Goal: Task Accomplishment & Management: Manage account settings

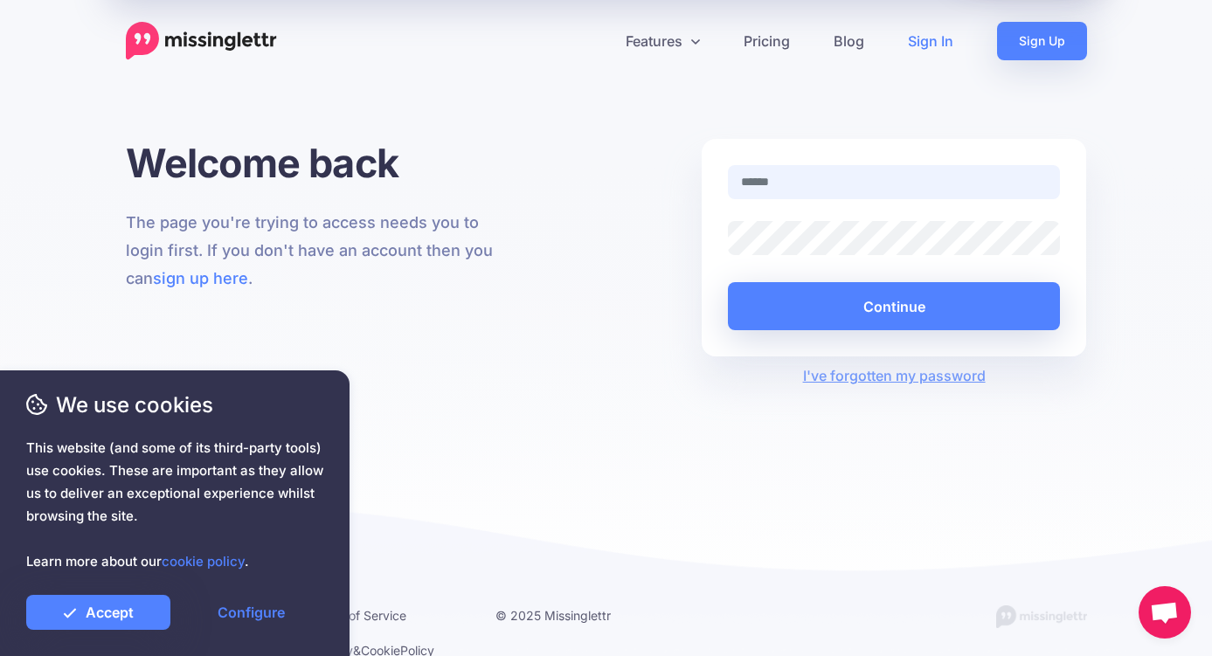
type input "**********"
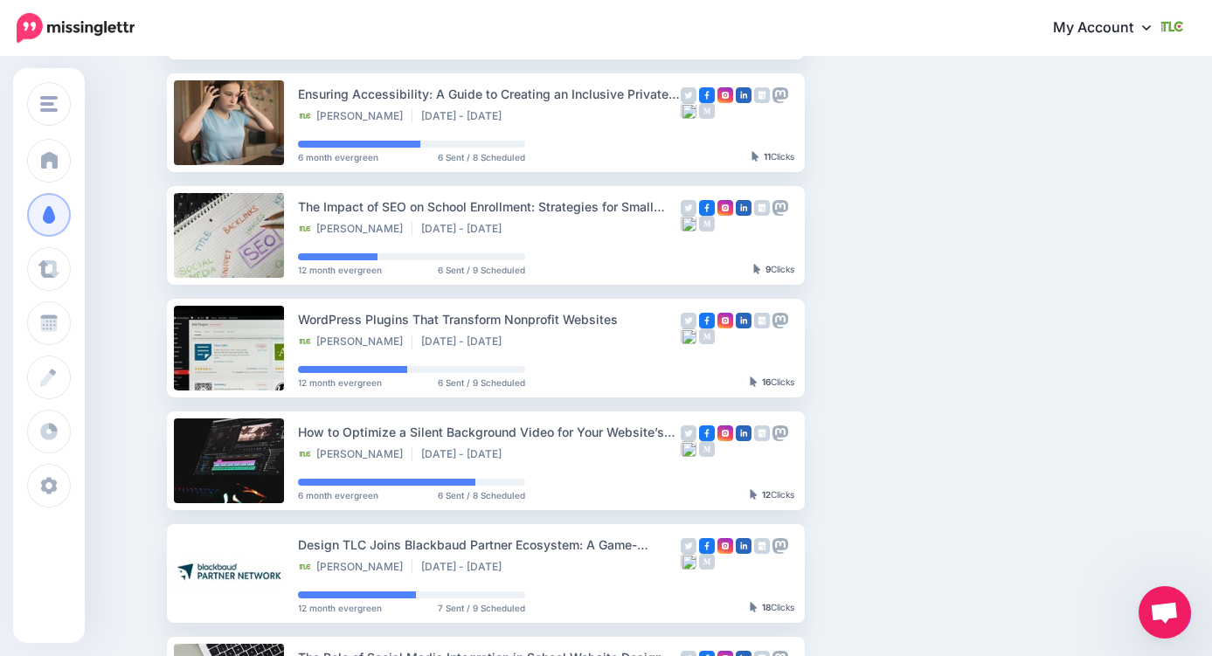
scroll to position [23, 0]
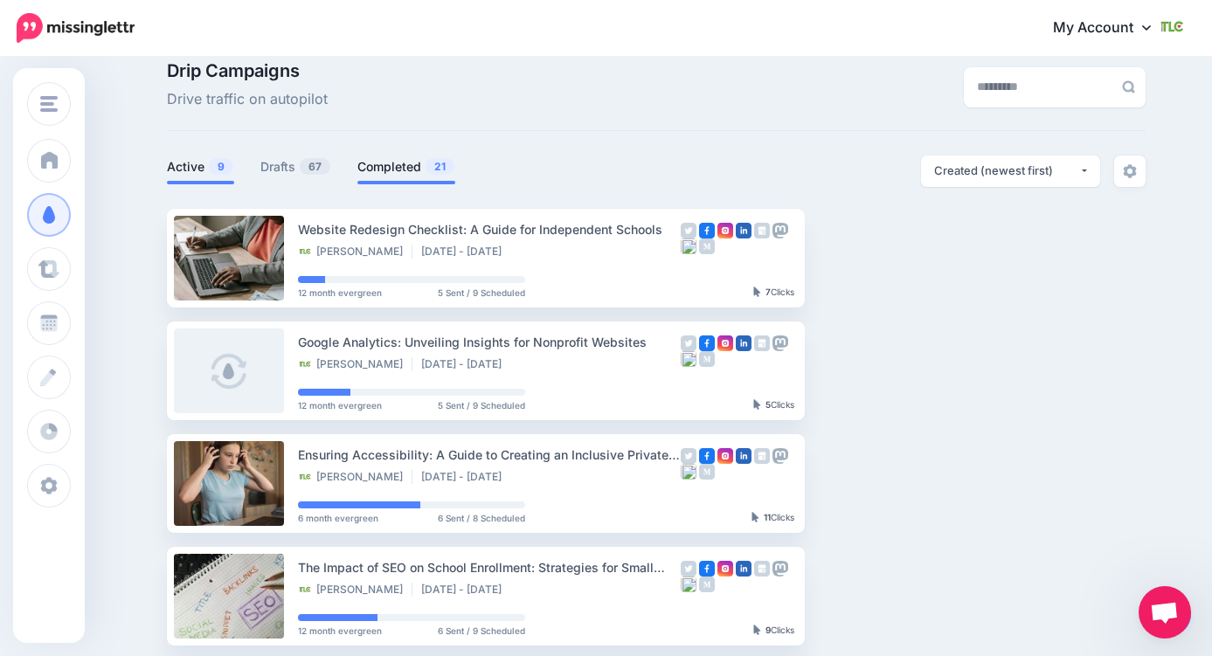
click at [375, 162] on link "Completed 21" at bounding box center [407, 166] width 98 height 21
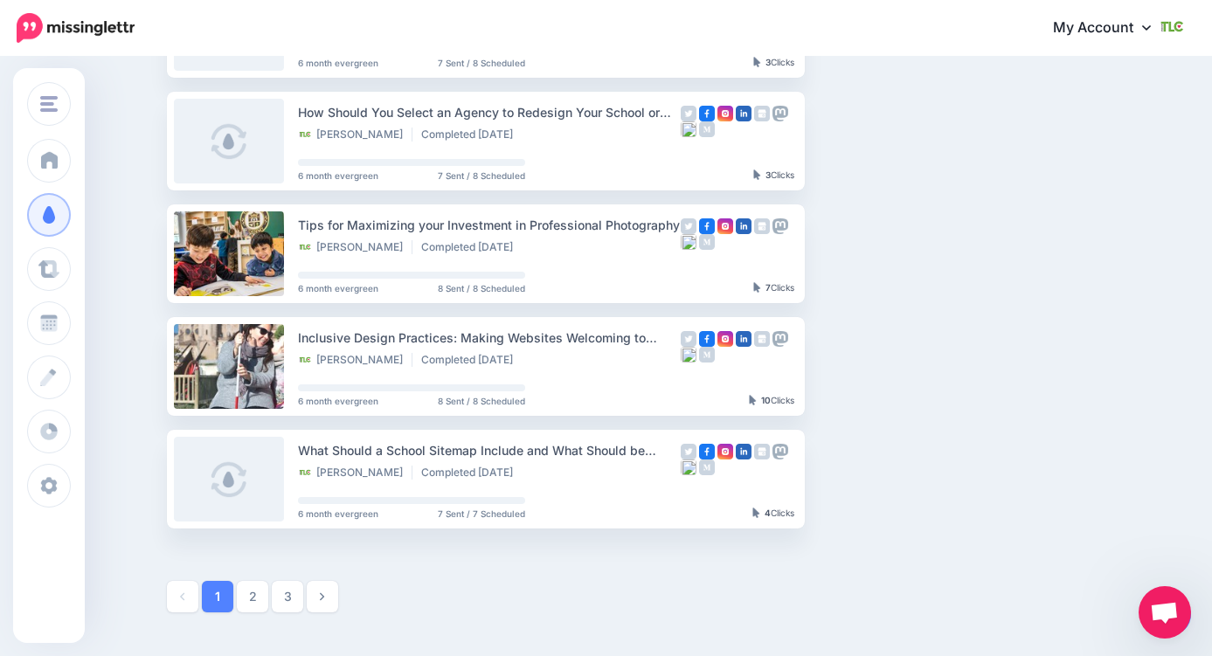
scroll to position [0, 0]
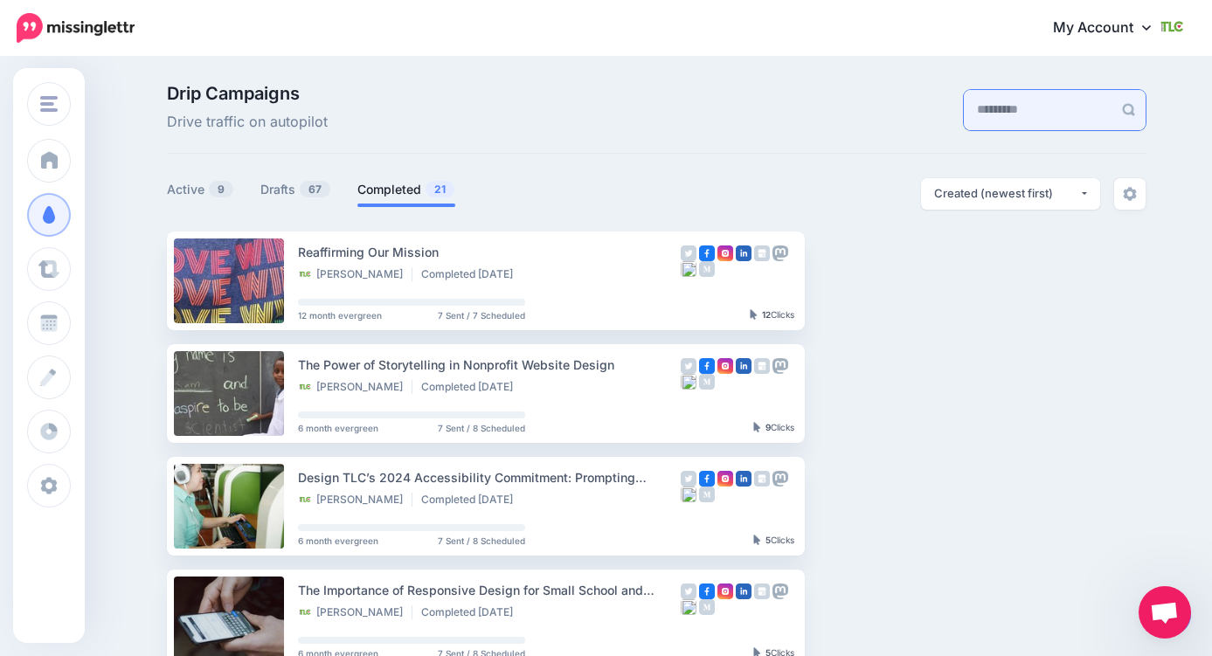
click at [986, 105] on input "text" at bounding box center [1038, 110] width 149 height 40
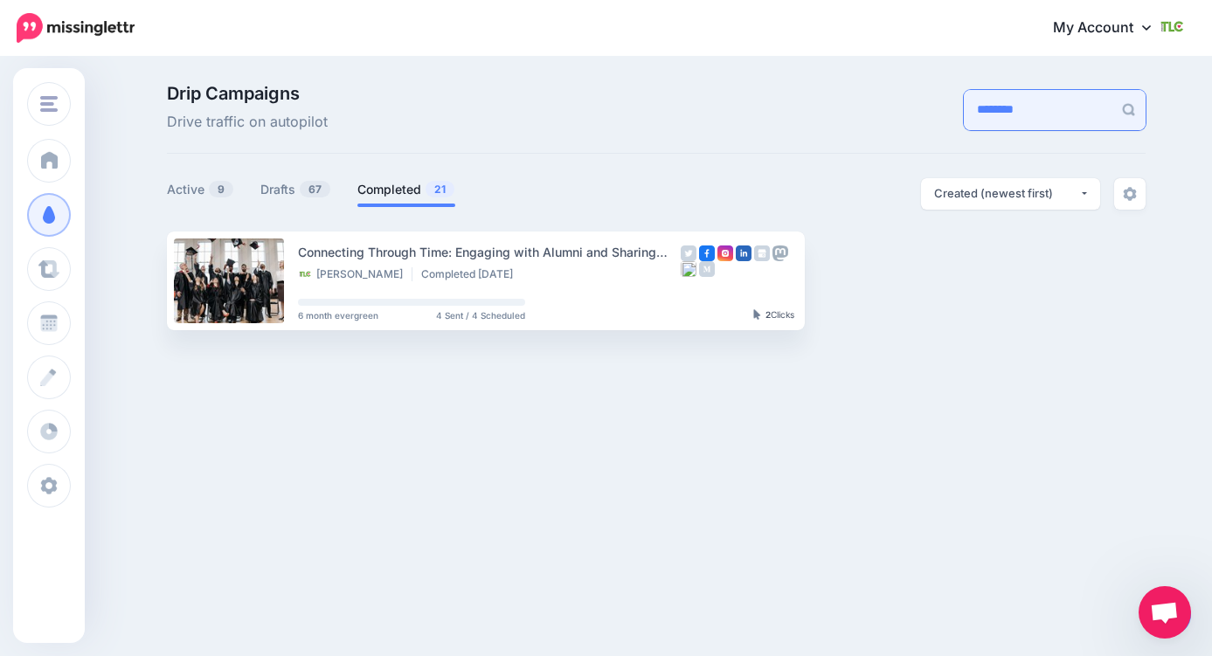
click at [1040, 108] on input "********" at bounding box center [1038, 110] width 149 height 40
type input "*******"
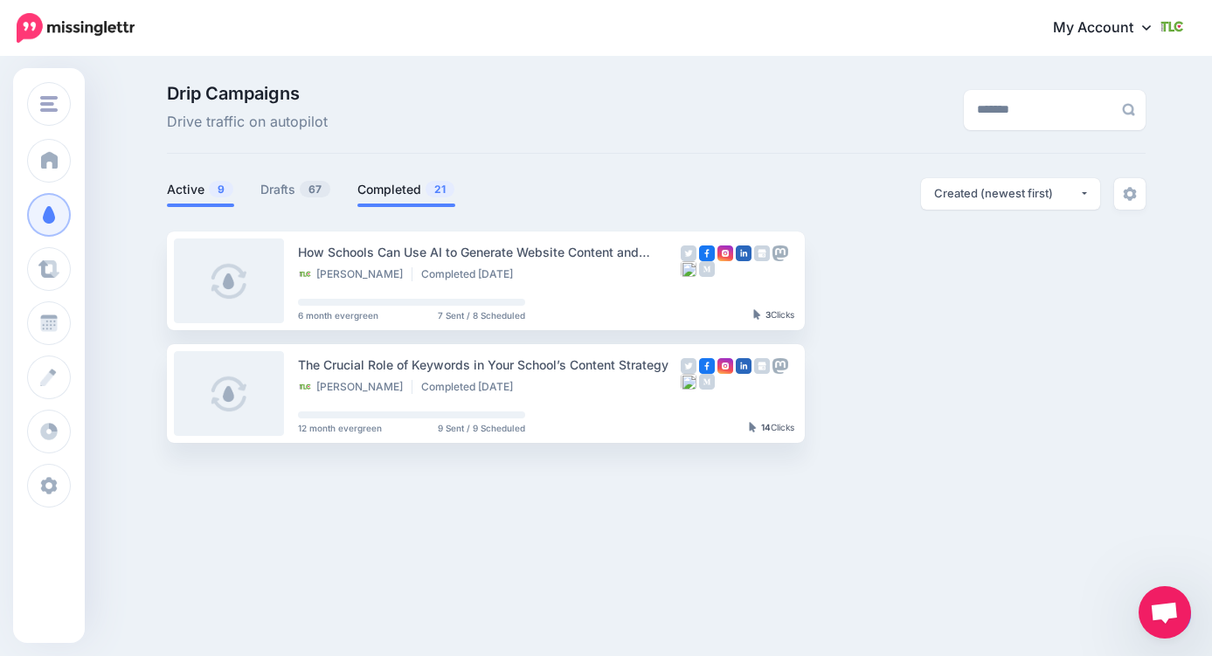
click at [191, 200] on link "Active 9" at bounding box center [200, 189] width 67 height 21
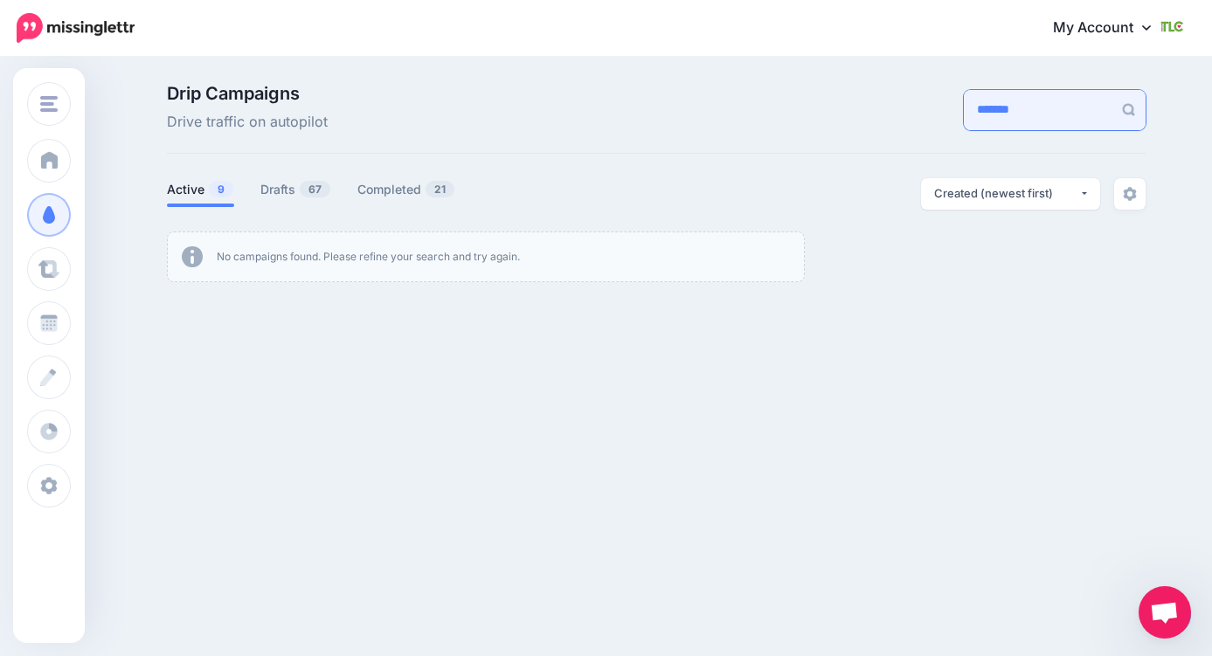
click at [1017, 112] on input "*******" at bounding box center [1038, 110] width 149 height 40
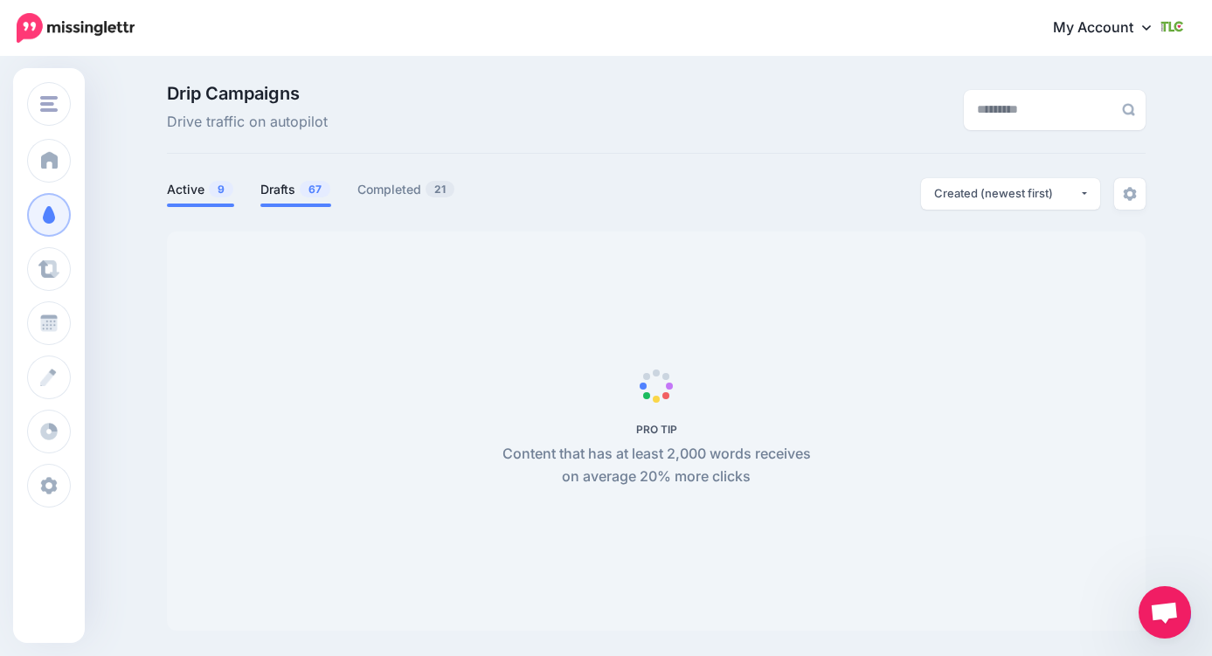
click at [267, 182] on link "Drafts 67" at bounding box center [295, 189] width 71 height 21
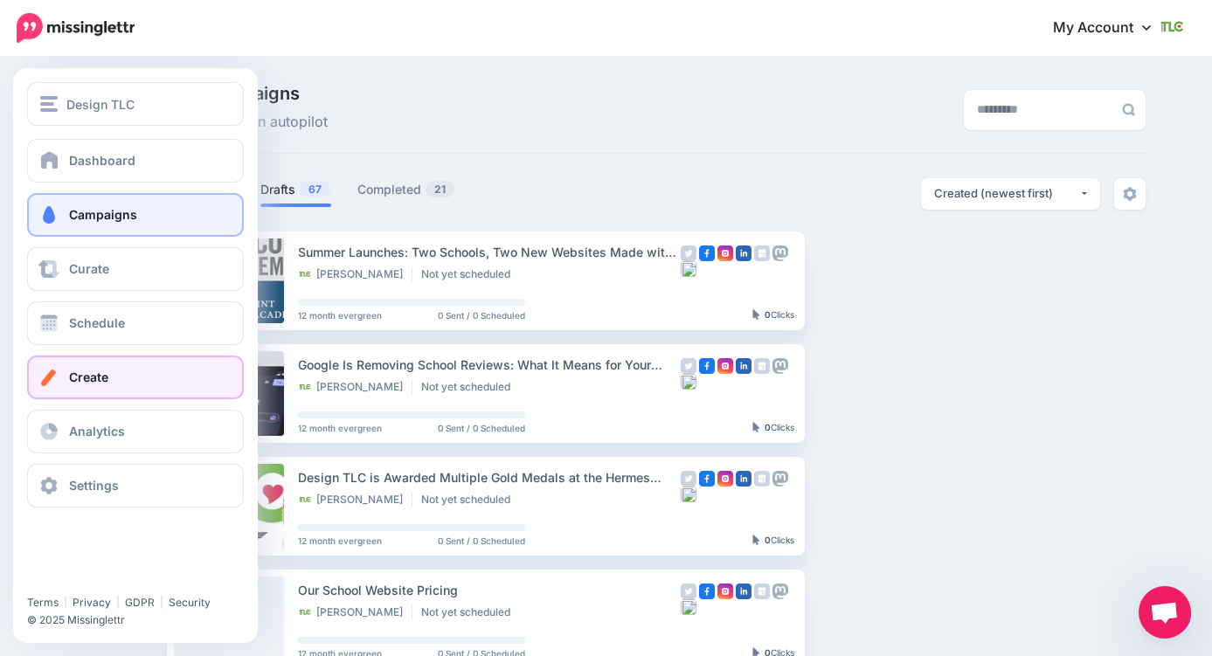
click at [87, 372] on span "Create" at bounding box center [88, 377] width 39 height 15
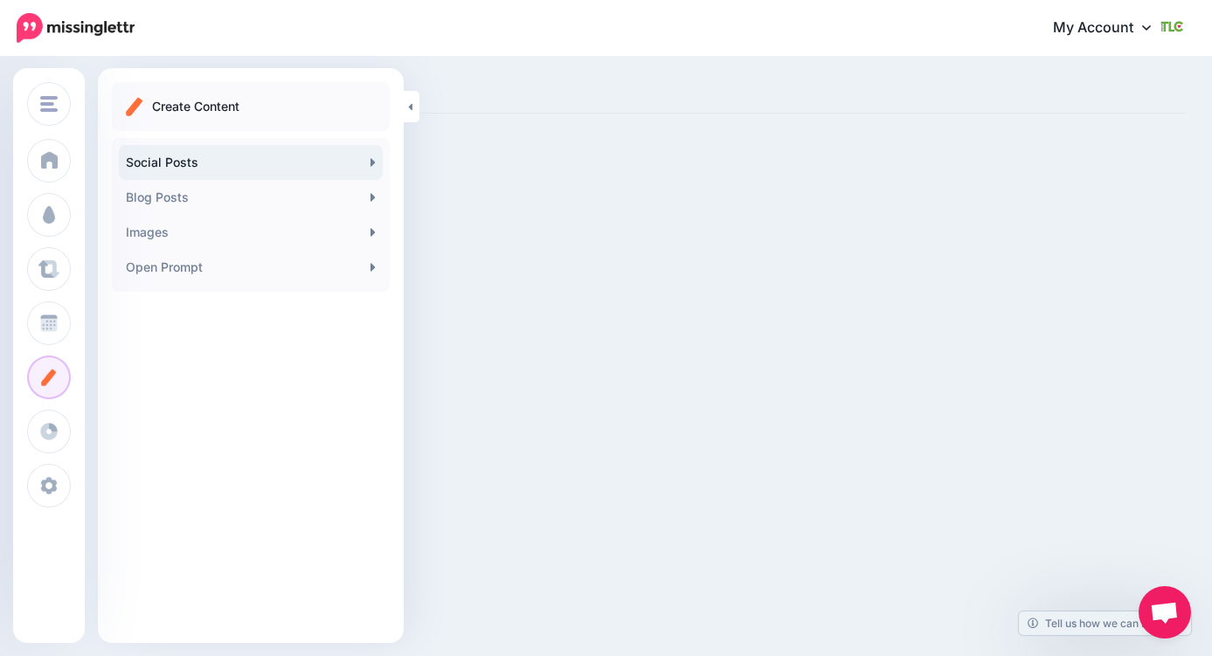
click at [251, 165] on link "Social Posts" at bounding box center [251, 162] width 264 height 35
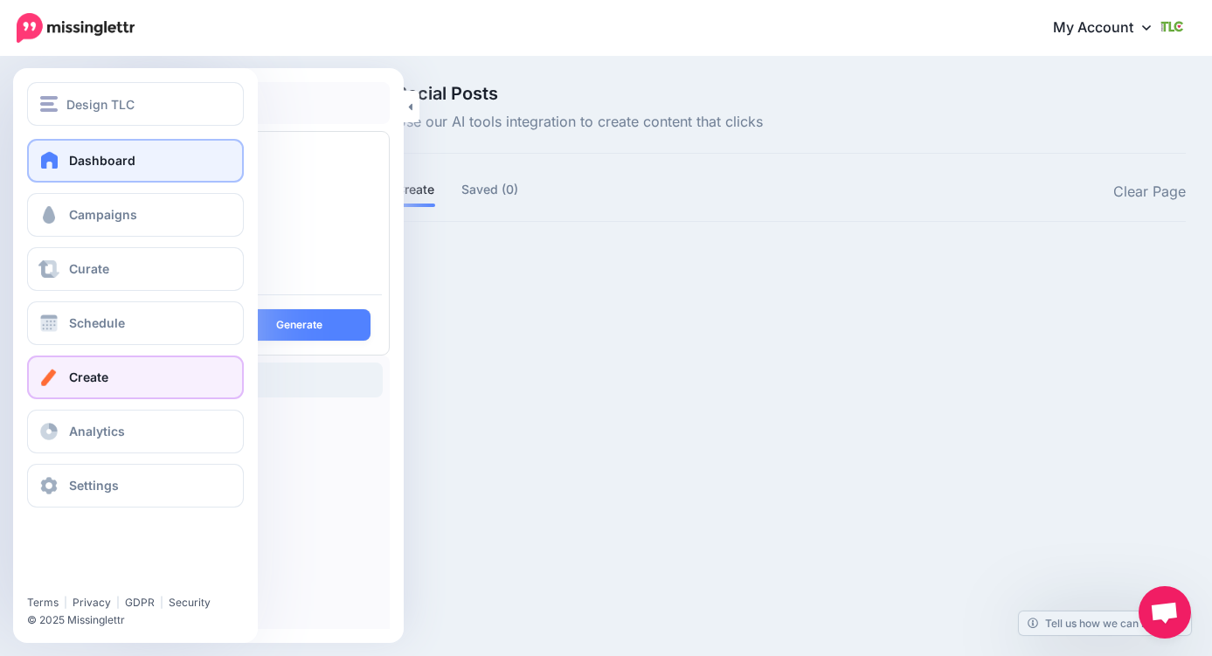
click at [86, 143] on link "Dashboard" at bounding box center [135, 161] width 217 height 44
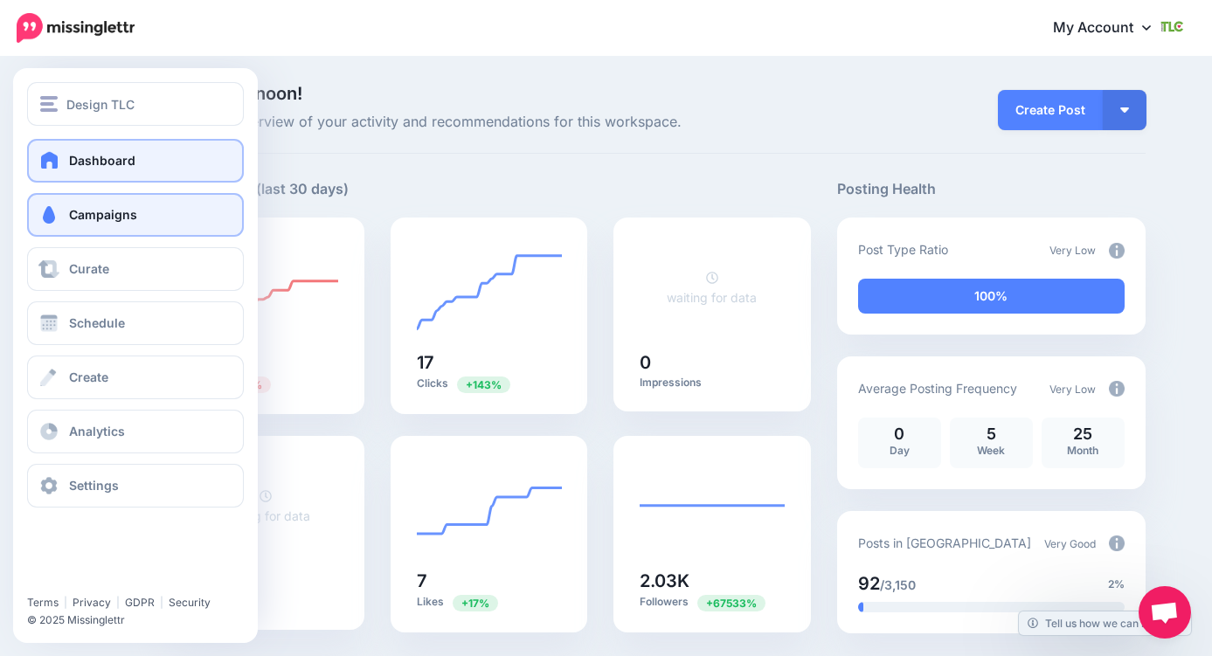
click at [57, 218] on span at bounding box center [49, 214] width 23 height 17
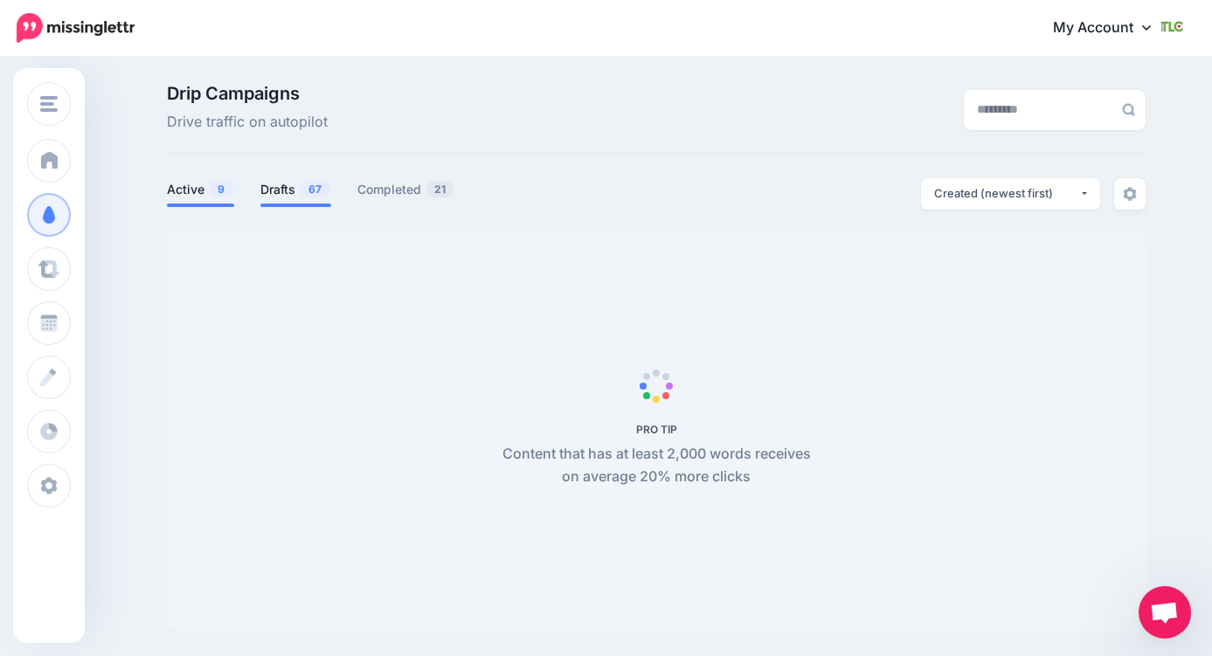
click at [273, 194] on link "Drafts 67" at bounding box center [295, 189] width 71 height 21
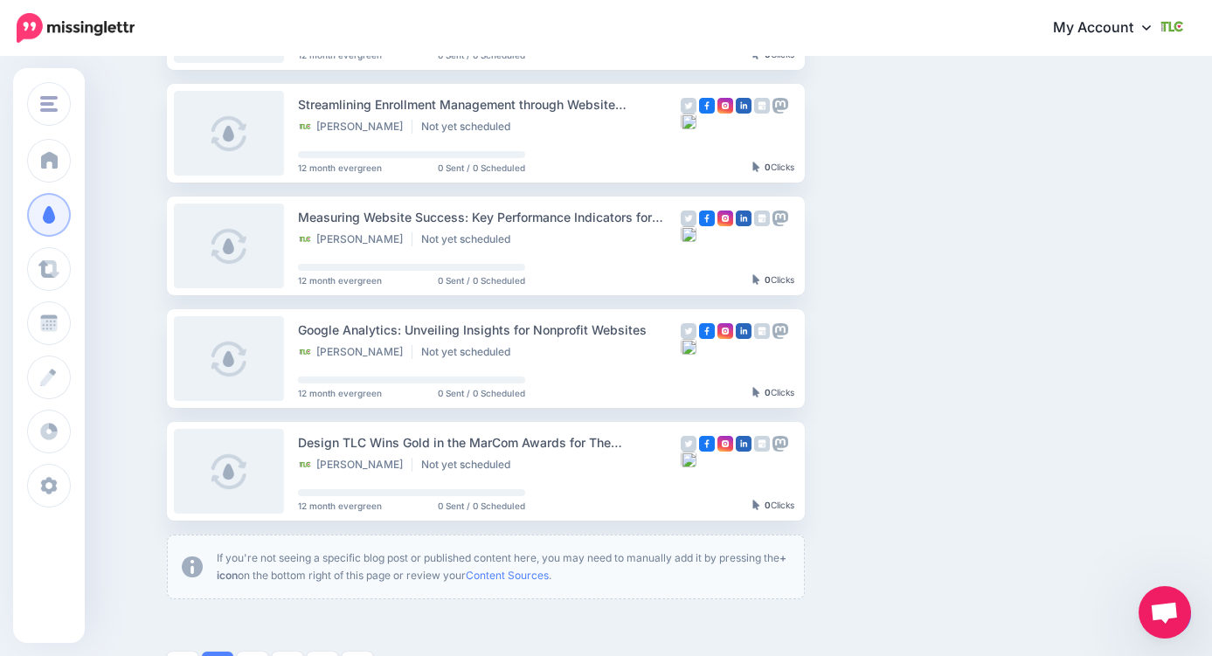
scroll to position [825, 0]
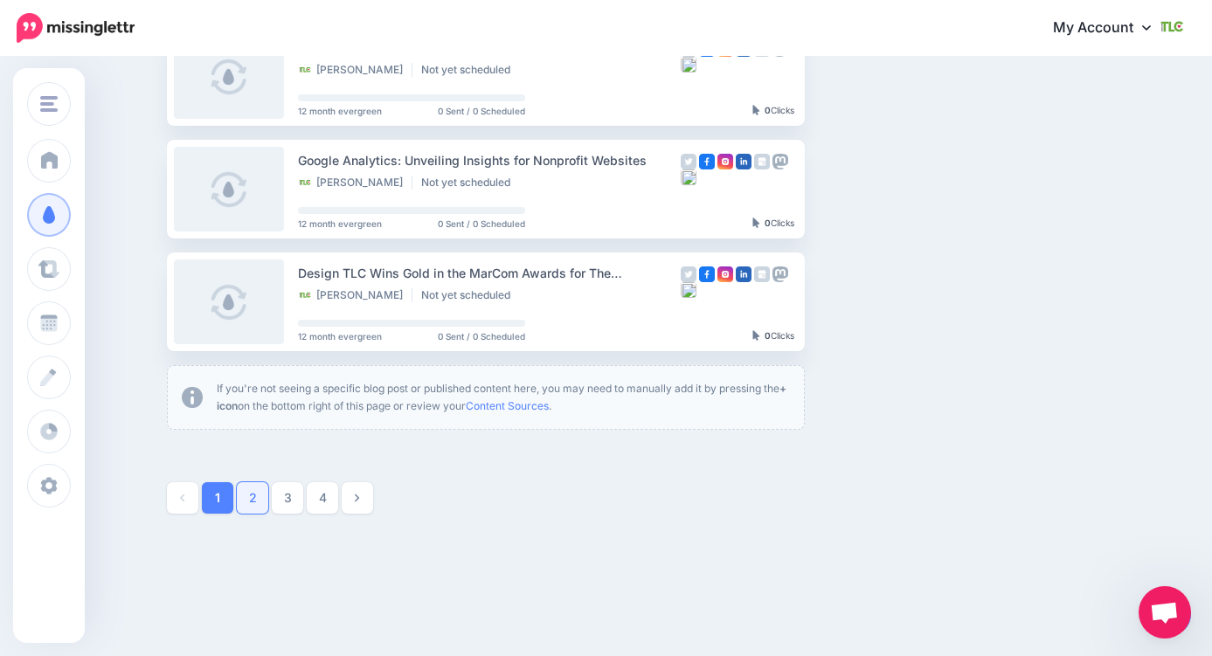
click at [250, 499] on link "2" at bounding box center [252, 498] width 31 height 31
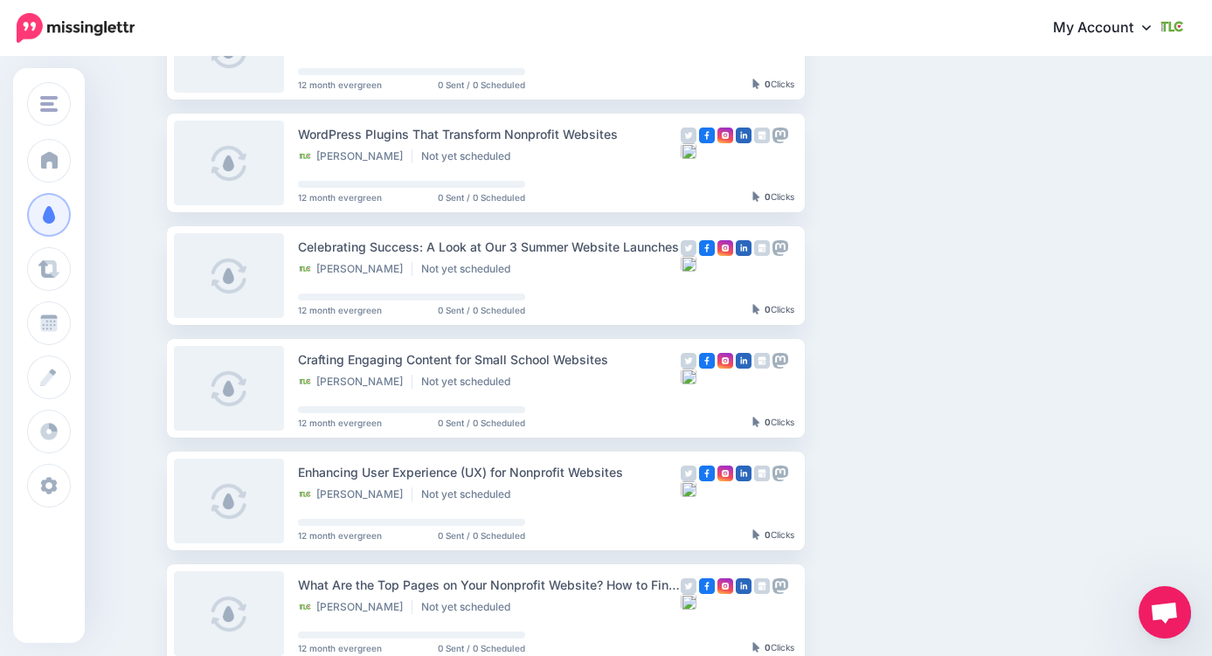
scroll to position [588, 0]
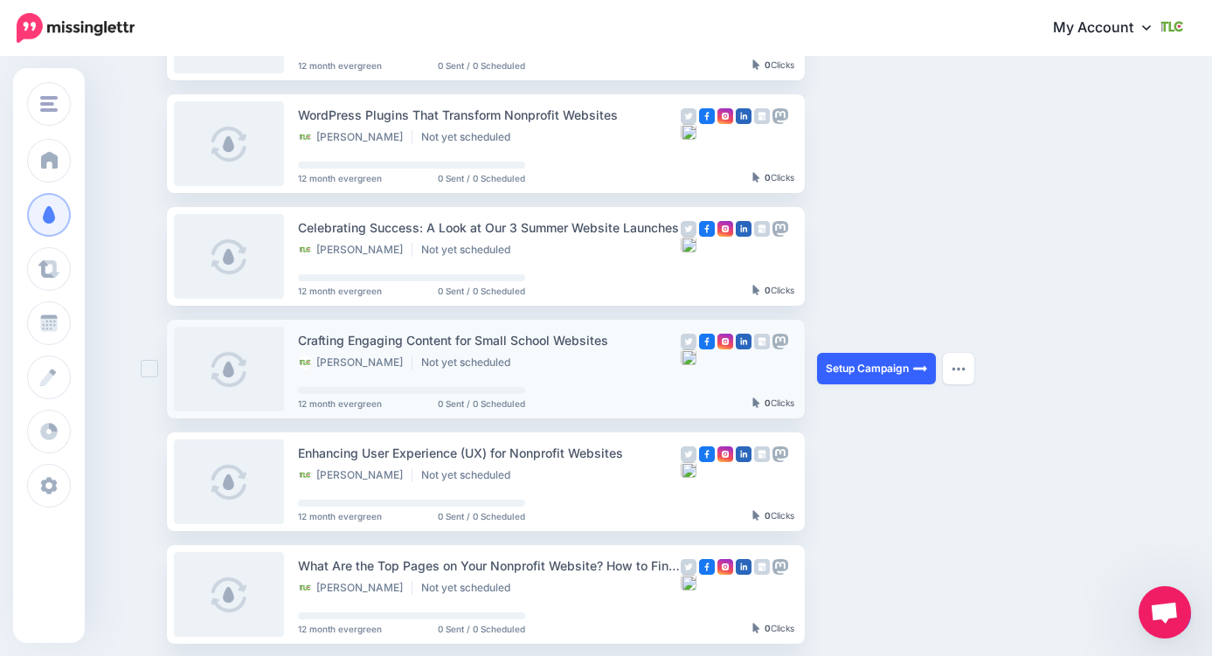
click at [862, 379] on link "Setup Campaign" at bounding box center [876, 368] width 119 height 31
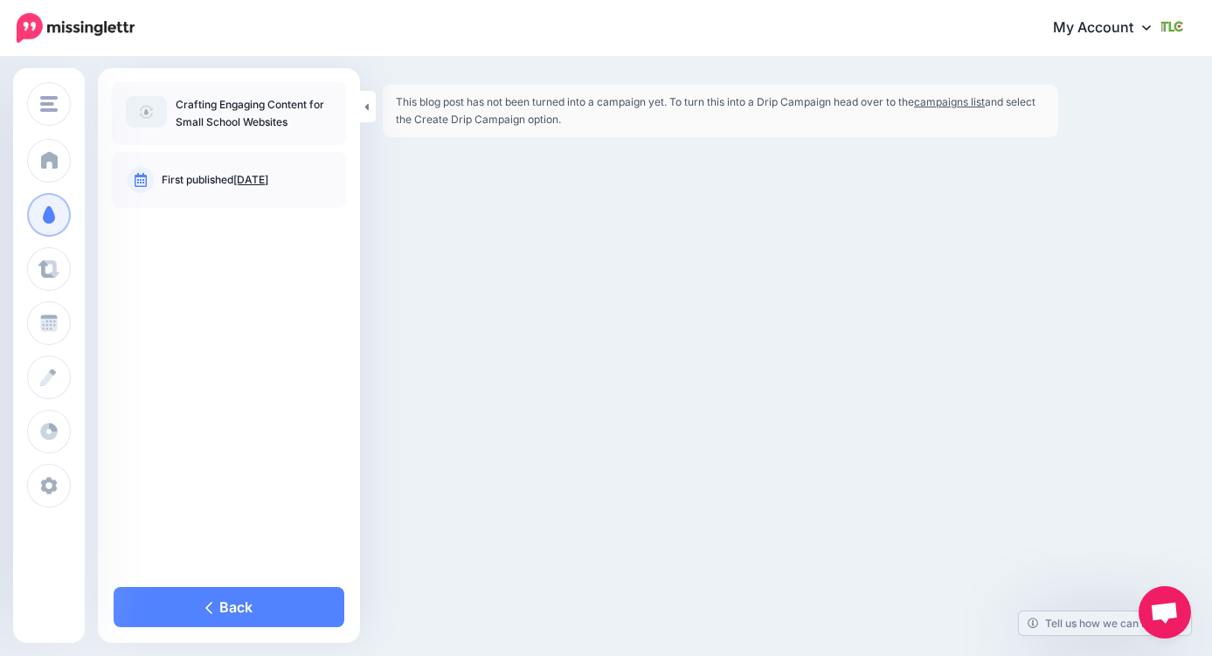
click at [949, 101] on link "campaigns list" at bounding box center [949, 101] width 71 height 13
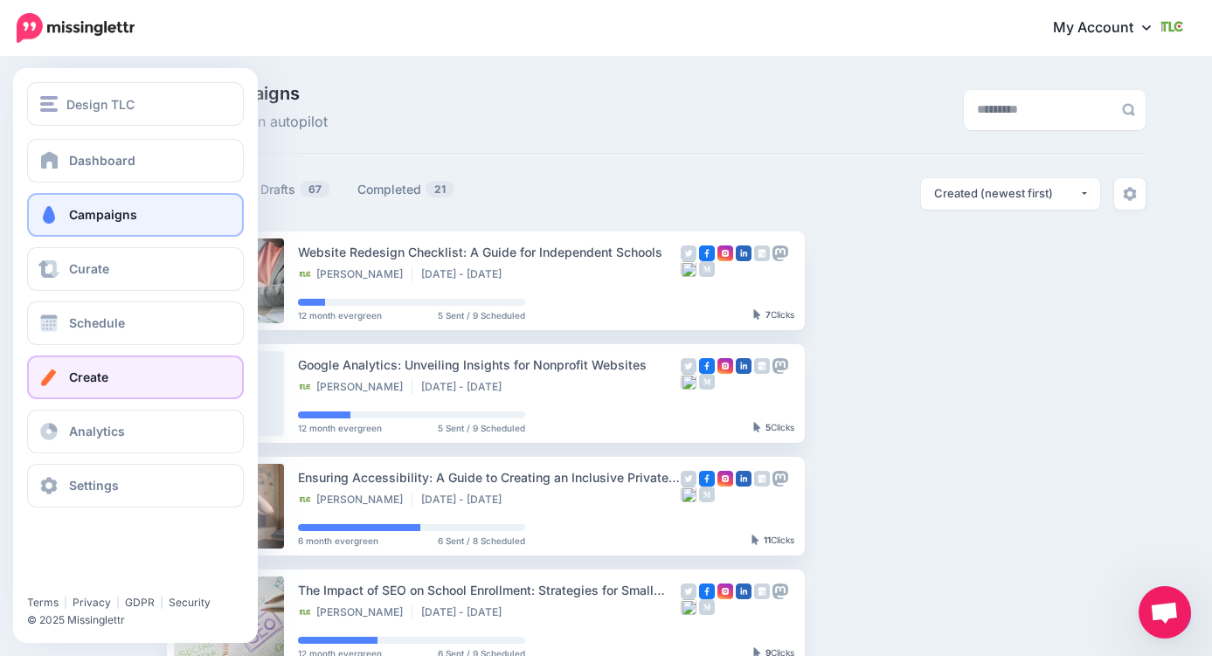
click at [87, 380] on span "Create" at bounding box center [88, 377] width 39 height 15
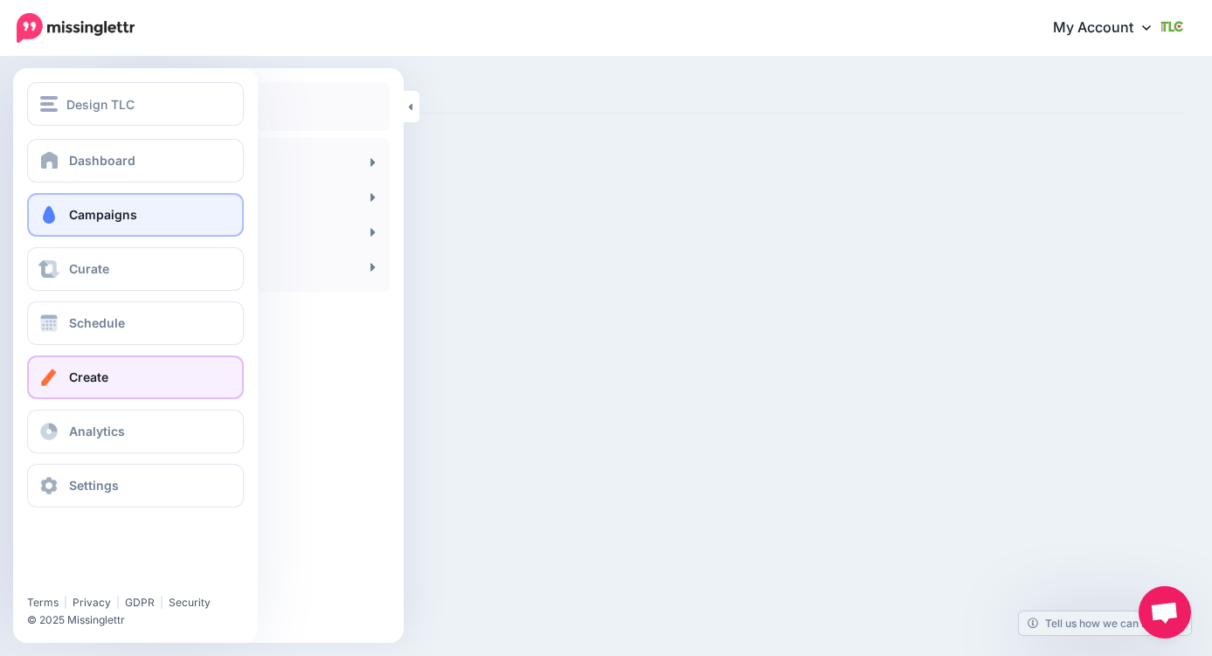
click at [69, 208] on span "Campaigns" at bounding box center [103, 214] width 68 height 15
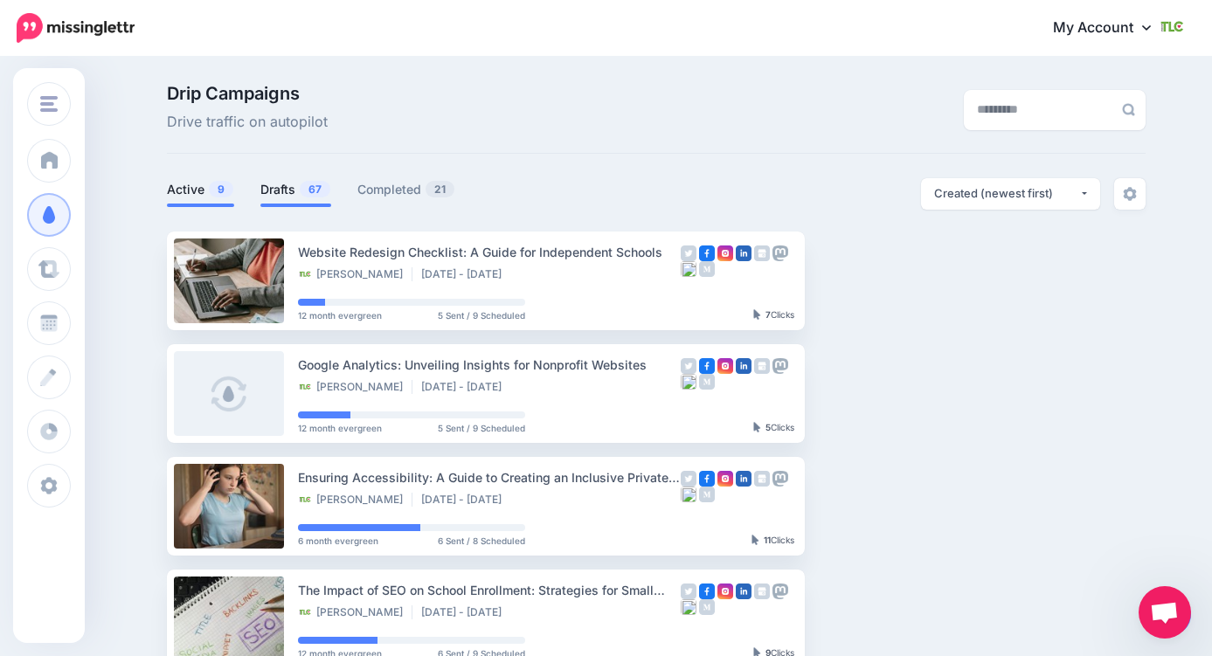
click at [289, 188] on link "Drafts 67" at bounding box center [295, 189] width 71 height 21
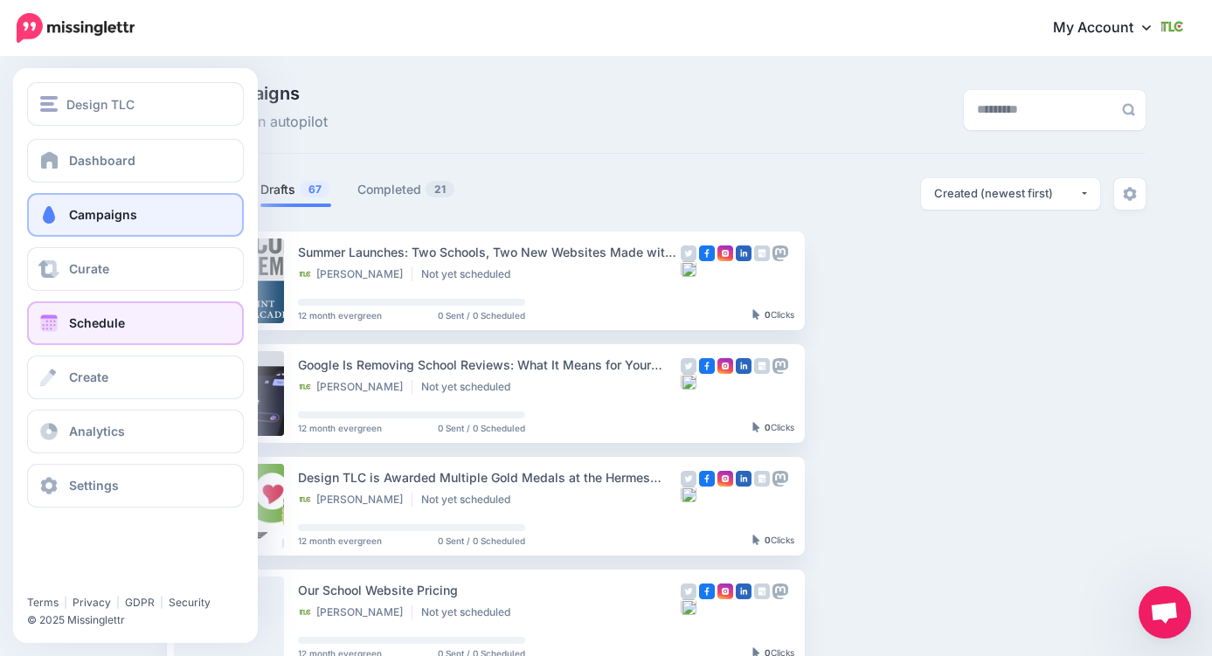
click at [80, 328] on span "Schedule" at bounding box center [97, 323] width 56 height 15
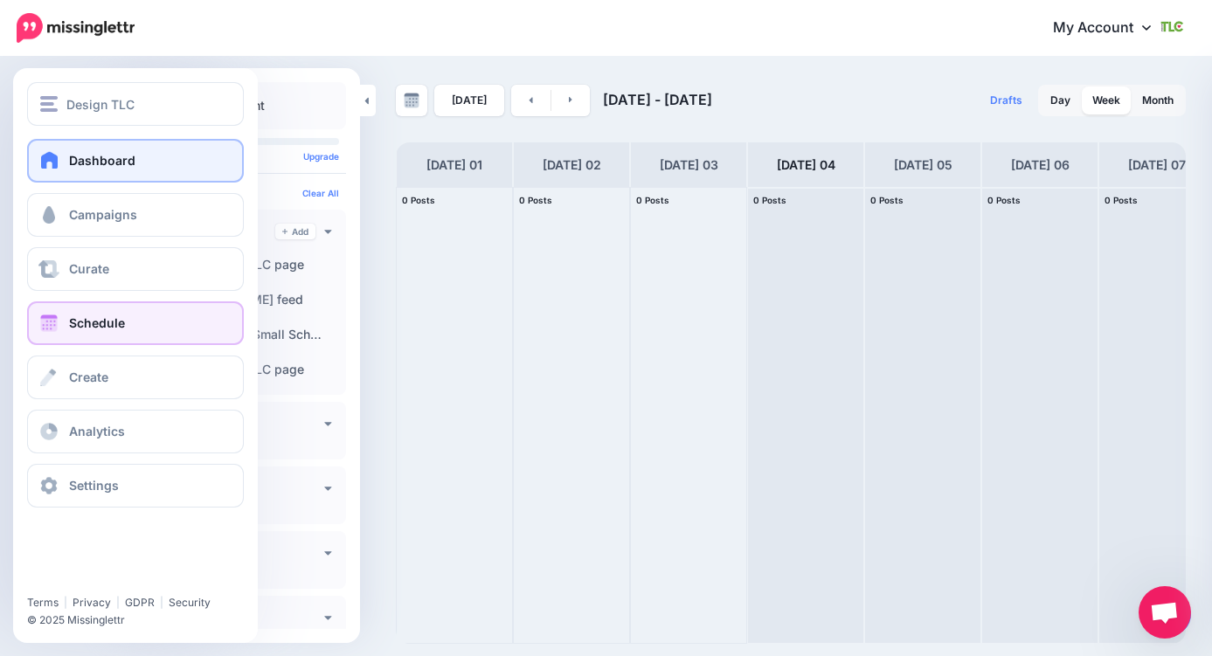
click at [95, 168] on link "Dashboard" at bounding box center [135, 161] width 217 height 44
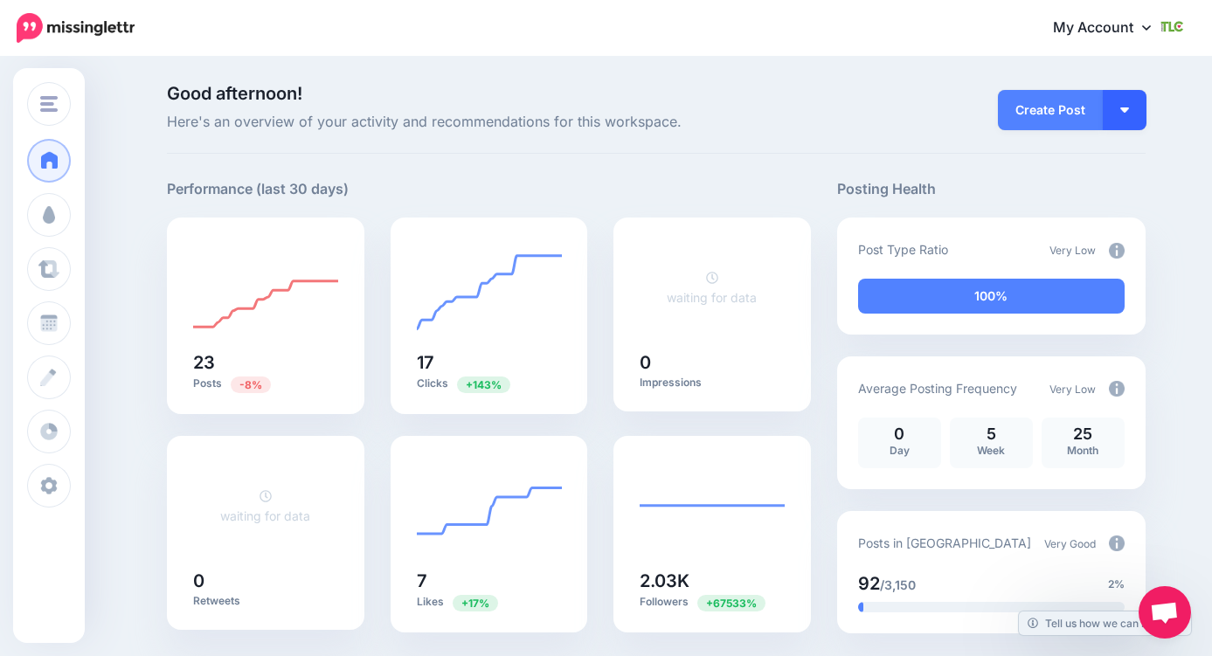
click at [1126, 113] on button "button" at bounding box center [1125, 110] width 44 height 40
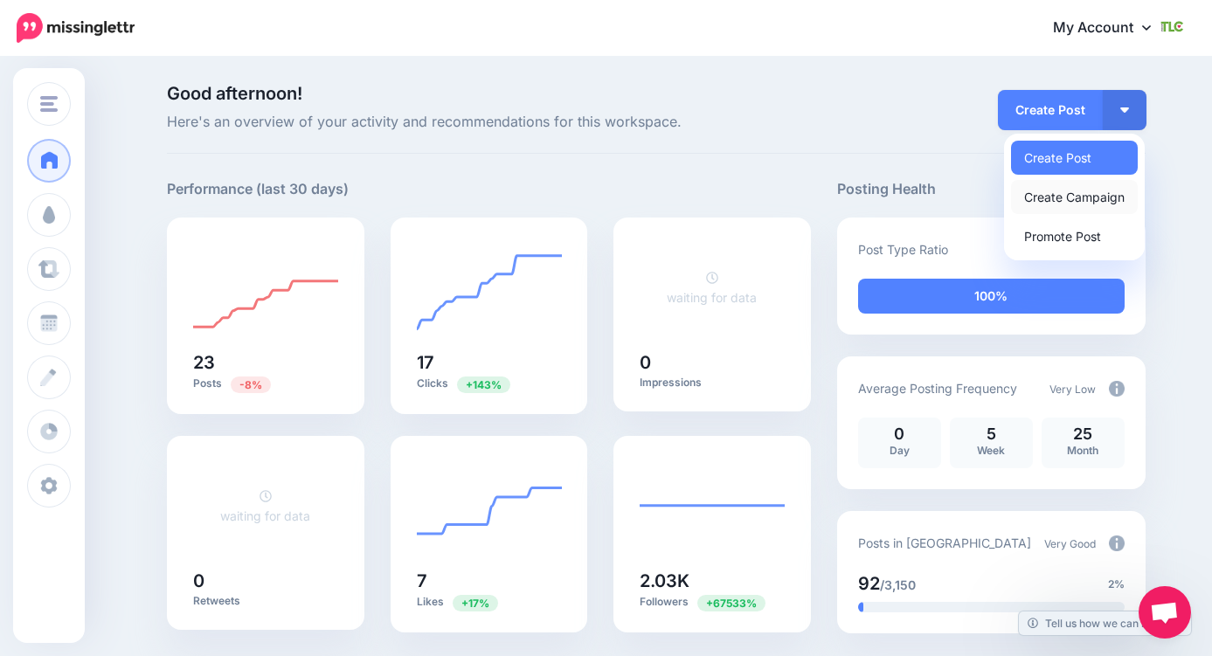
click at [1061, 203] on link "Create Campaign" at bounding box center [1074, 197] width 127 height 34
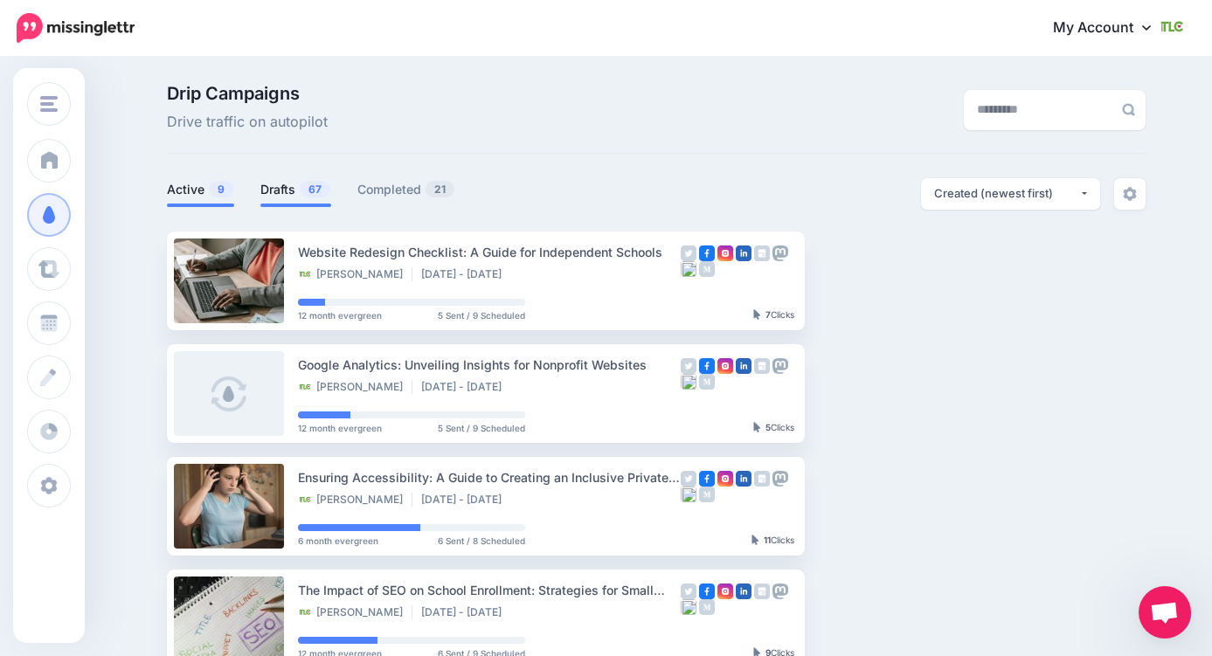
click at [281, 198] on link "Drafts 67" at bounding box center [295, 189] width 71 height 21
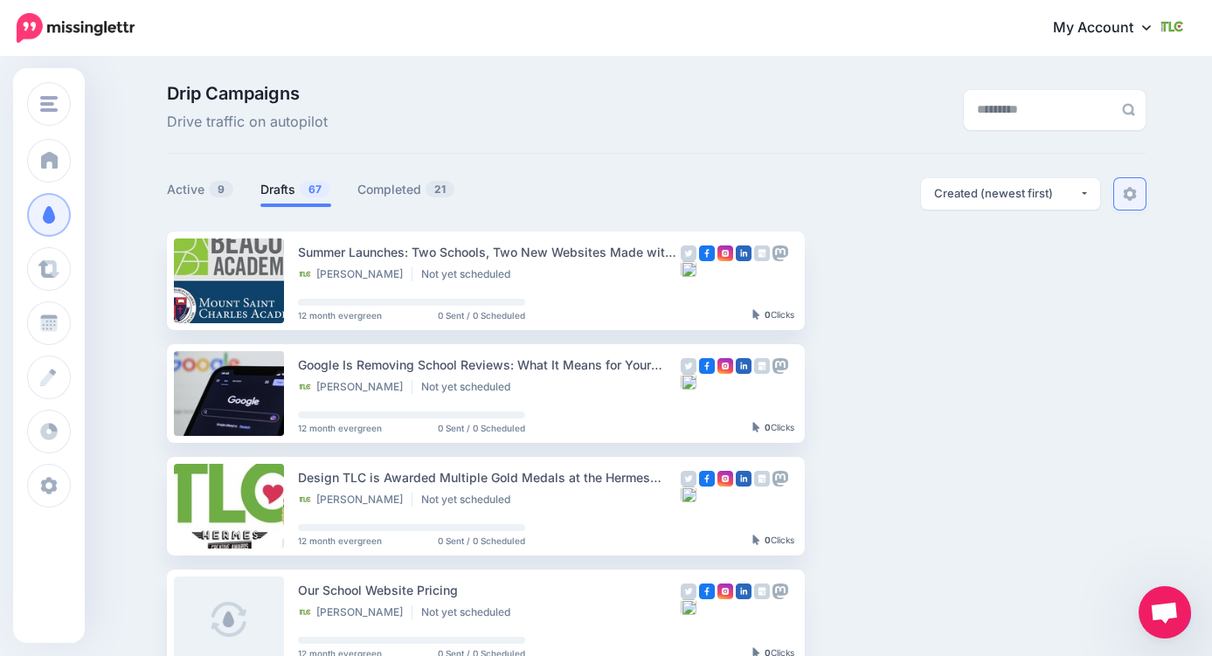
click at [1134, 185] on link at bounding box center [1130, 193] width 31 height 31
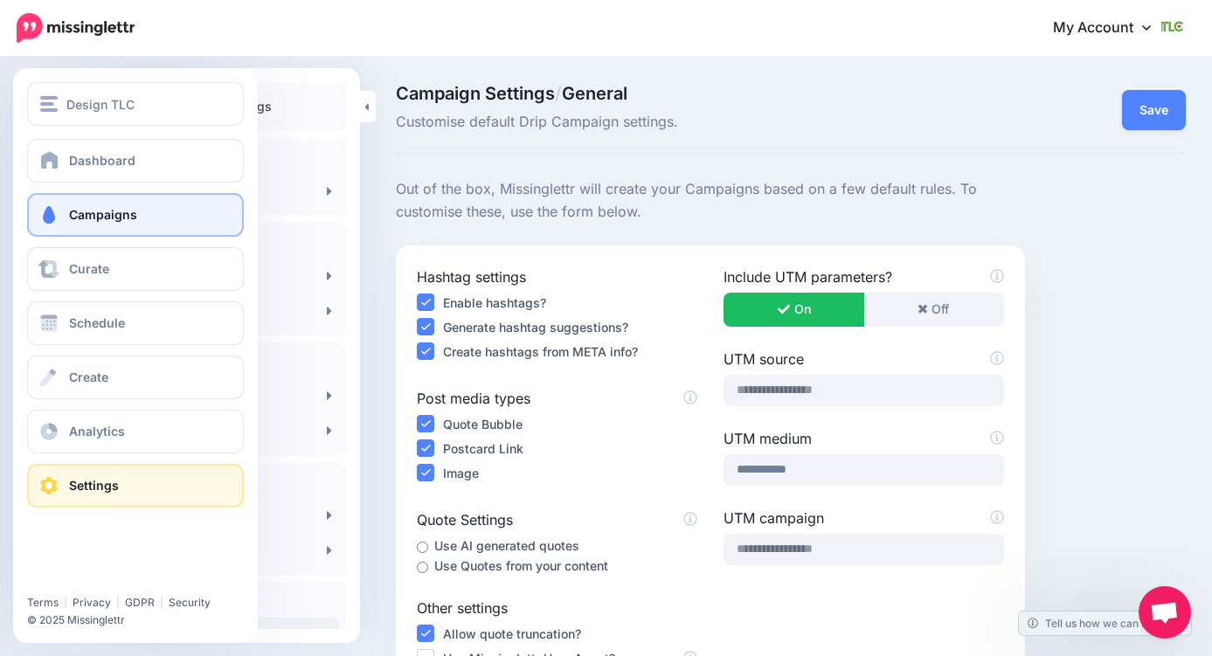
click at [76, 213] on span "Campaigns" at bounding box center [103, 214] width 68 height 15
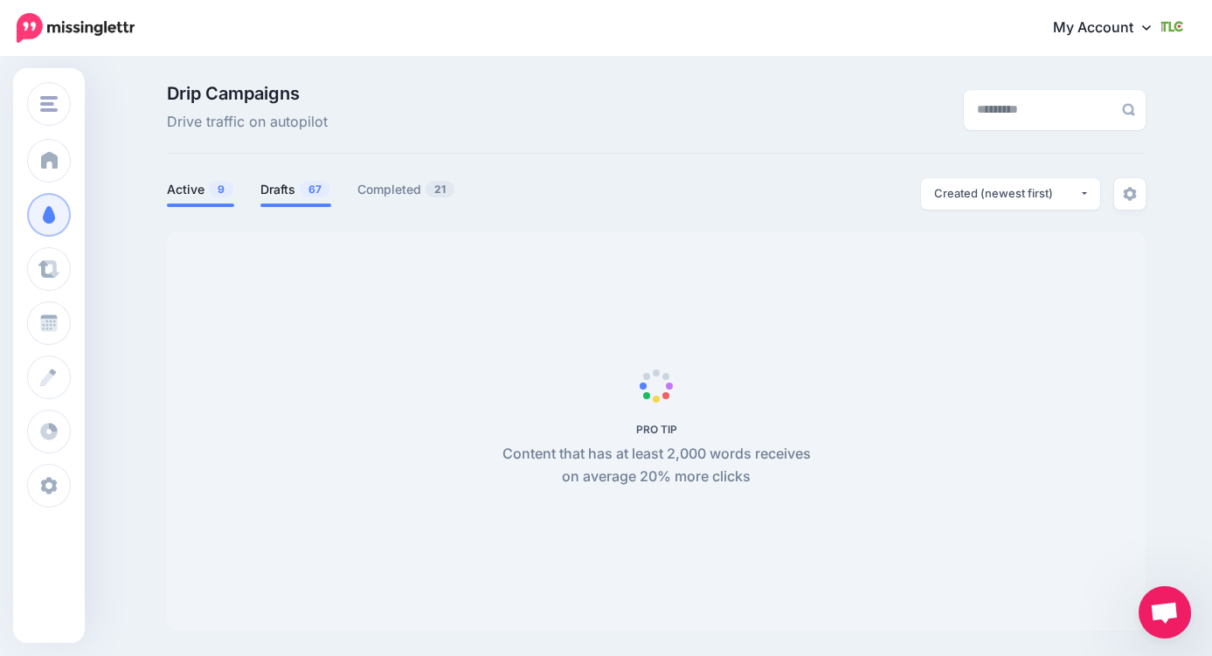
click at [275, 196] on link "Drafts 67" at bounding box center [295, 189] width 71 height 21
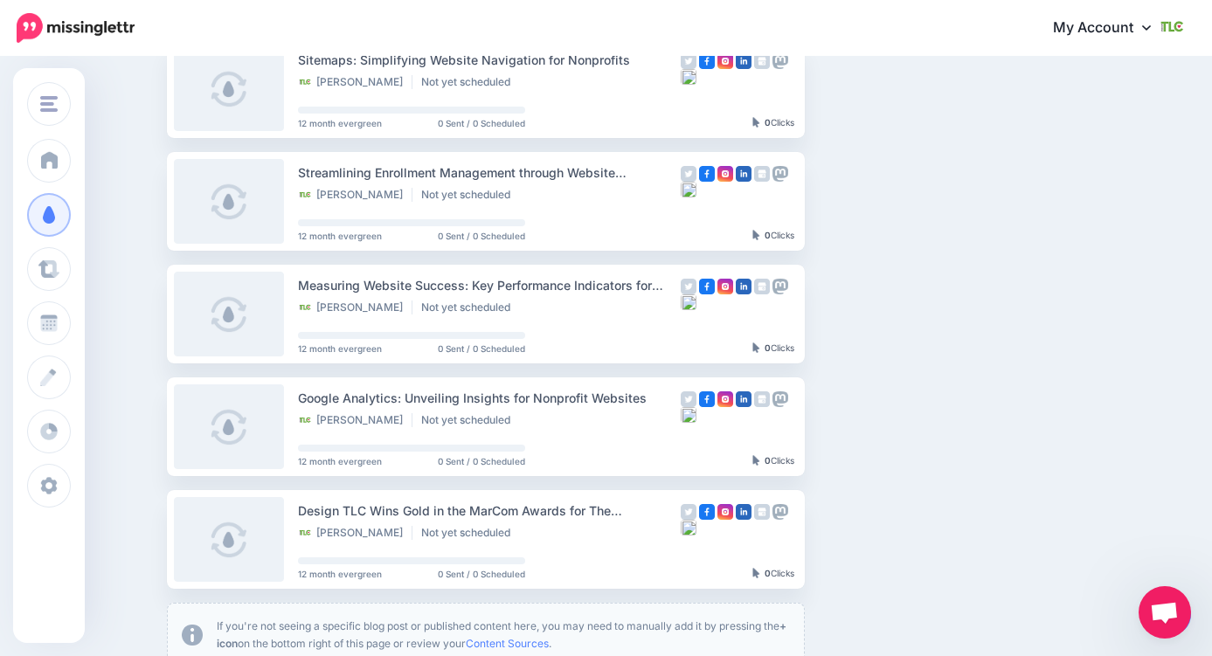
scroll to position [1027, 0]
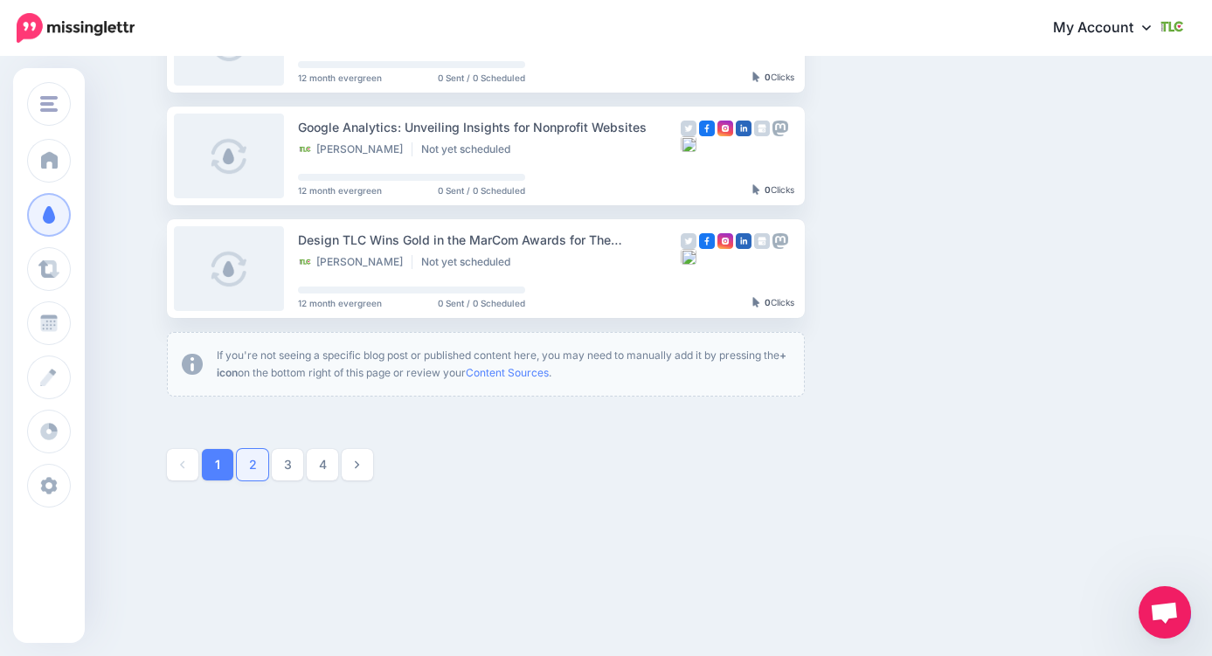
click at [259, 469] on link "2" at bounding box center [252, 464] width 31 height 31
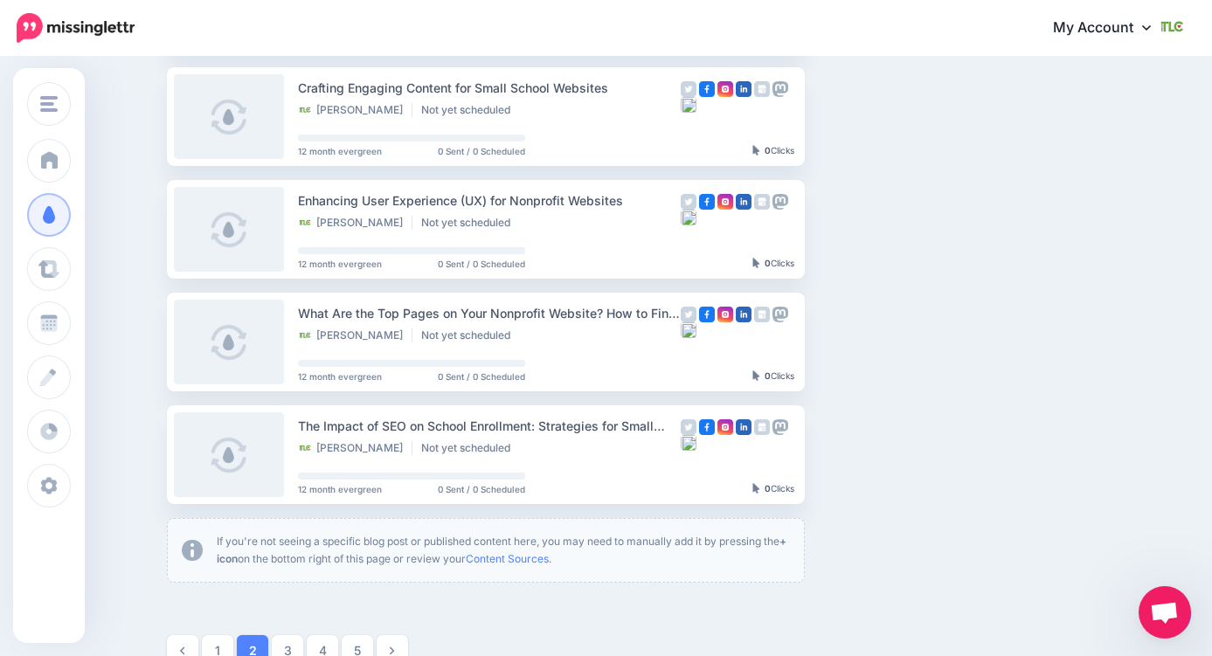
scroll to position [839, 0]
click at [279, 641] on link "3" at bounding box center [287, 652] width 31 height 31
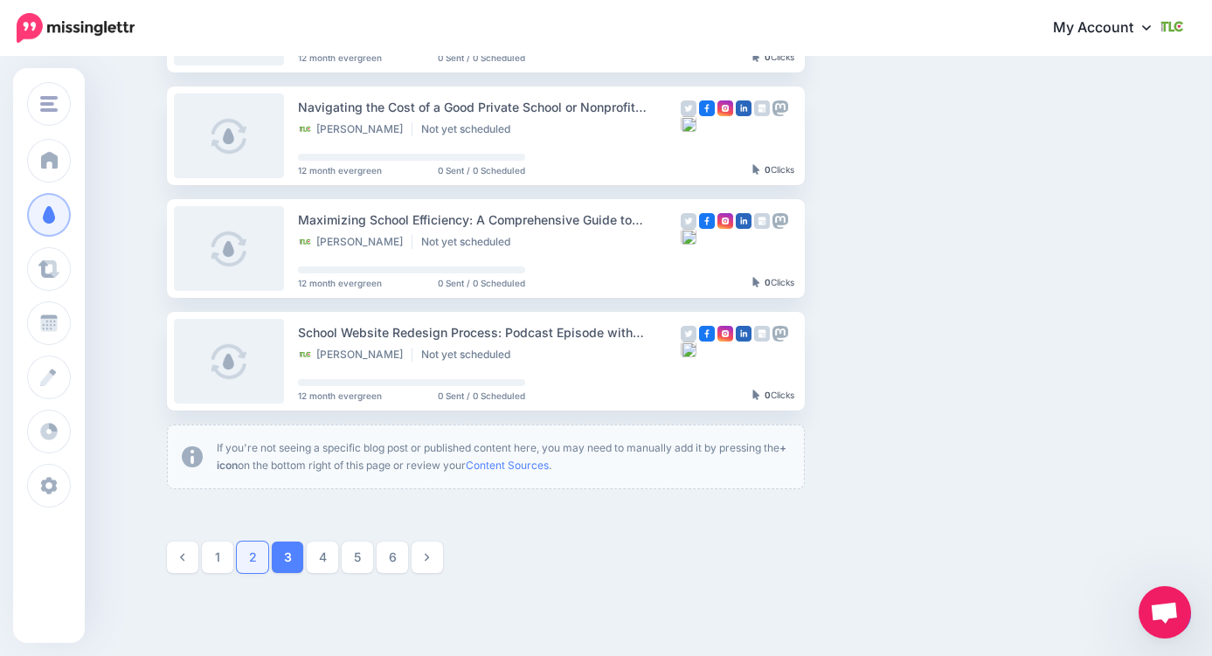
click at [254, 558] on link "2" at bounding box center [252, 557] width 31 height 31
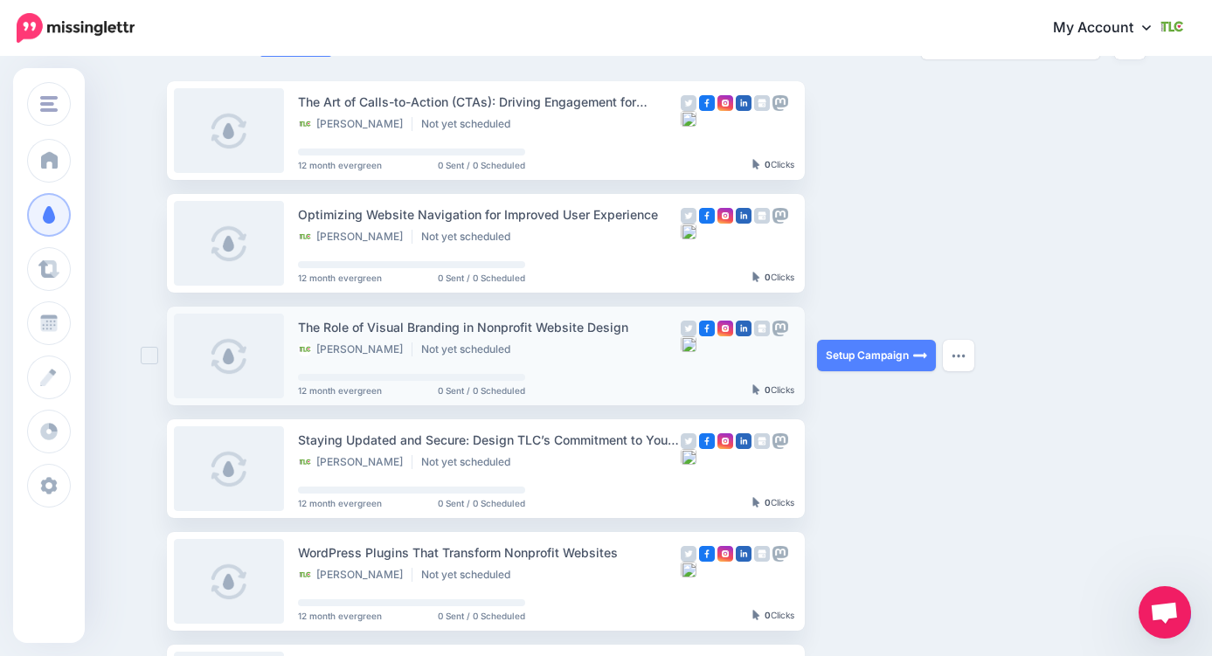
scroll to position [615, 0]
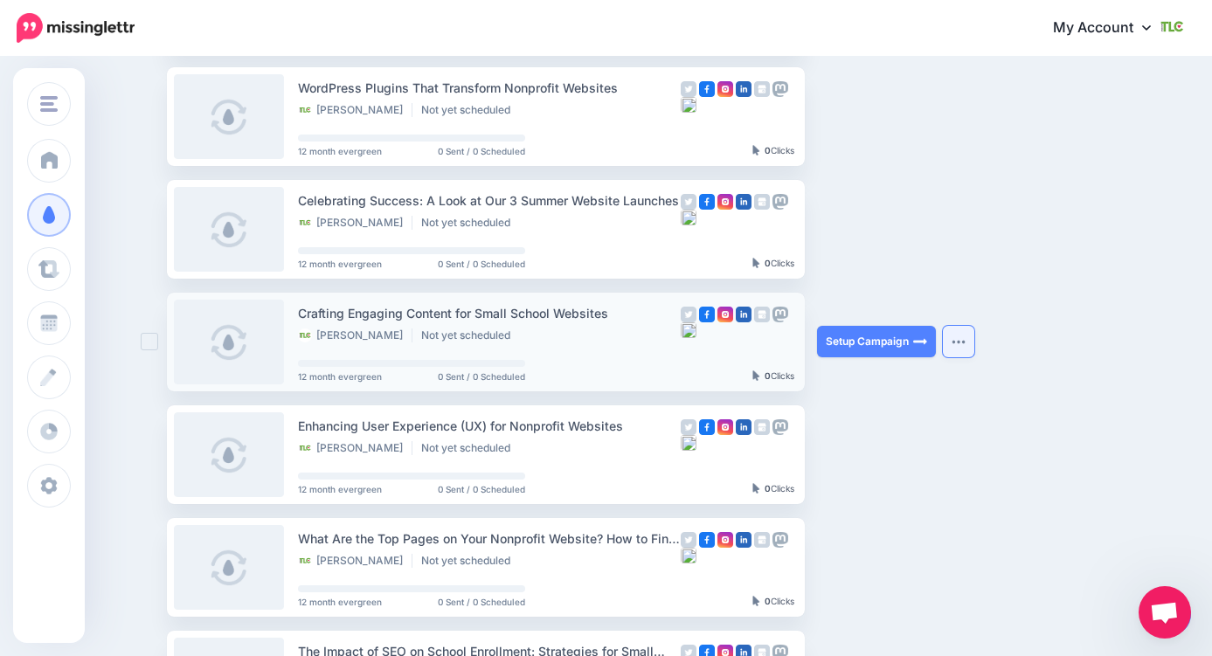
click at [955, 343] on img "button" at bounding box center [959, 341] width 14 height 5
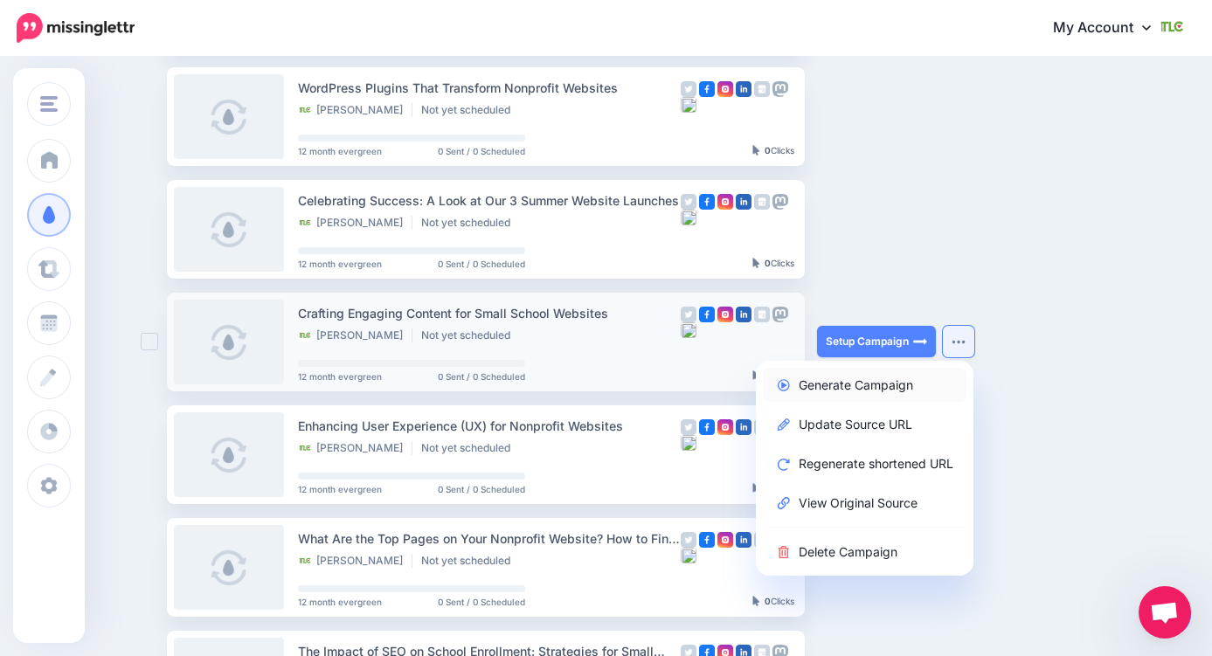
click at [896, 391] on link "Generate Campaign" at bounding box center [865, 385] width 204 height 34
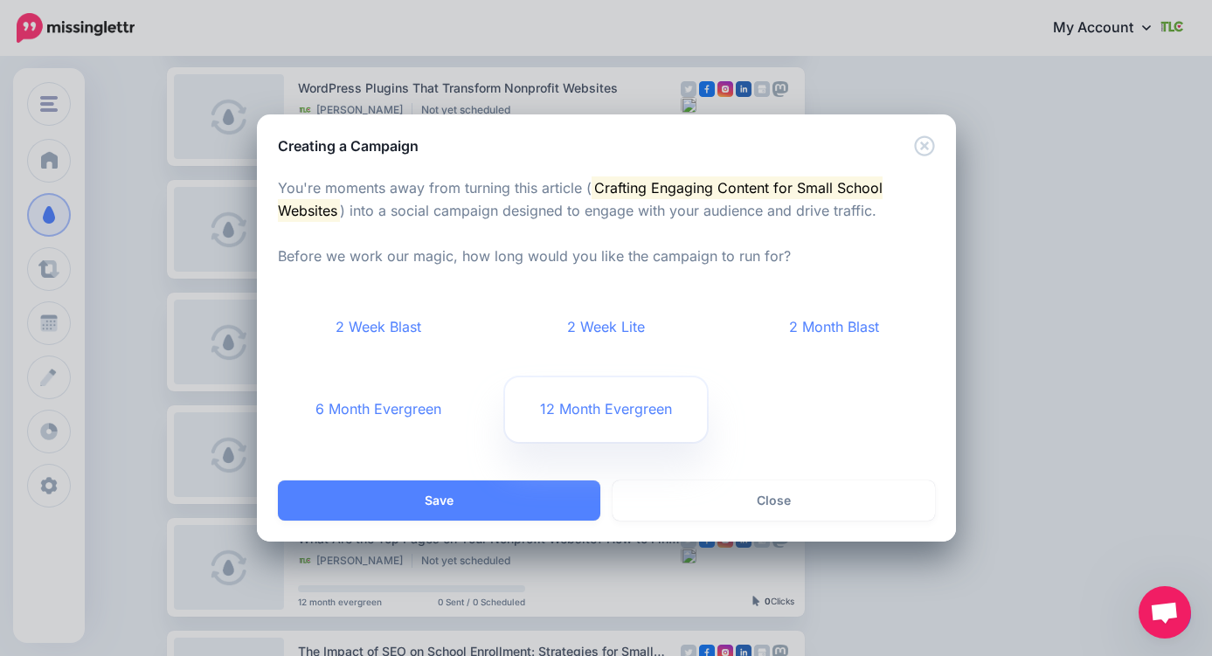
click at [568, 405] on link "12 Month Evergreen" at bounding box center [606, 410] width 202 height 65
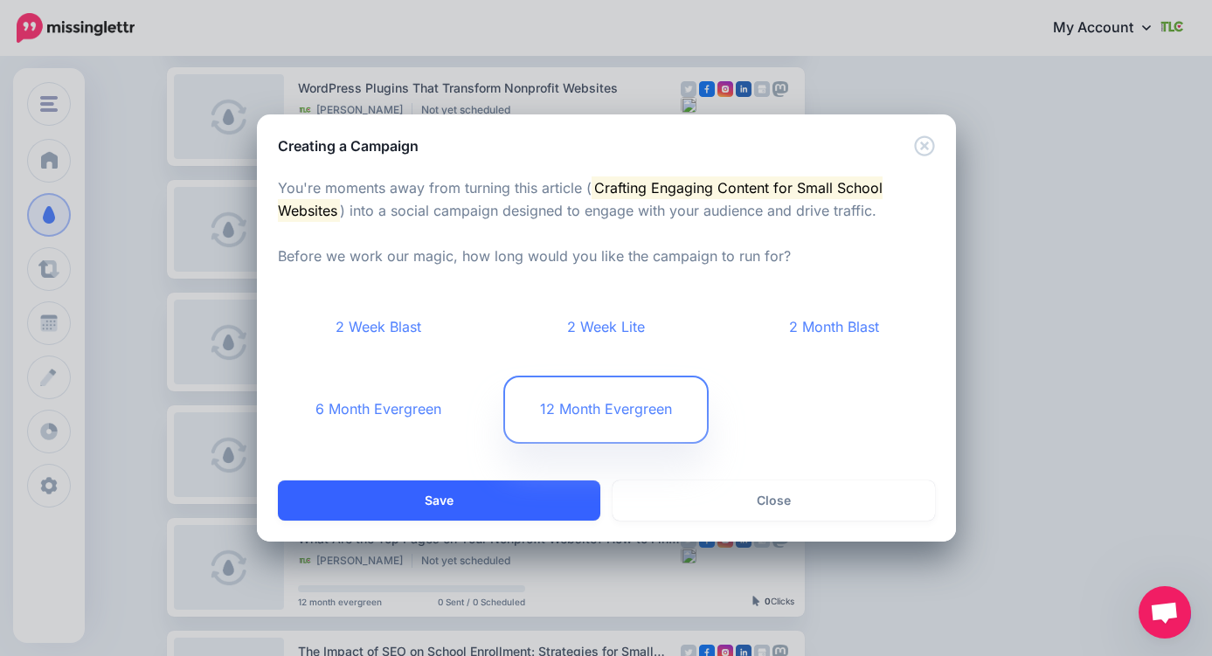
click at [436, 497] on button "Save" at bounding box center [439, 501] width 323 height 40
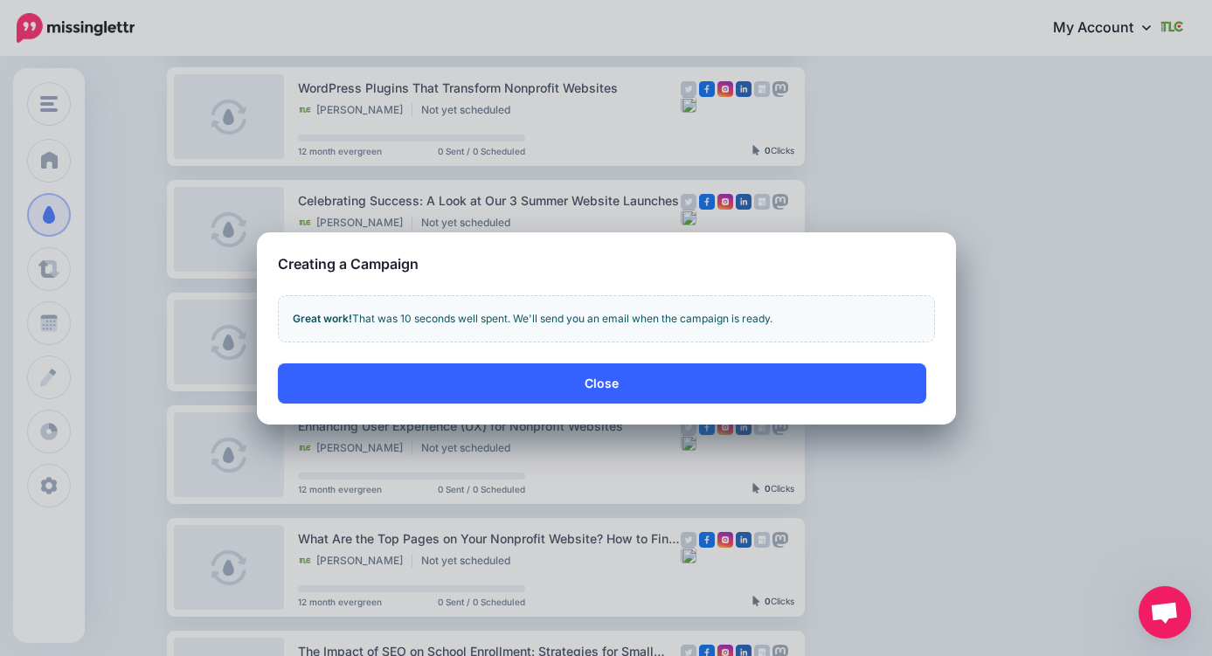
click at [600, 386] on button "Close" at bounding box center [602, 384] width 649 height 40
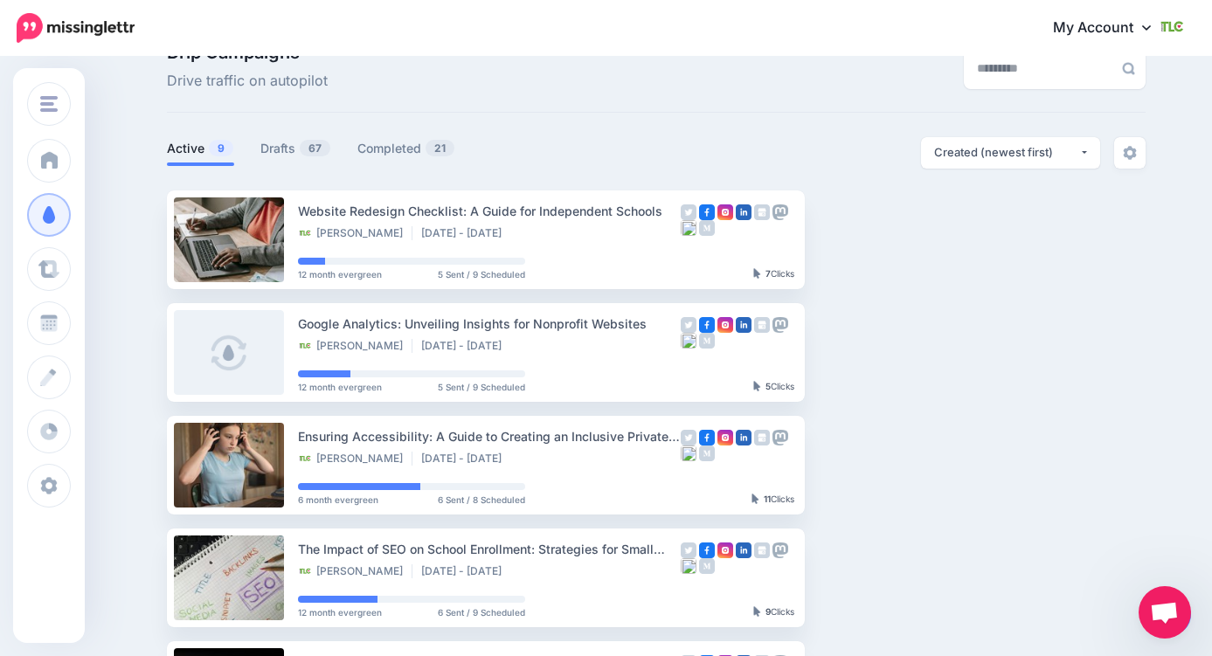
scroll to position [14, 0]
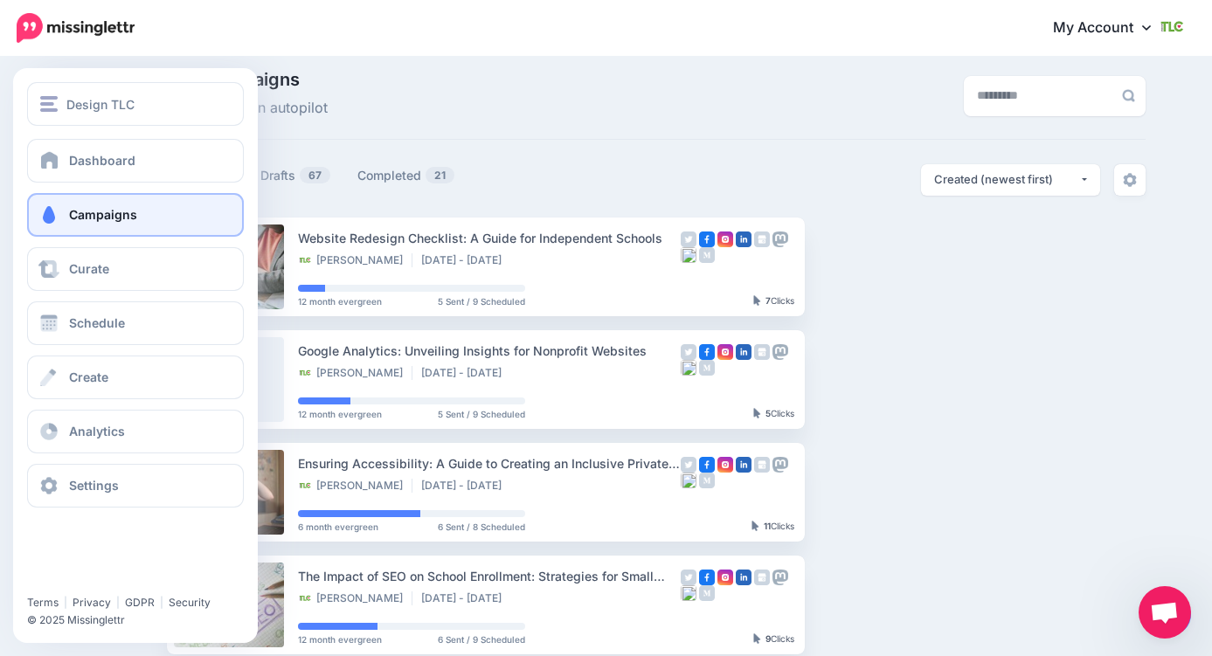
click at [69, 216] on span "Campaigns" at bounding box center [103, 214] width 68 height 15
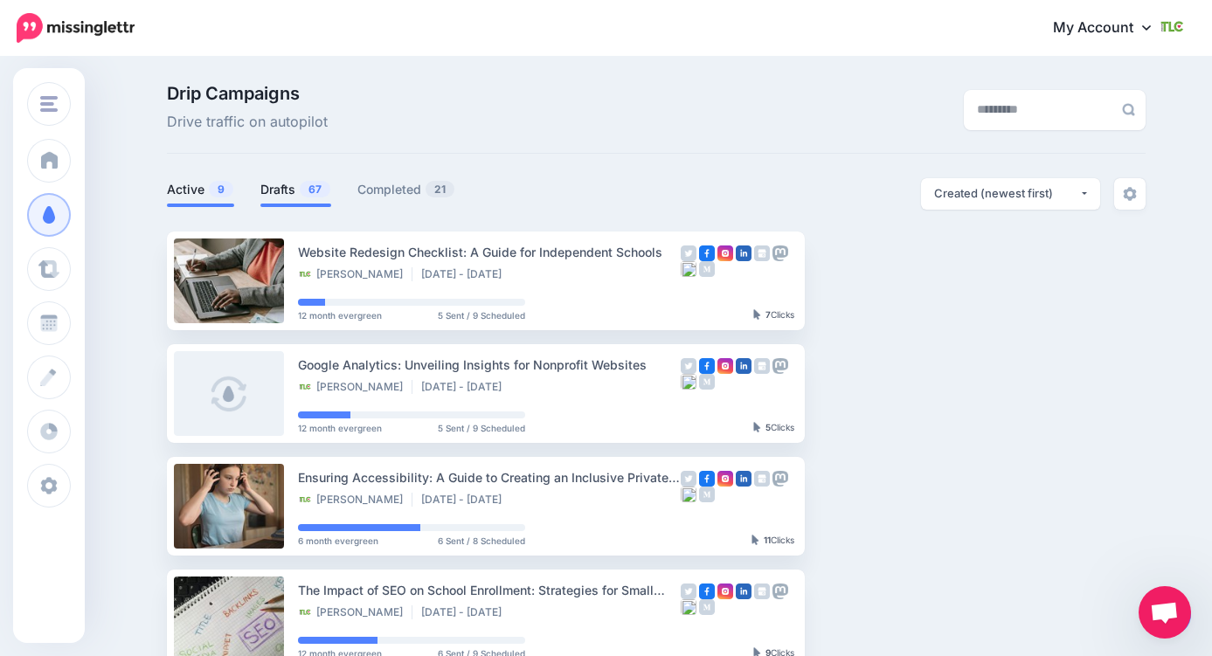
click at [263, 190] on link "Drafts 67" at bounding box center [295, 189] width 71 height 21
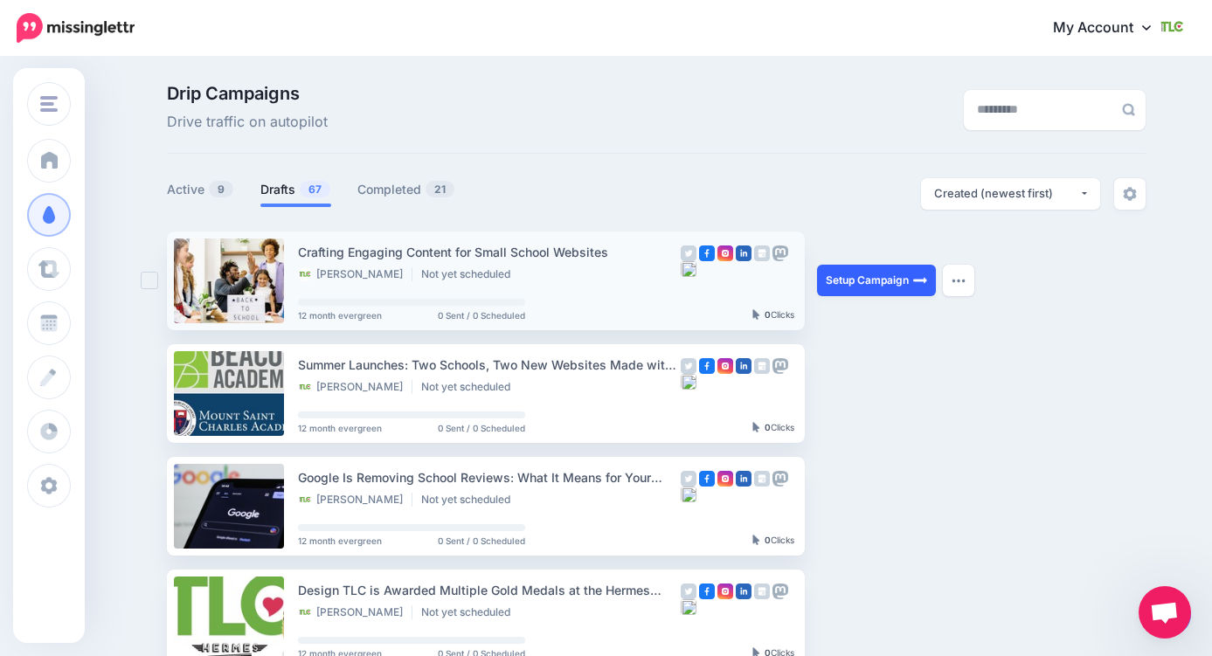
click at [879, 282] on link "Setup Campaign" at bounding box center [876, 280] width 119 height 31
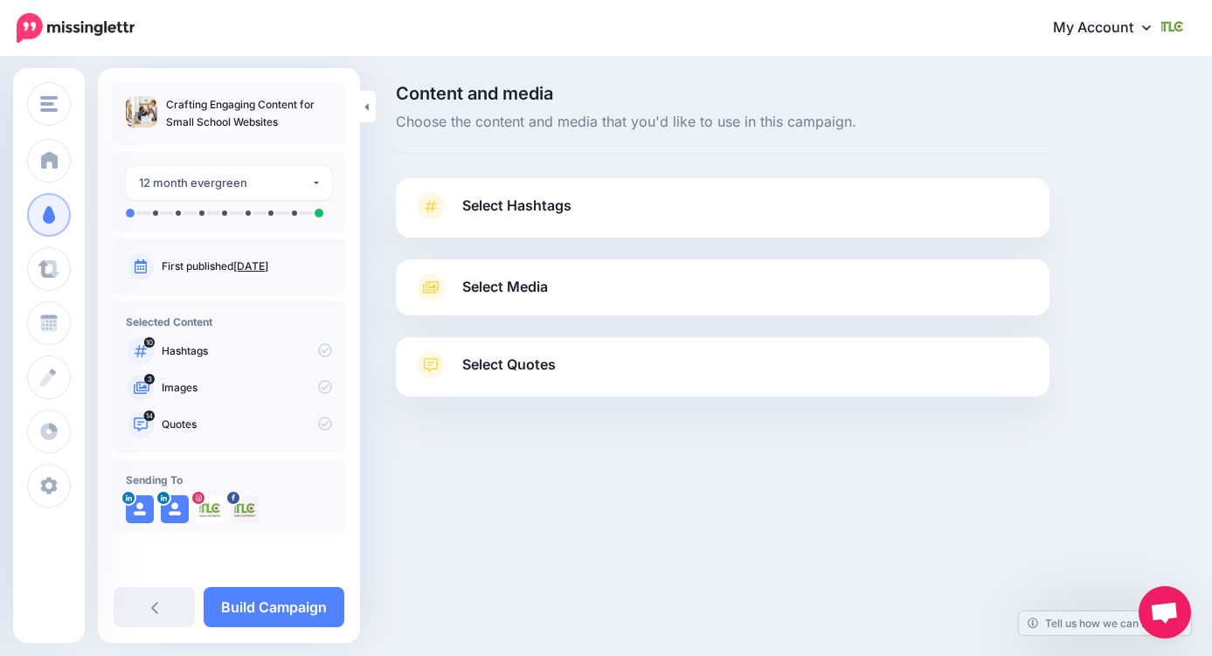
click at [515, 206] on span "Select Hashtags" at bounding box center [516, 206] width 109 height 24
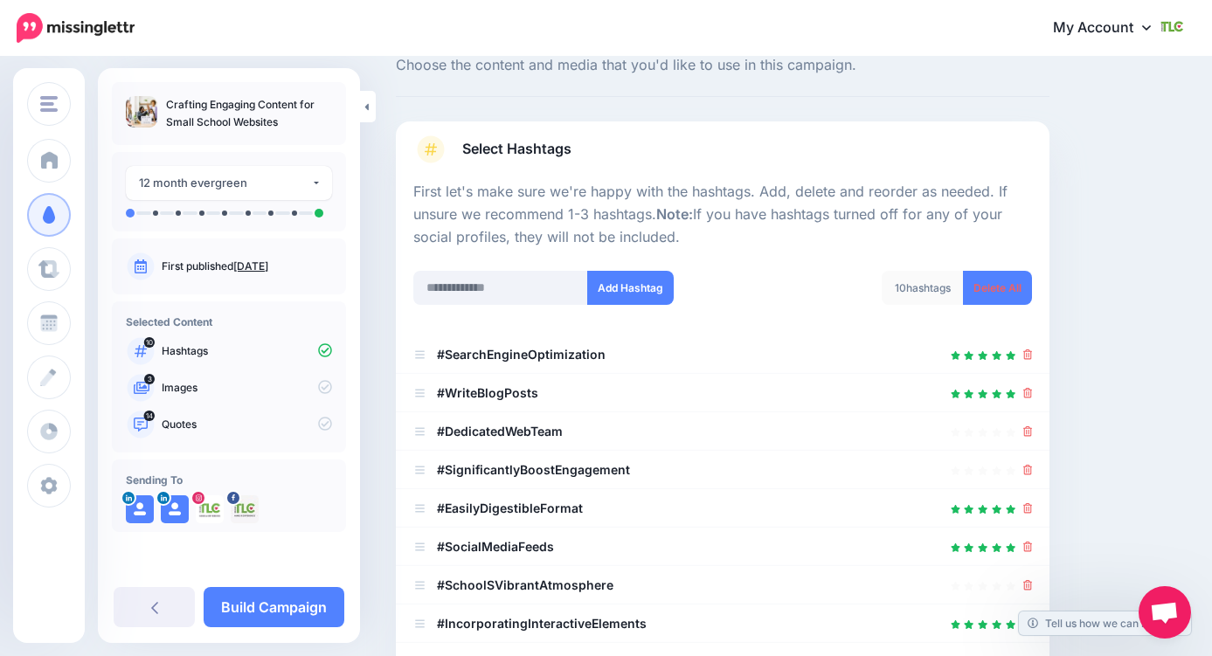
scroll to position [56, 0]
click at [504, 284] on input "text" at bounding box center [500, 289] width 175 height 34
type input "**********"
click at [623, 286] on button "Add Hashtag" at bounding box center [630, 289] width 87 height 34
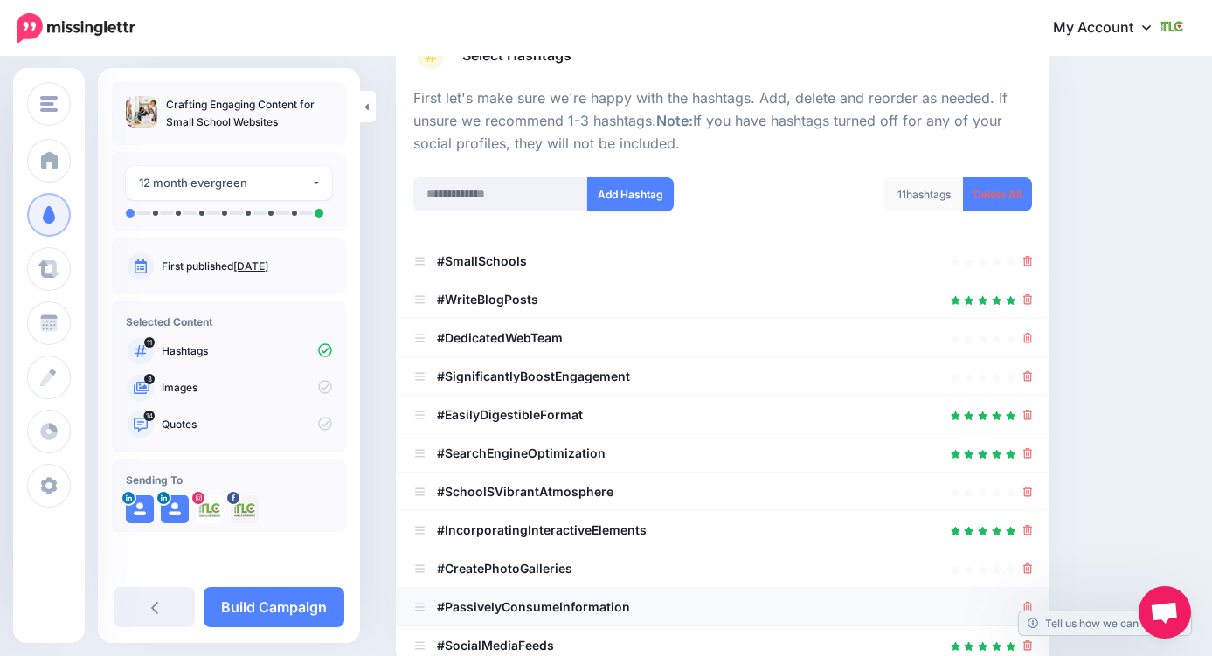
scroll to position [0, 0]
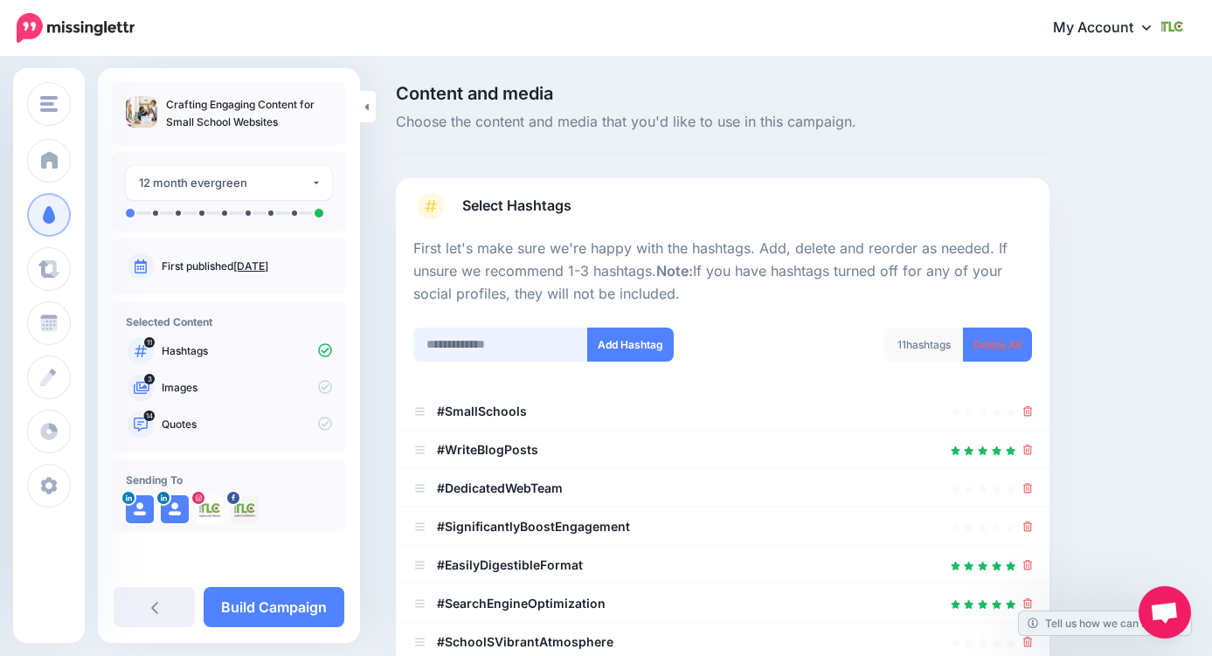
click at [539, 348] on input "text" at bounding box center [500, 345] width 175 height 34
type input "**********"
click at [649, 351] on button "Add Hashtag" at bounding box center [630, 345] width 87 height 34
click at [511, 346] on input "text" at bounding box center [500, 345] width 175 height 34
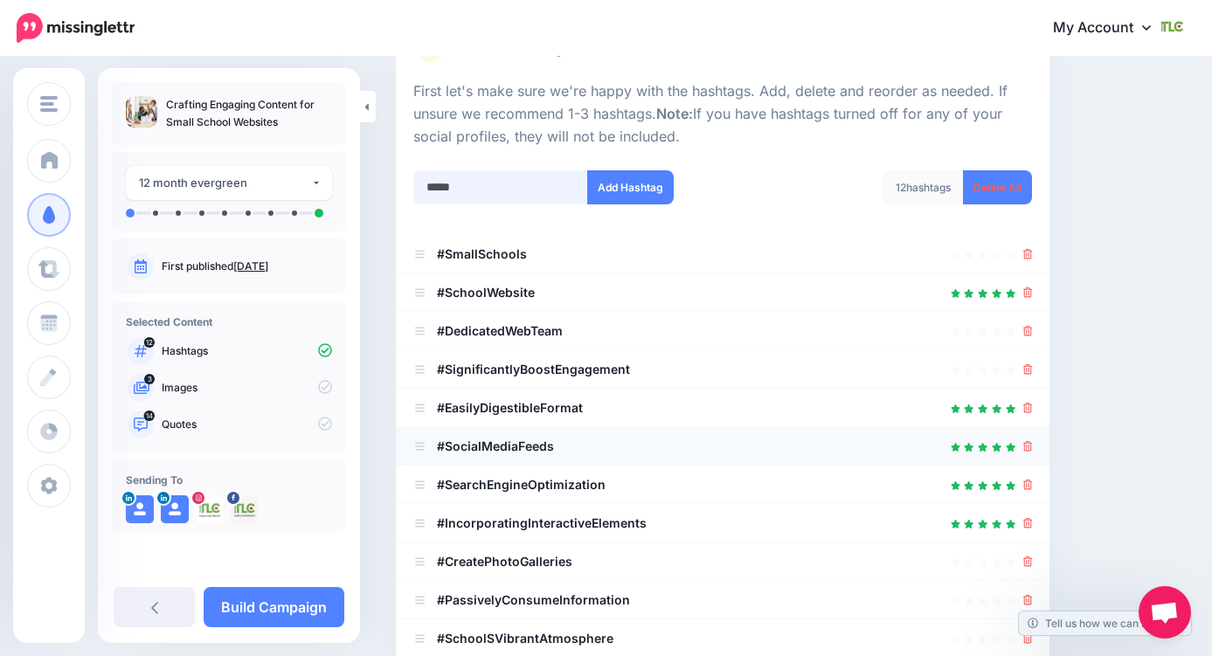
scroll to position [112, 0]
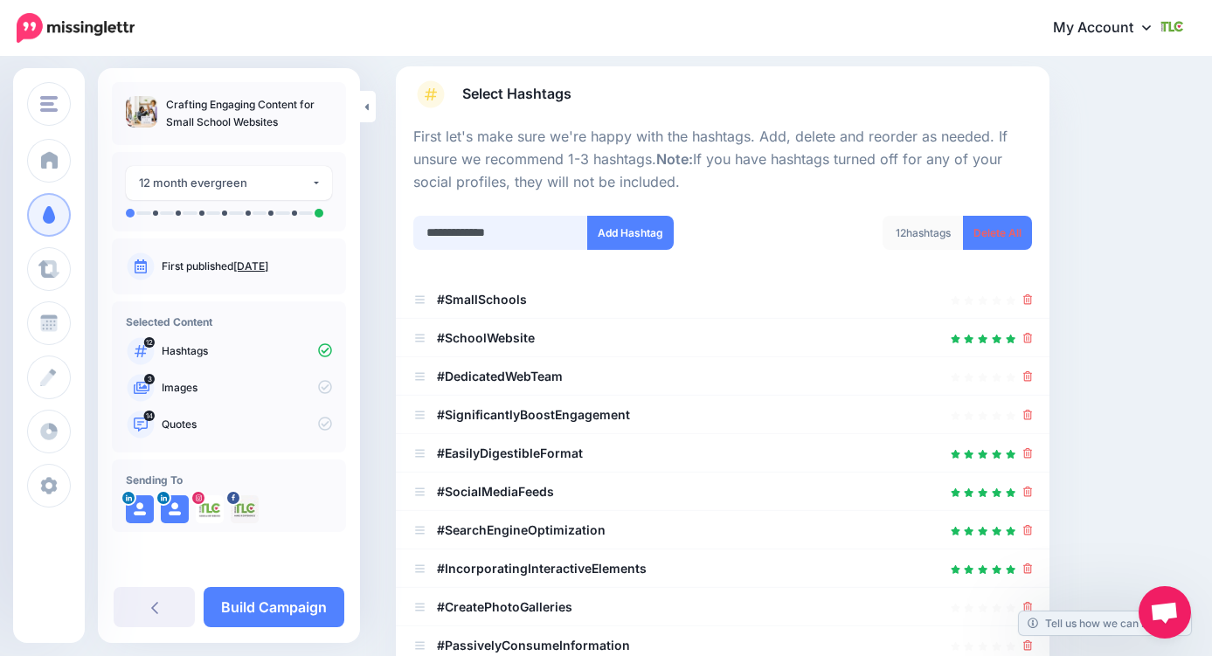
click at [522, 231] on input "**********" at bounding box center [500, 233] width 175 height 34
type input "**********"
click at [635, 234] on button "Add Hashtag" at bounding box center [630, 233] width 87 height 34
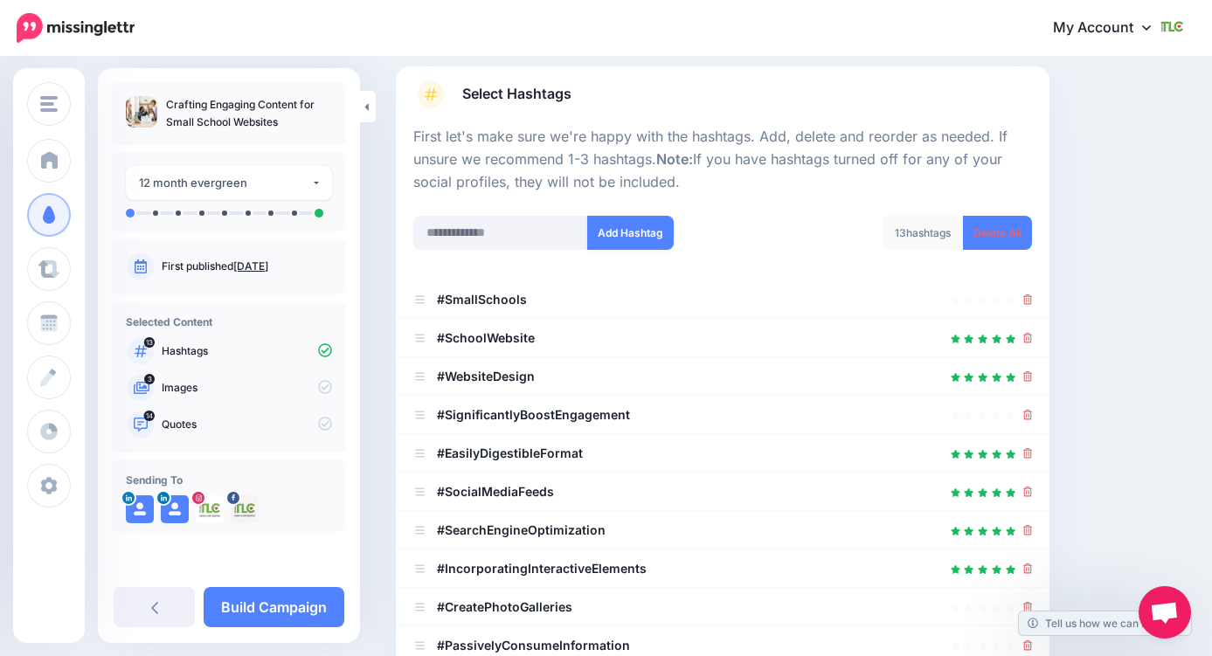
scroll to position [392, 0]
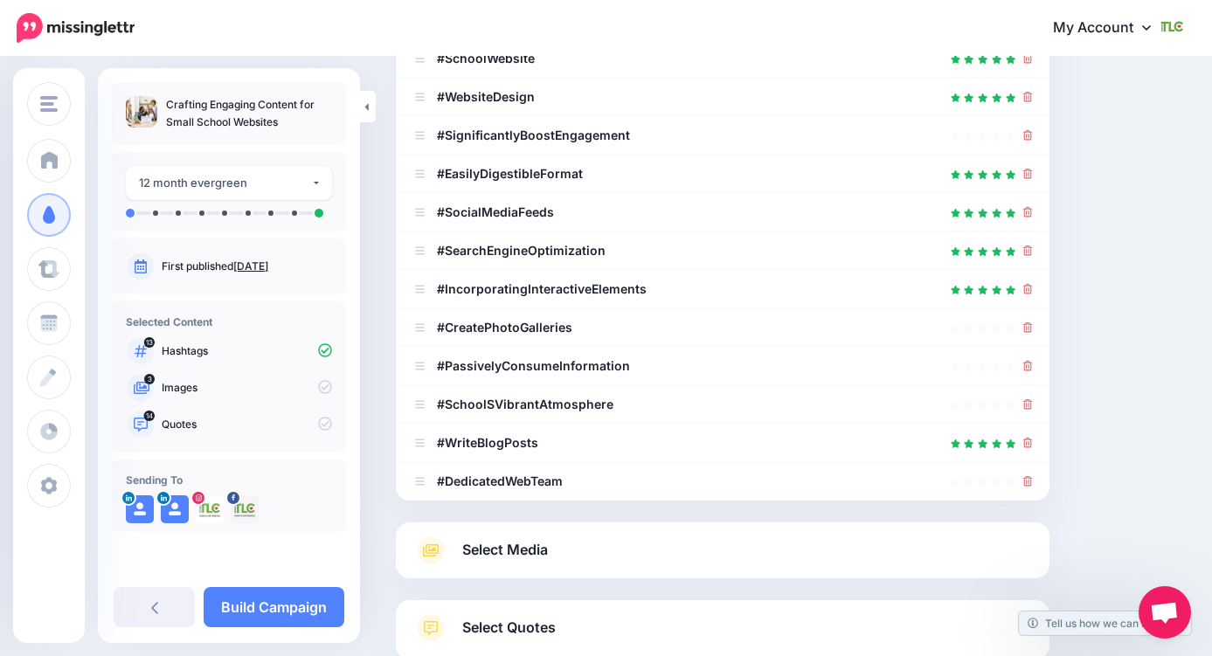
click at [505, 560] on span "Select Media" at bounding box center [505, 550] width 86 height 24
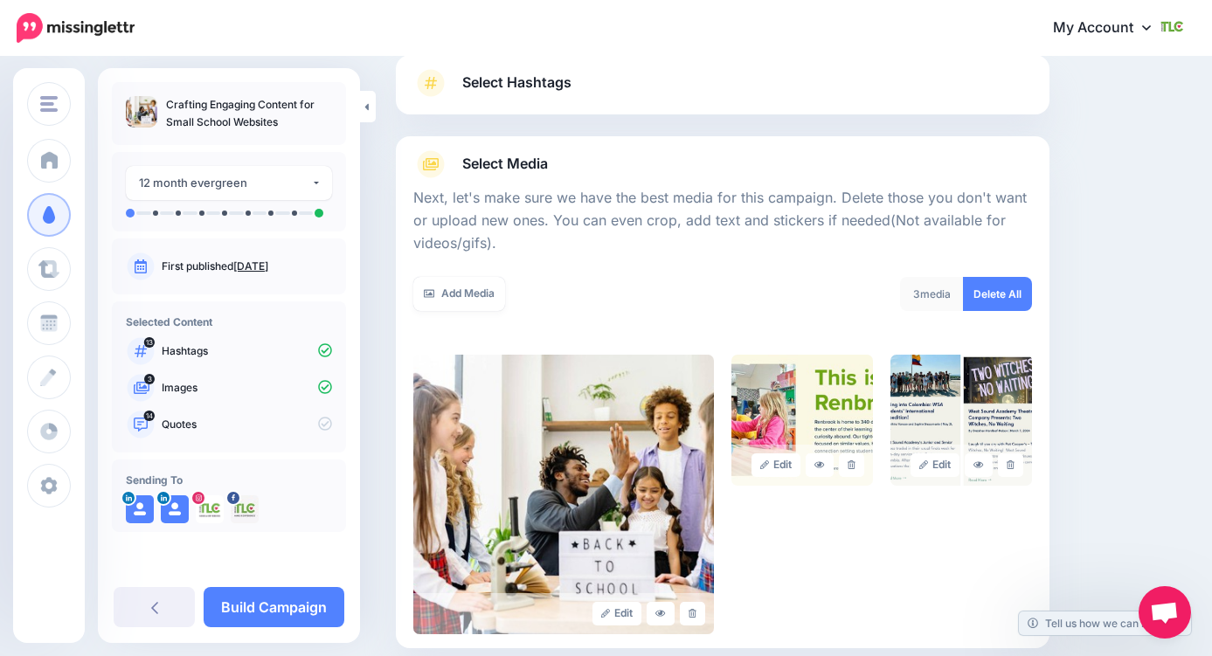
scroll to position [309, 0]
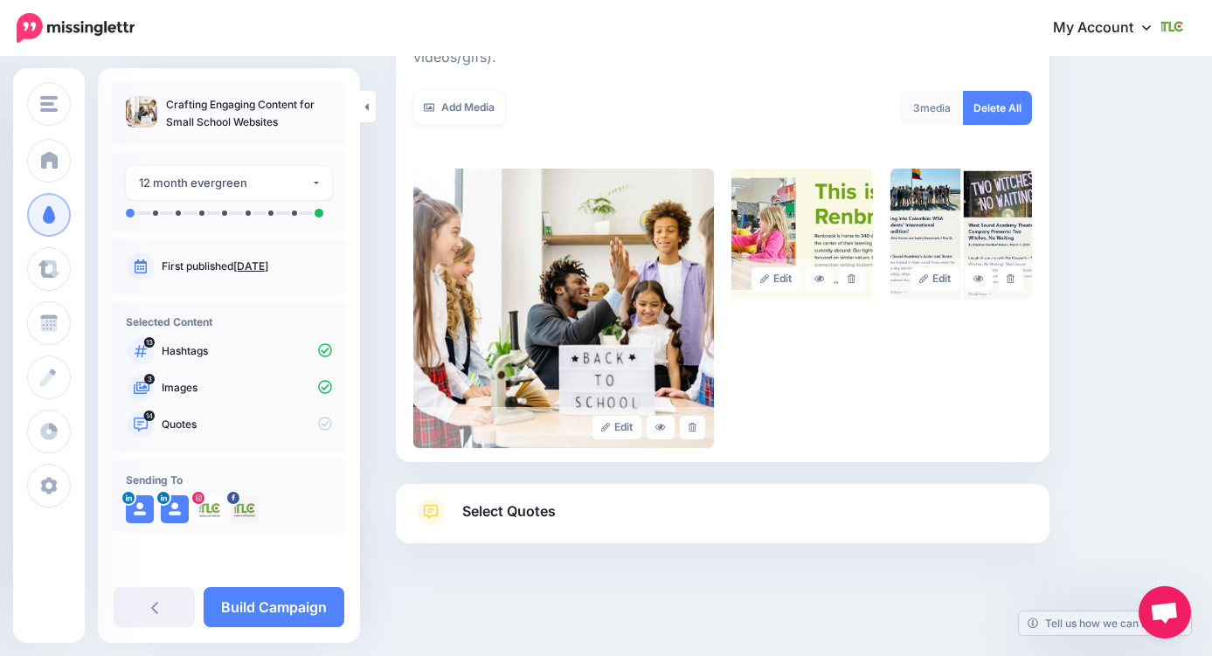
click at [524, 510] on span "Select Quotes" at bounding box center [509, 512] width 94 height 24
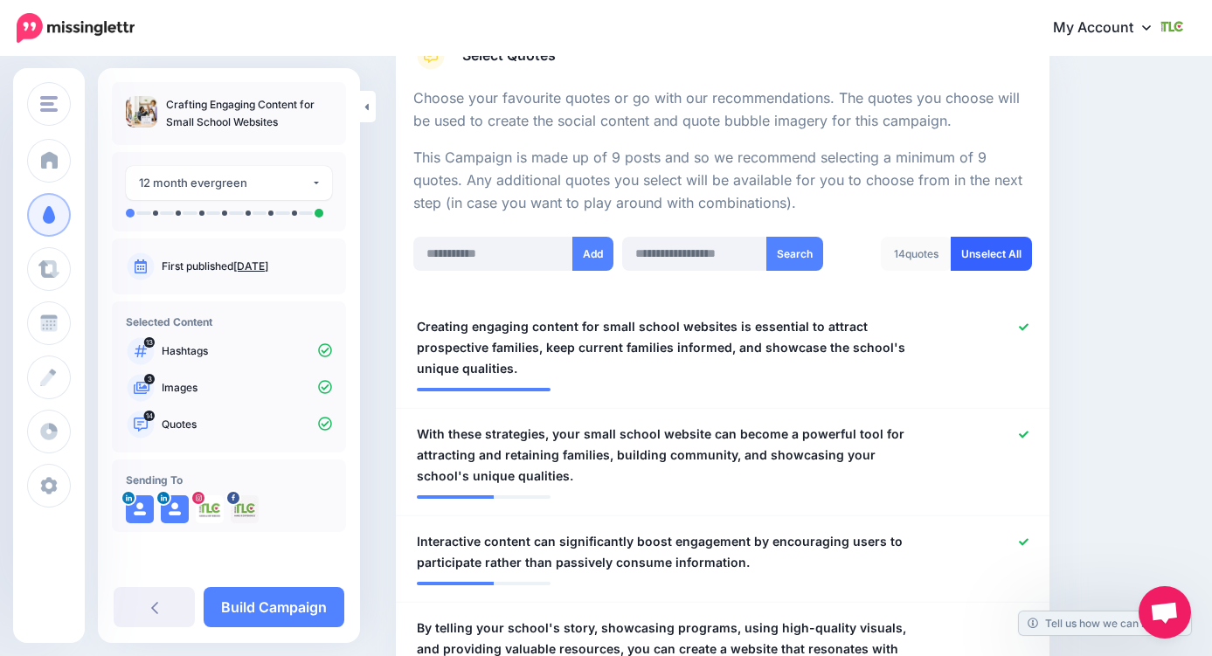
click at [980, 262] on link "Unselect All" at bounding box center [991, 254] width 81 height 34
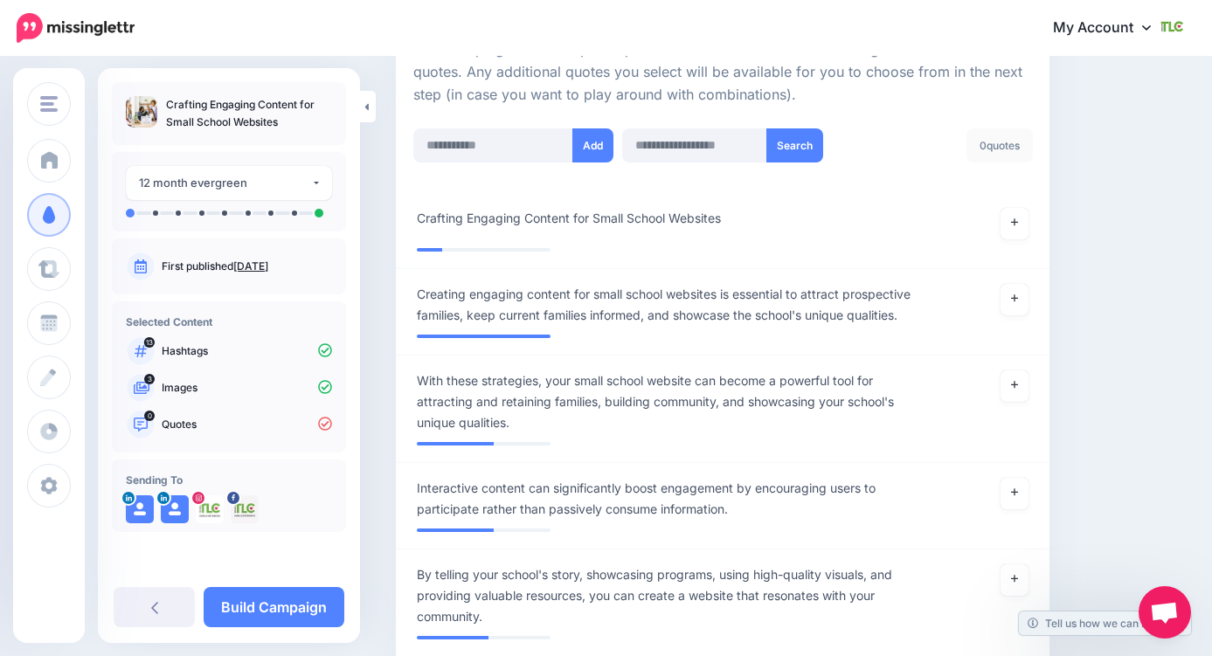
scroll to position [419, 0]
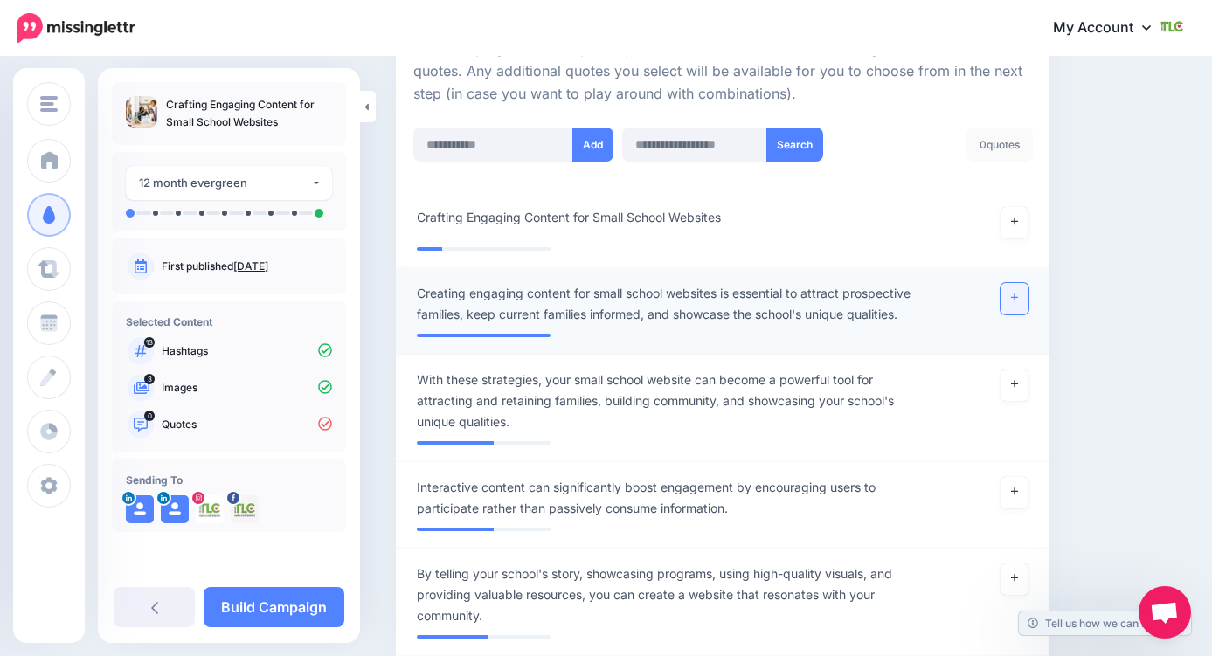
click at [1014, 295] on icon at bounding box center [1014, 298] width 7 height 10
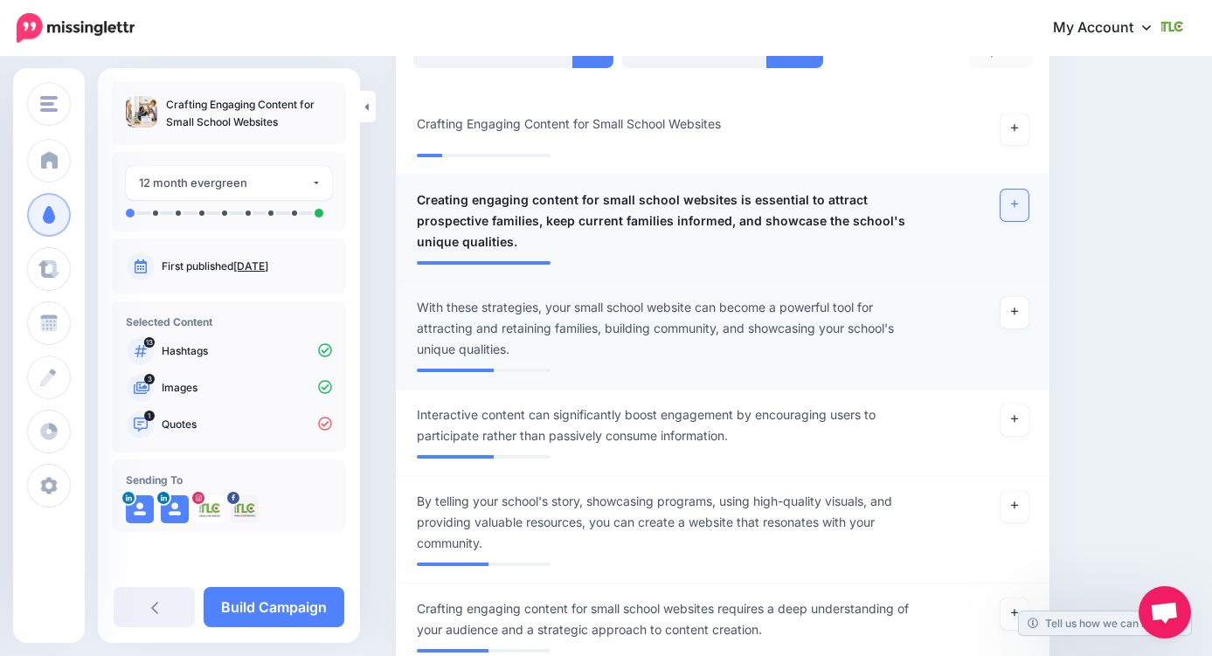
scroll to position [524, 0]
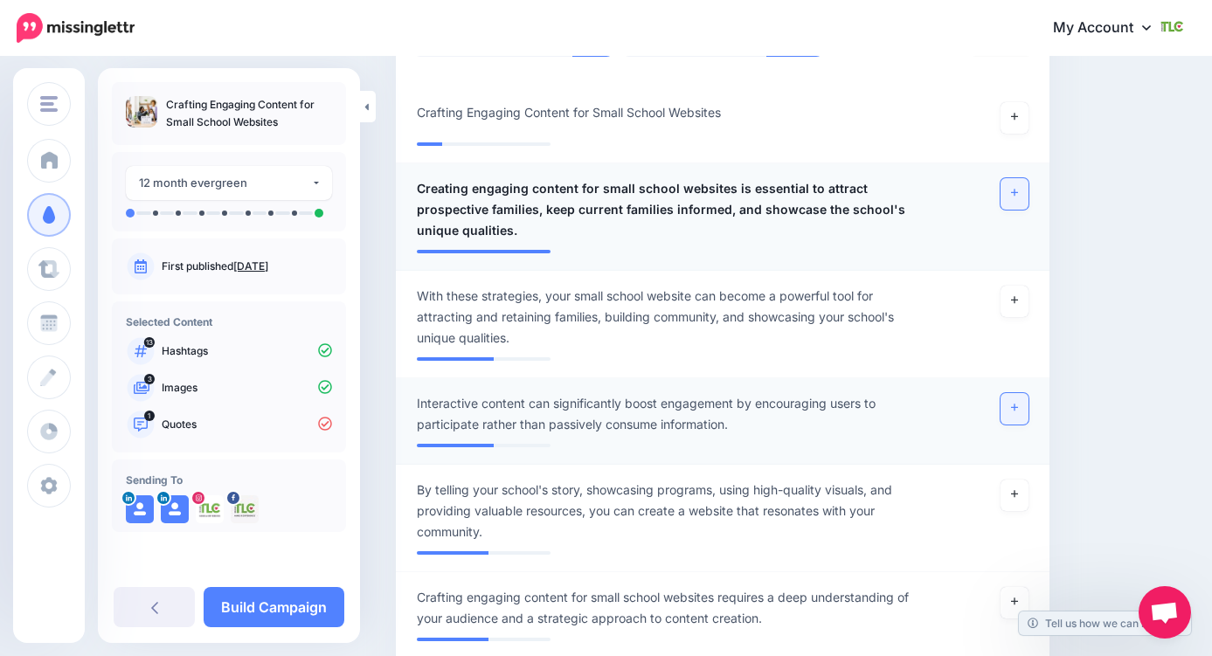
click at [1015, 406] on icon at bounding box center [1014, 408] width 7 height 7
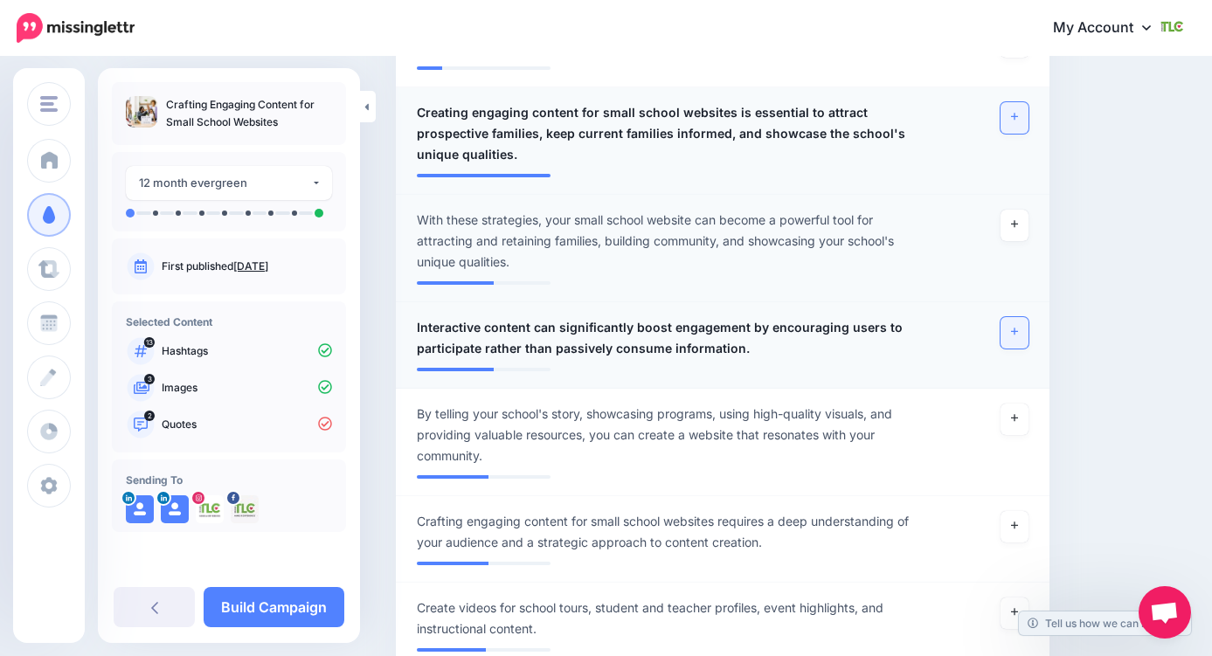
scroll to position [601, 0]
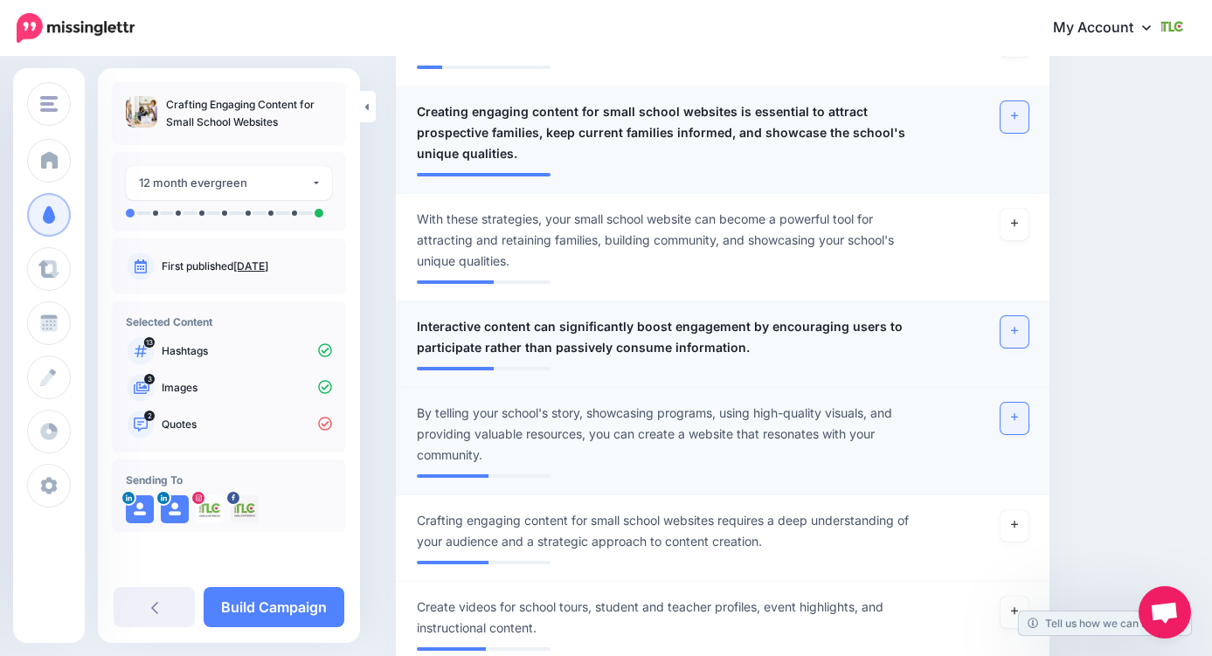
click at [1016, 414] on icon at bounding box center [1014, 418] width 7 height 10
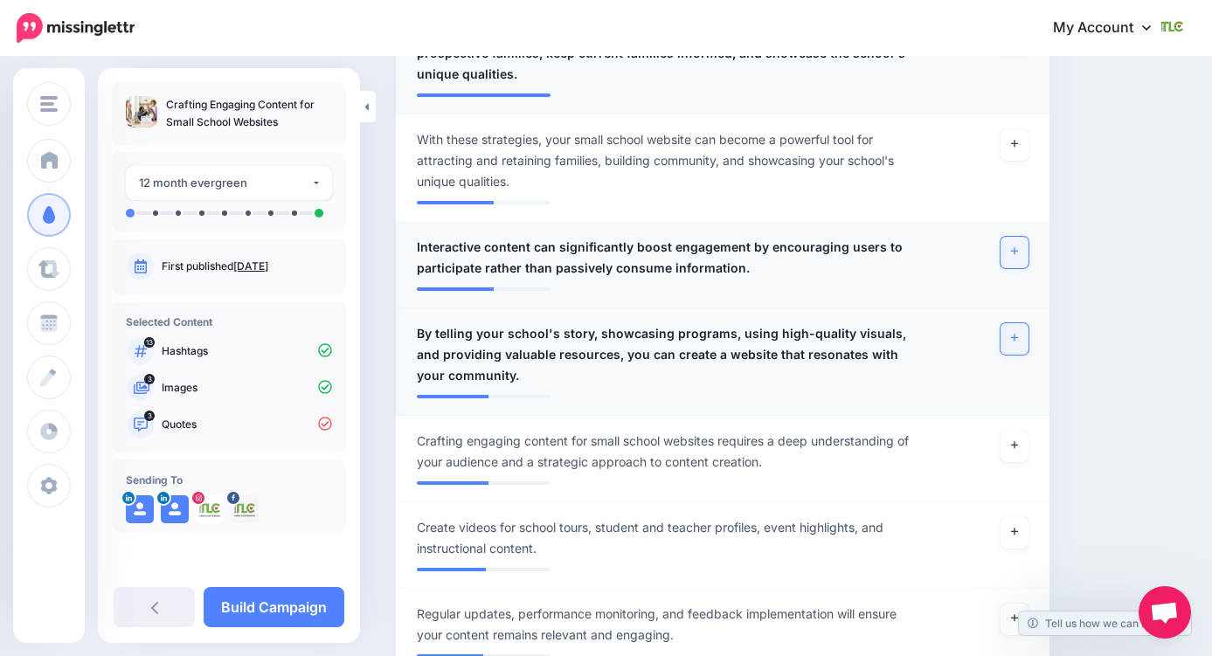
scroll to position [691, 0]
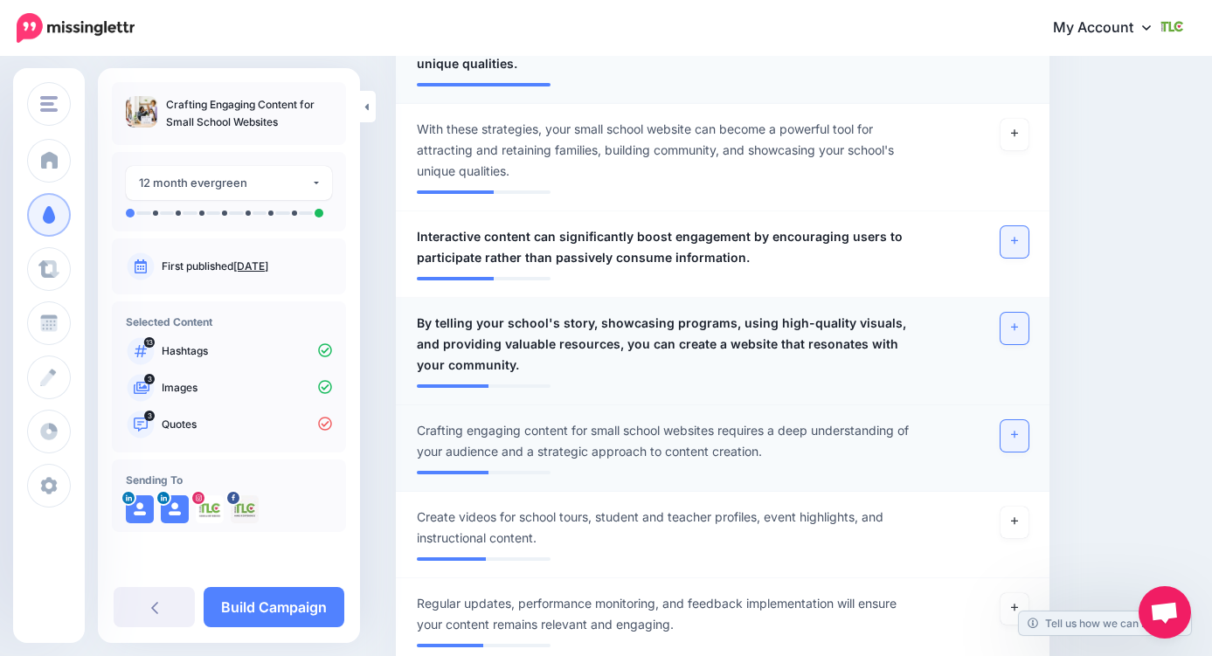
click at [1008, 435] on link at bounding box center [1015, 435] width 28 height 31
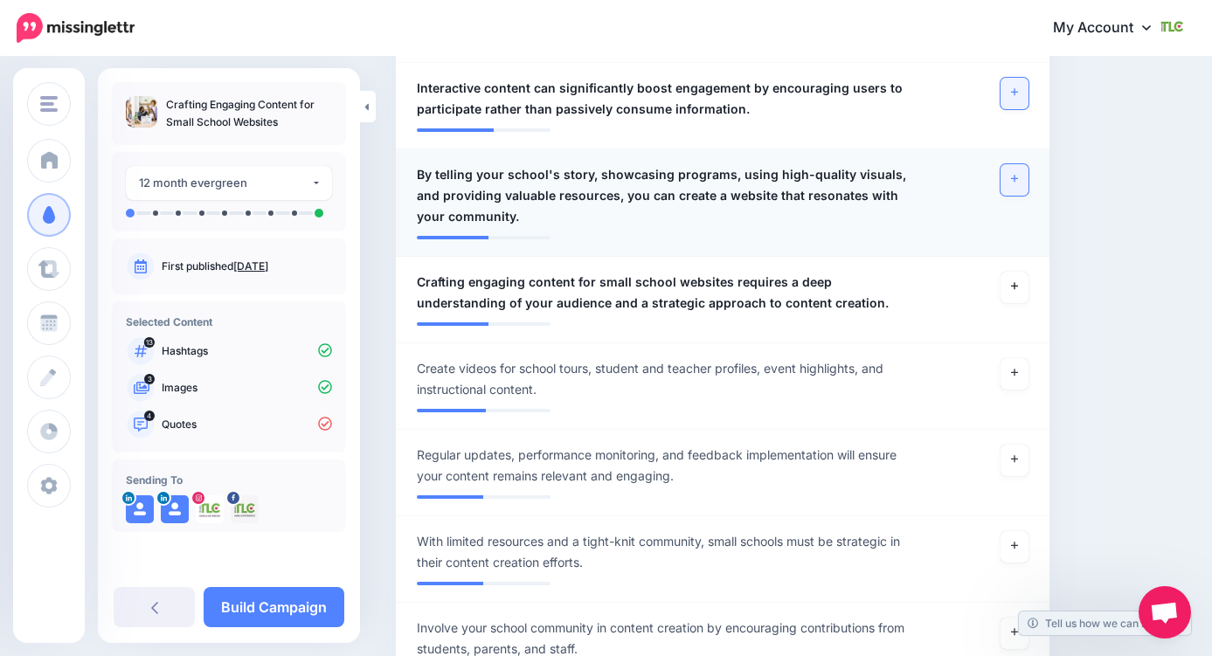
scroll to position [850, 0]
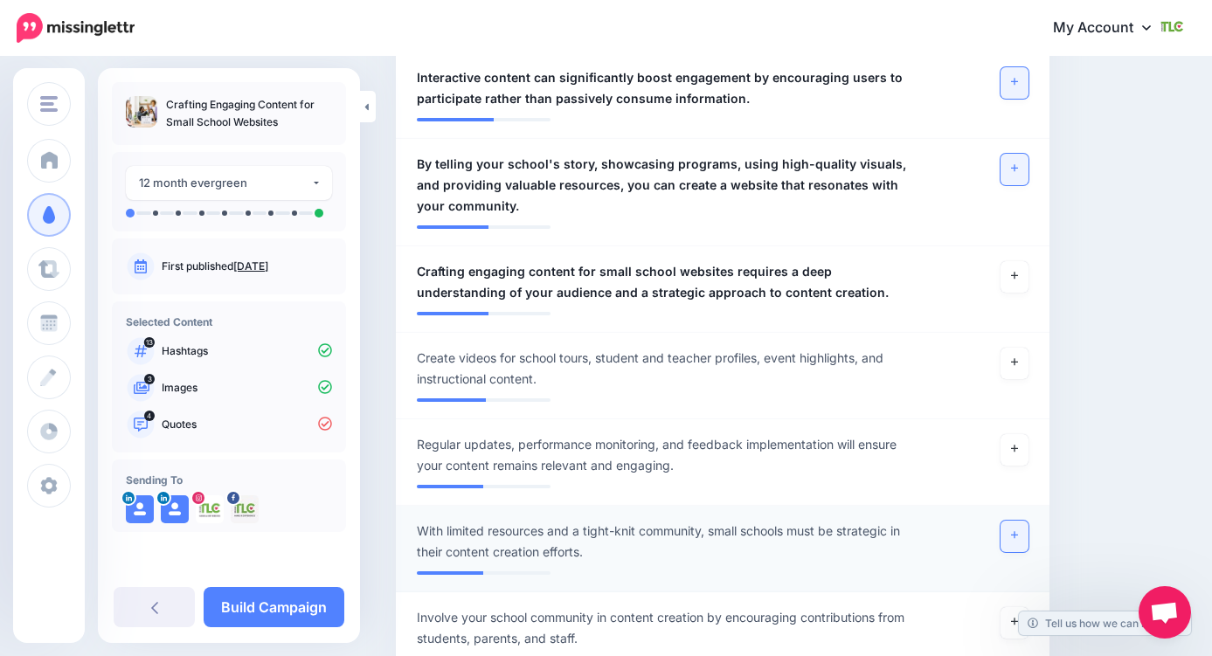
click at [1013, 527] on link at bounding box center [1015, 536] width 28 height 31
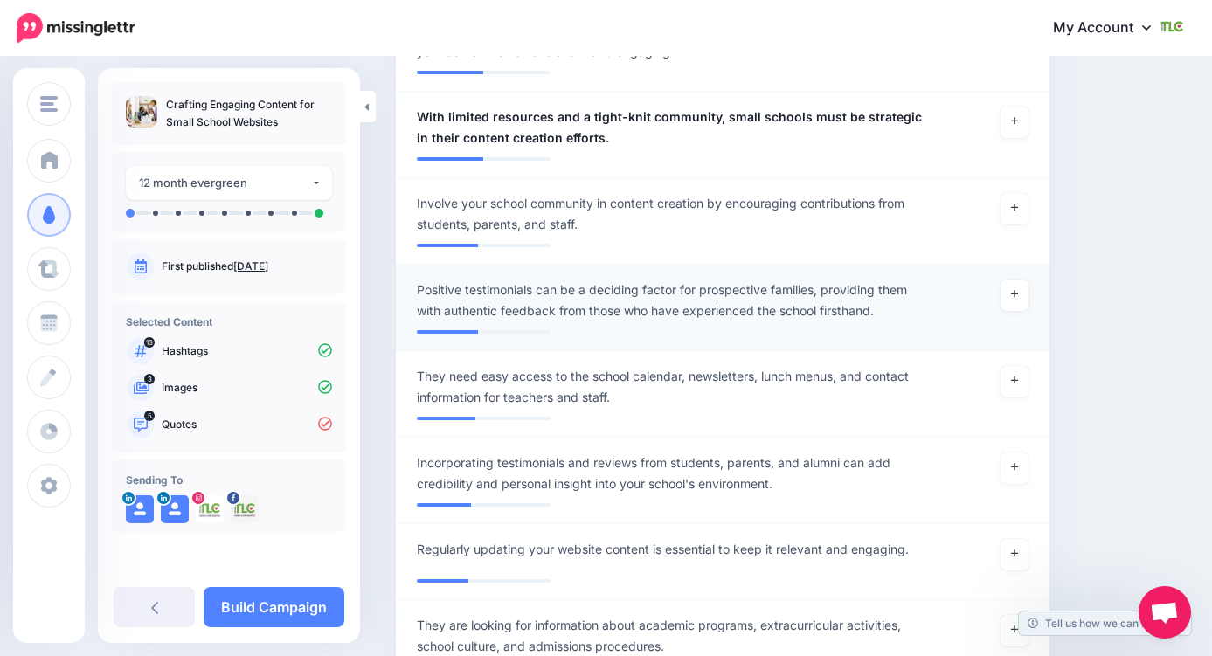
scroll to position [1277, 0]
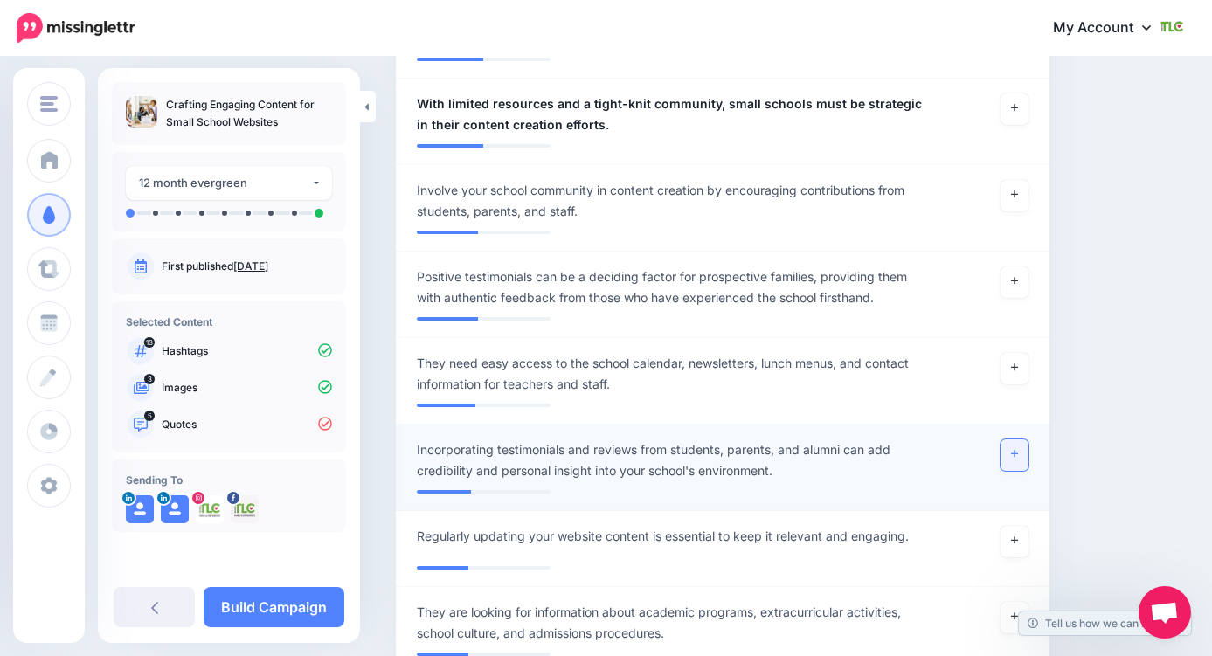
click at [1015, 455] on icon at bounding box center [1014, 454] width 7 height 7
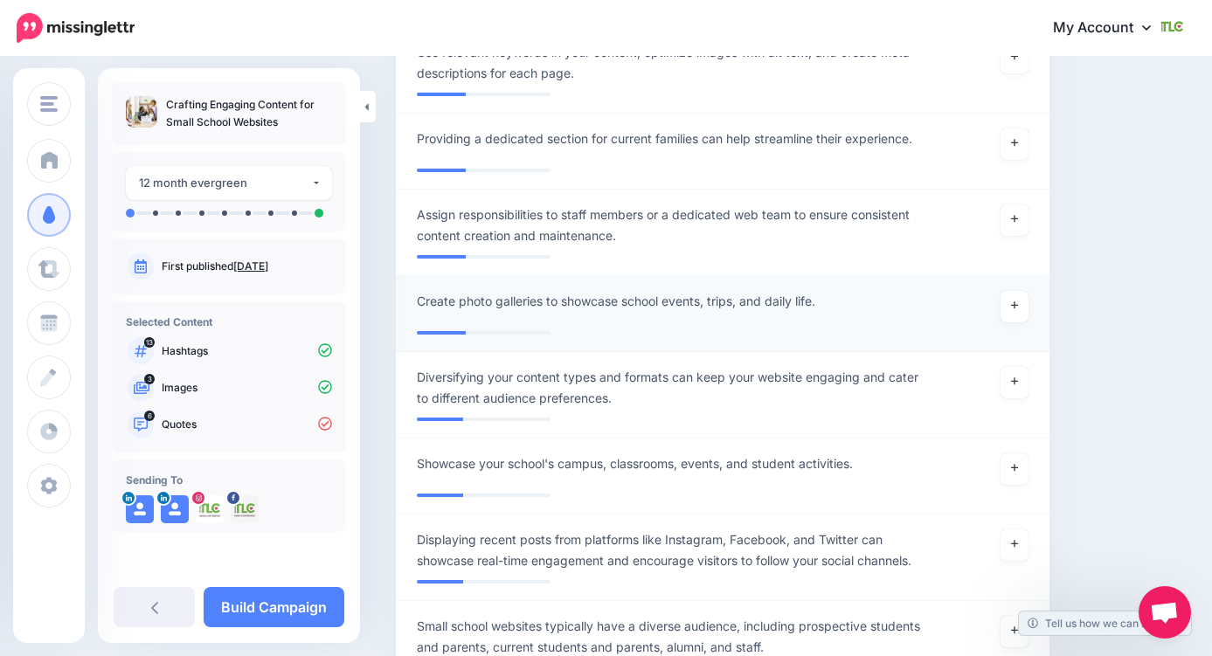
scroll to position [2196, 0]
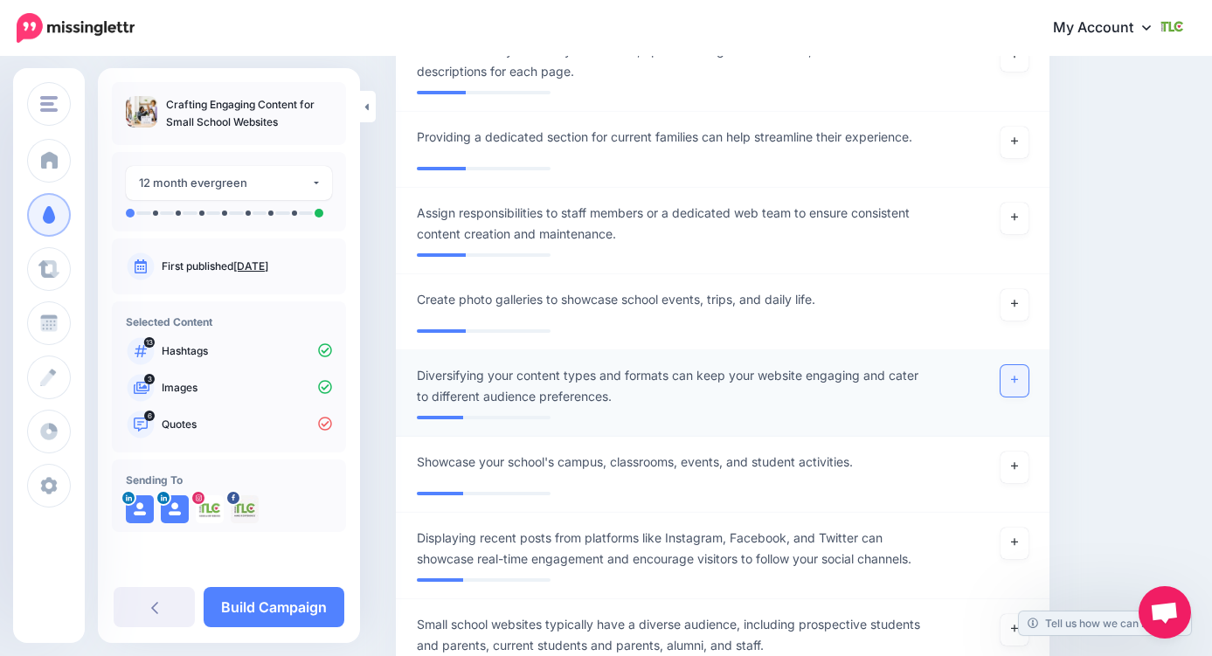
click at [1017, 383] on icon at bounding box center [1014, 380] width 7 height 10
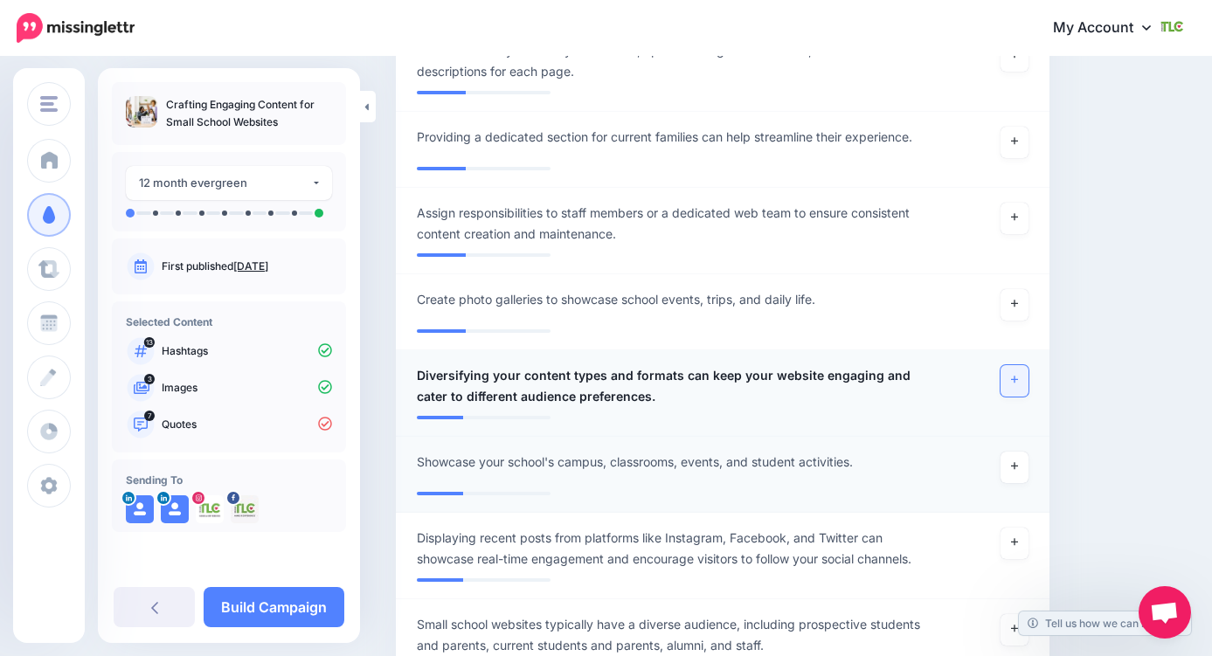
scroll to position [2299, 0]
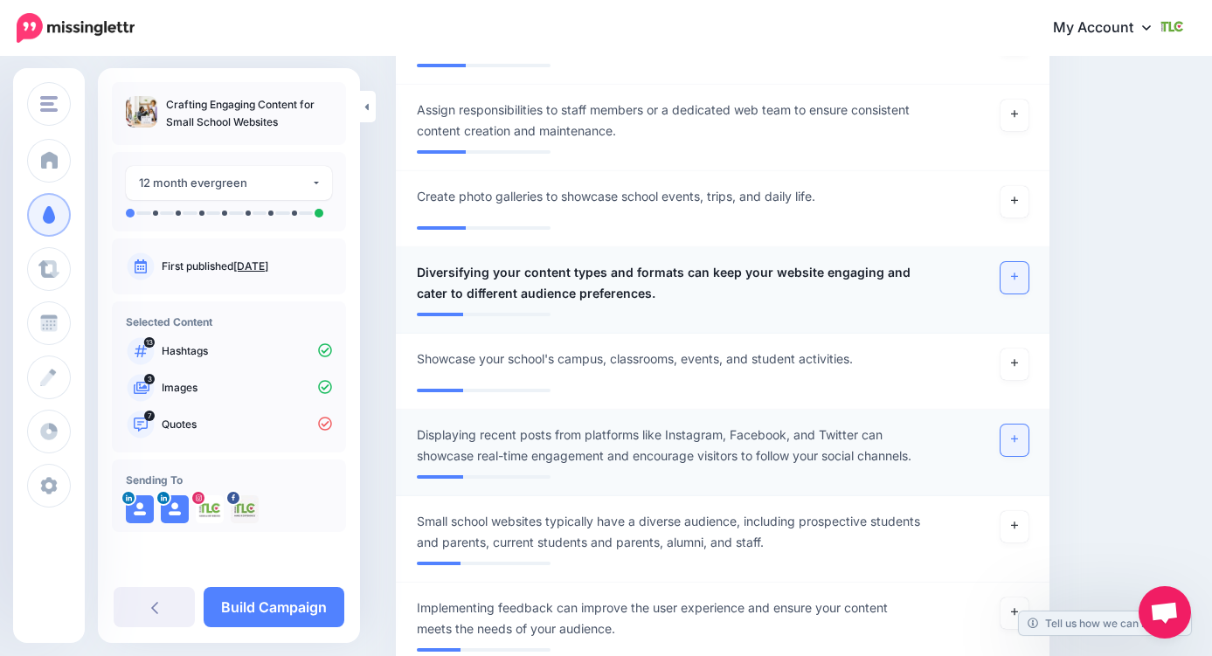
click at [1023, 441] on link at bounding box center [1015, 440] width 28 height 31
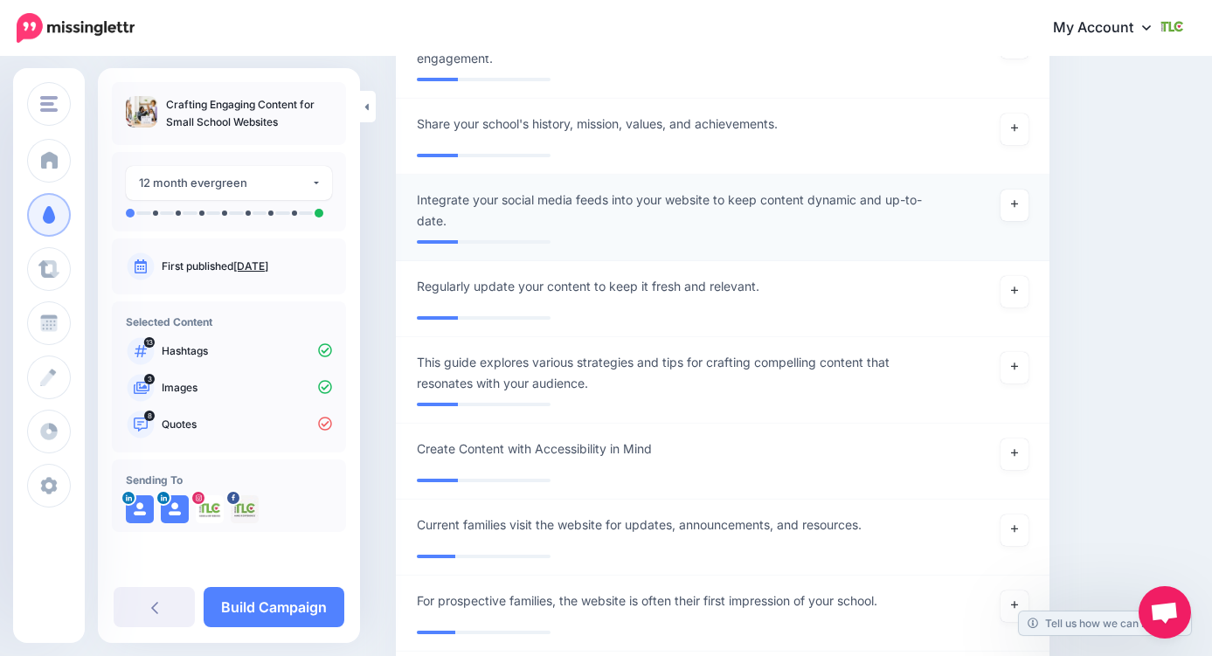
scroll to position [3265, 0]
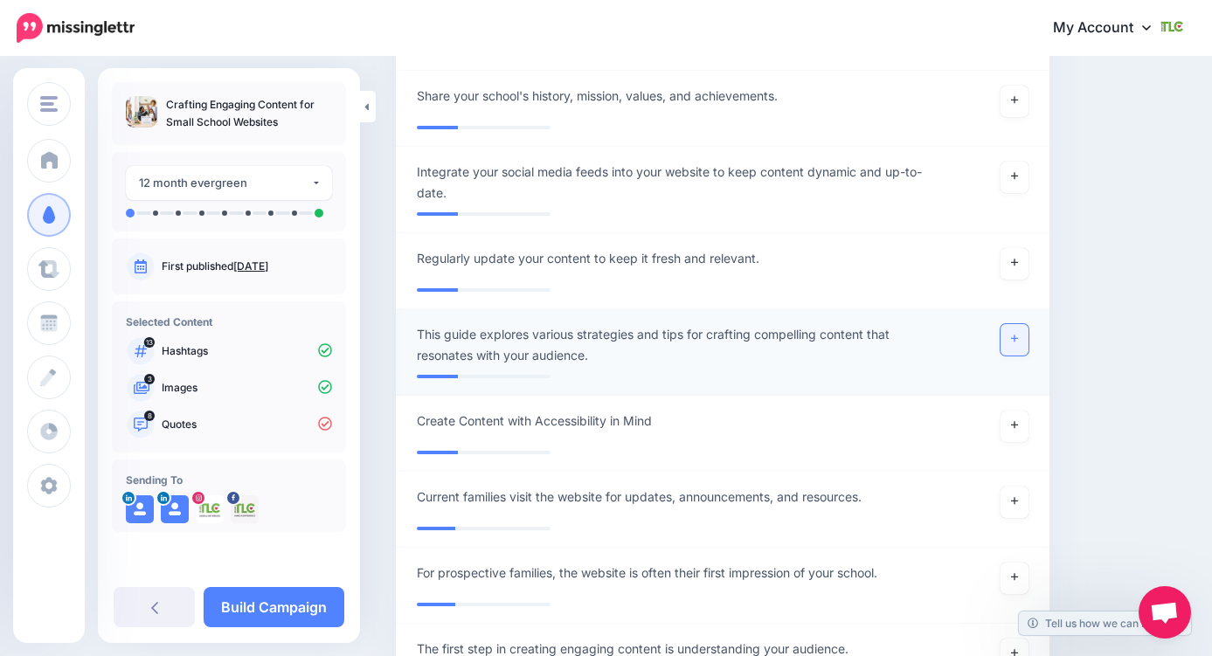
click at [1021, 351] on link at bounding box center [1015, 339] width 28 height 31
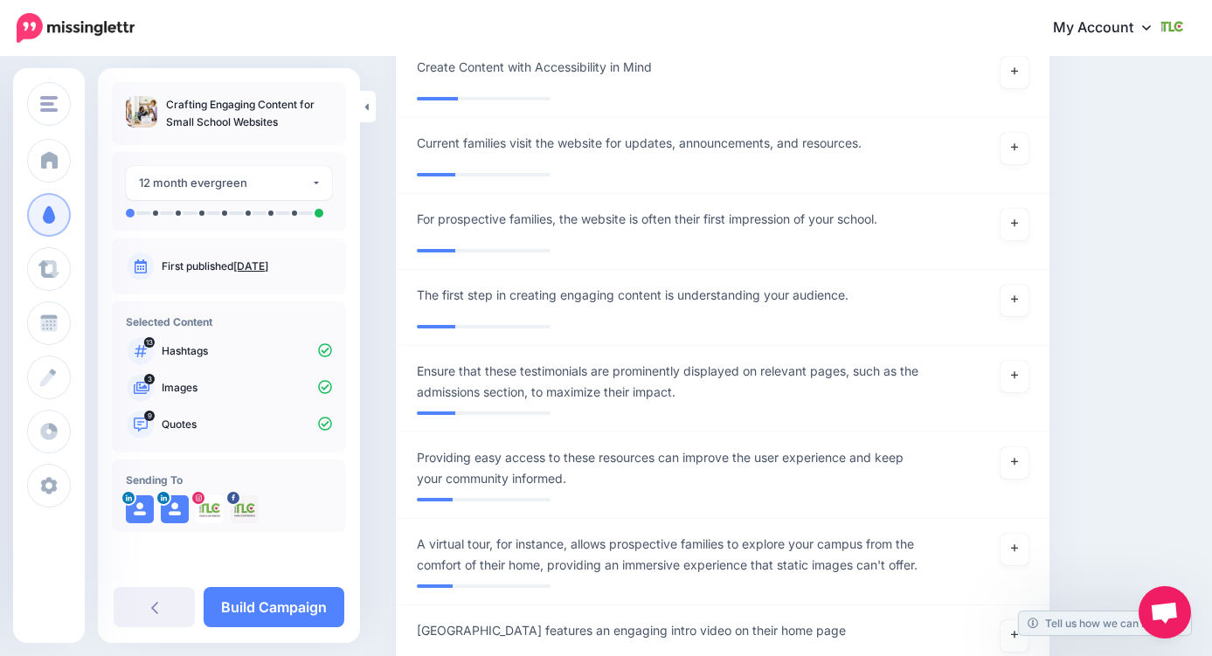
scroll to position [3618, 0]
click at [1011, 301] on link at bounding box center [1015, 301] width 28 height 31
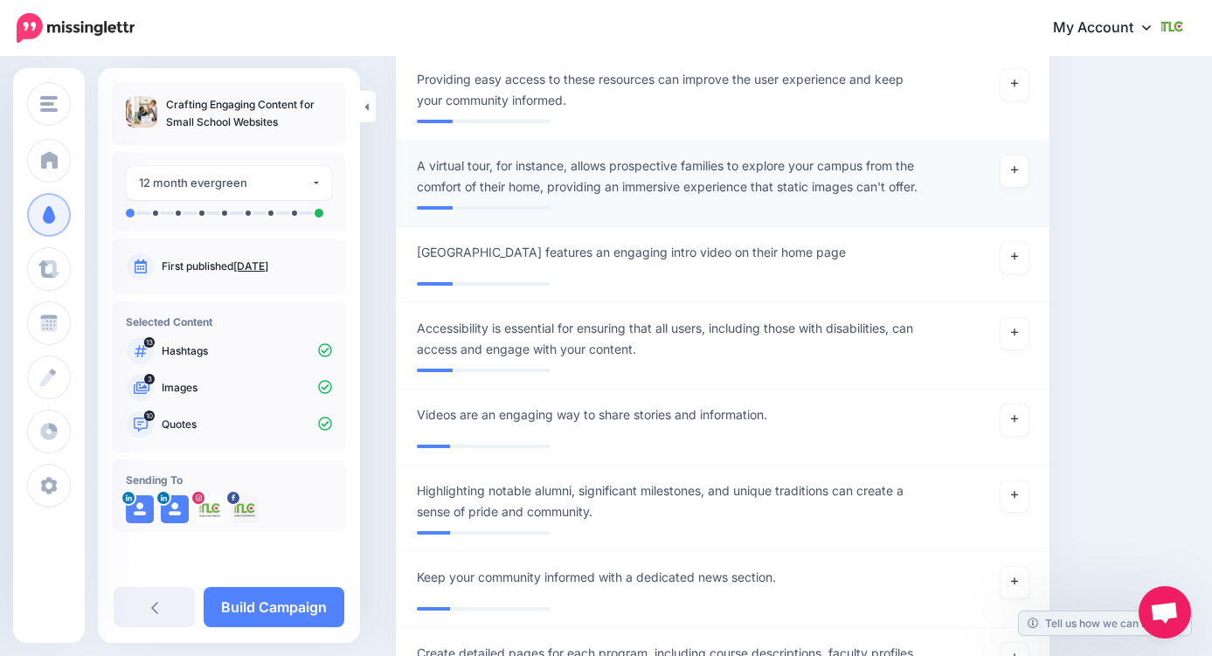
scroll to position [3998, 0]
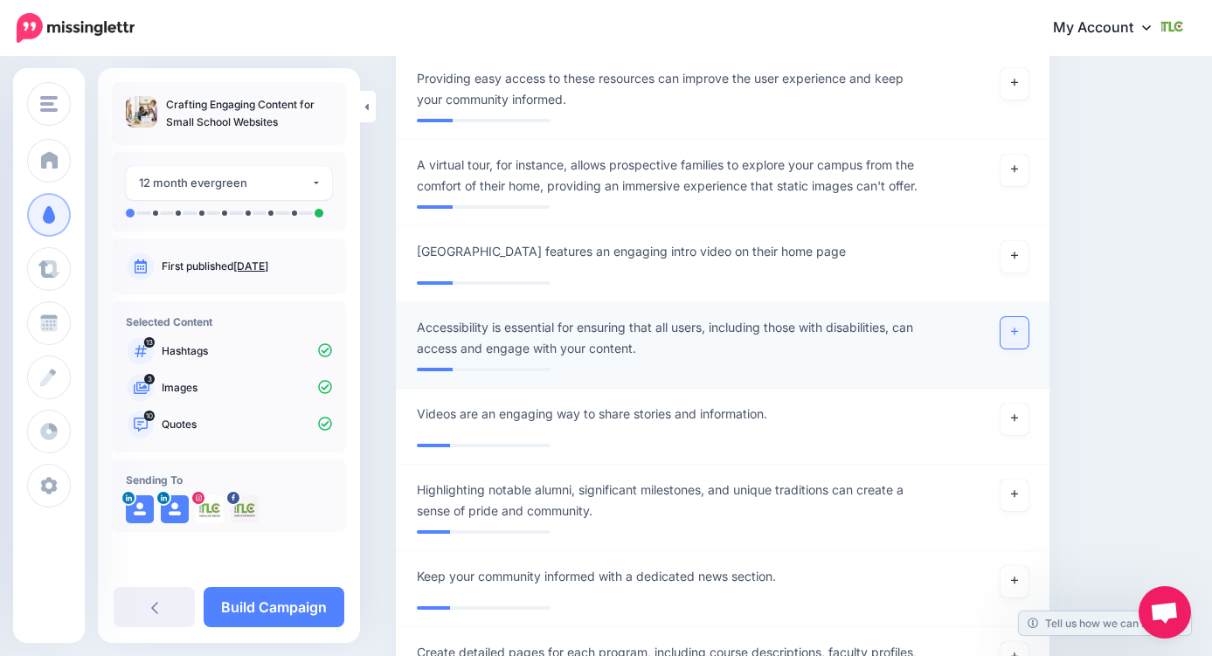
click at [1015, 349] on link at bounding box center [1015, 332] width 28 height 31
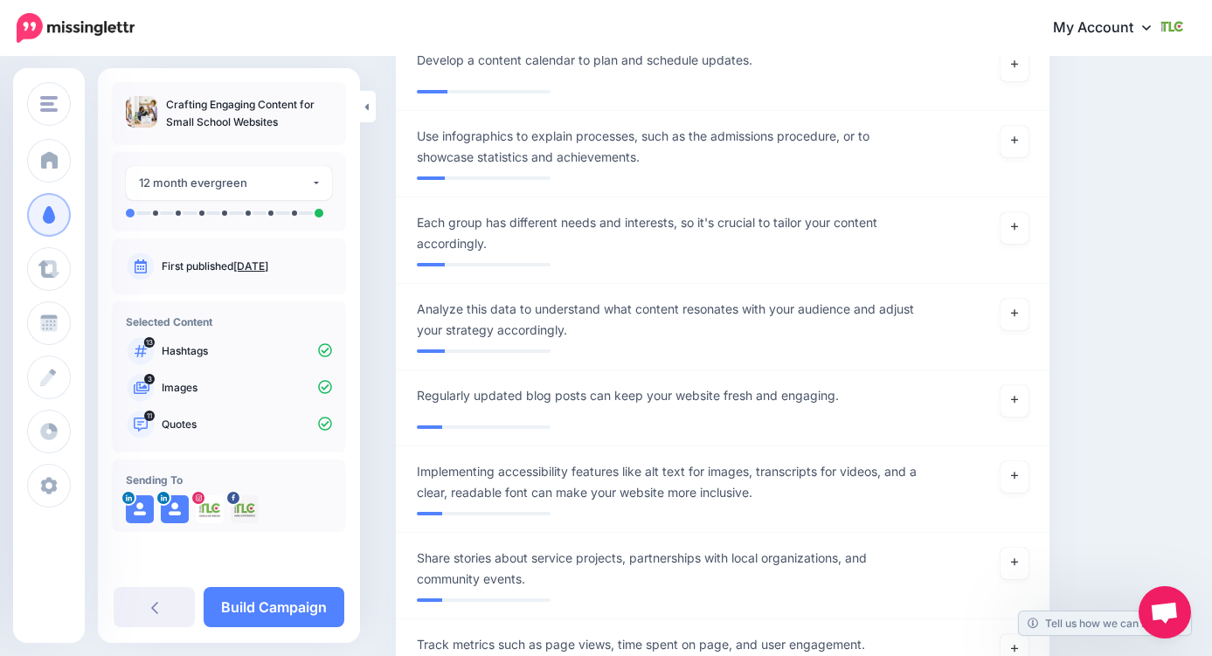
scroll to position [5642, 0]
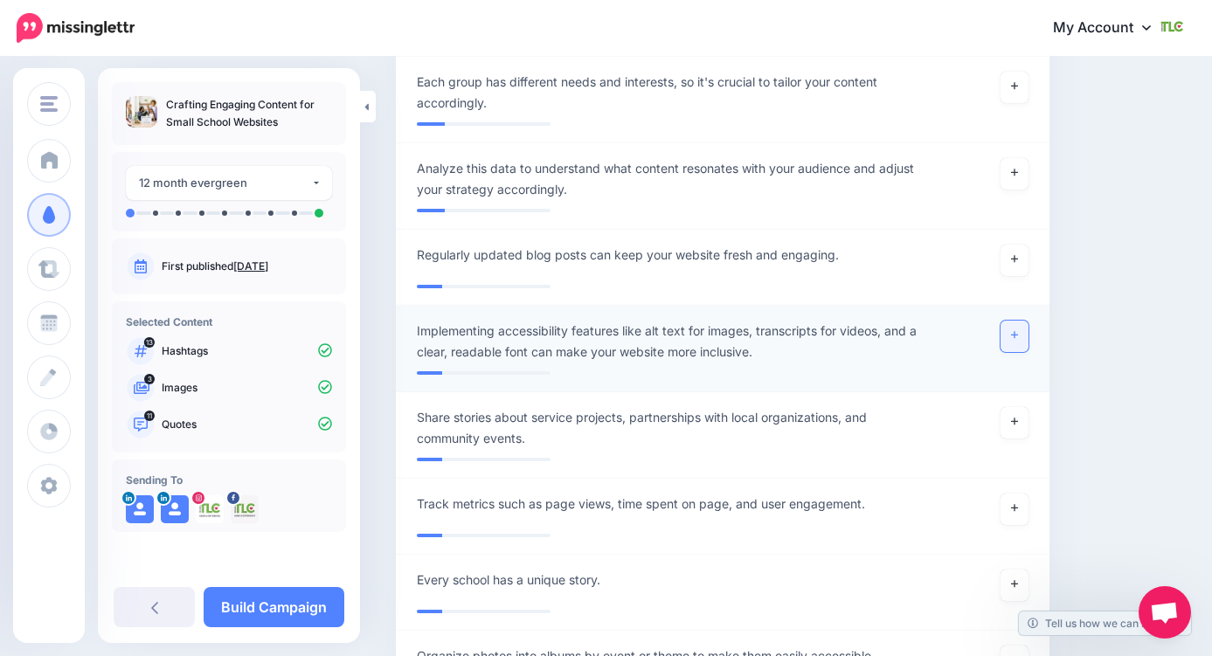
click at [1011, 352] on link at bounding box center [1015, 336] width 28 height 31
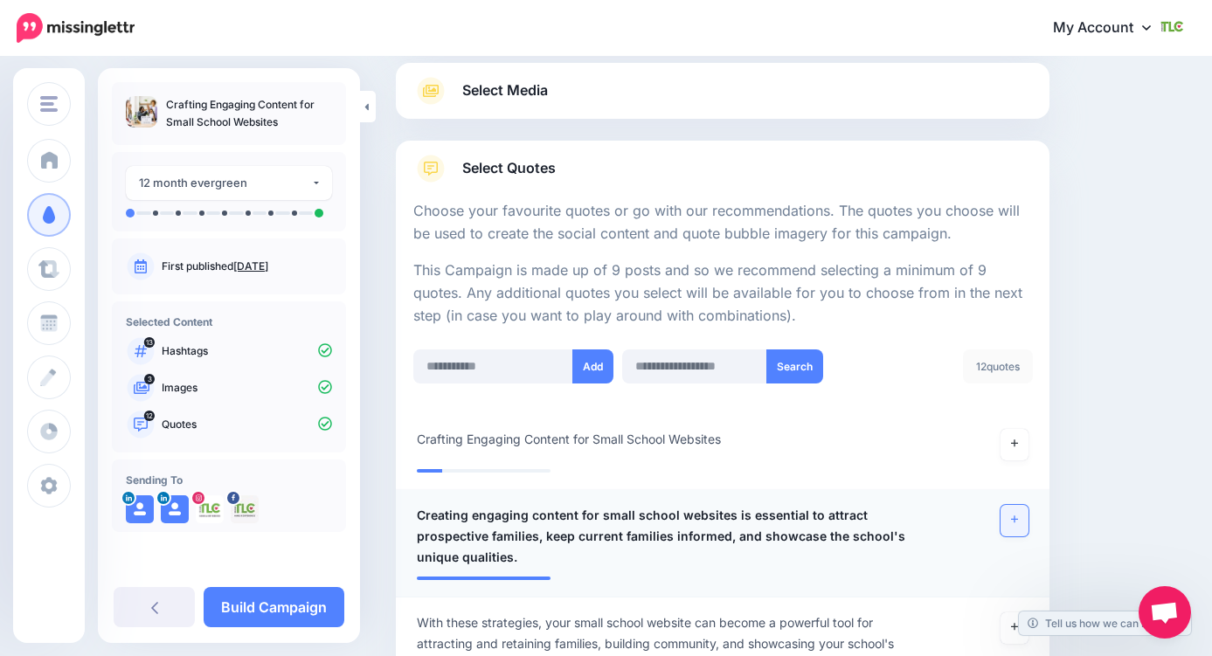
scroll to position [200, 0]
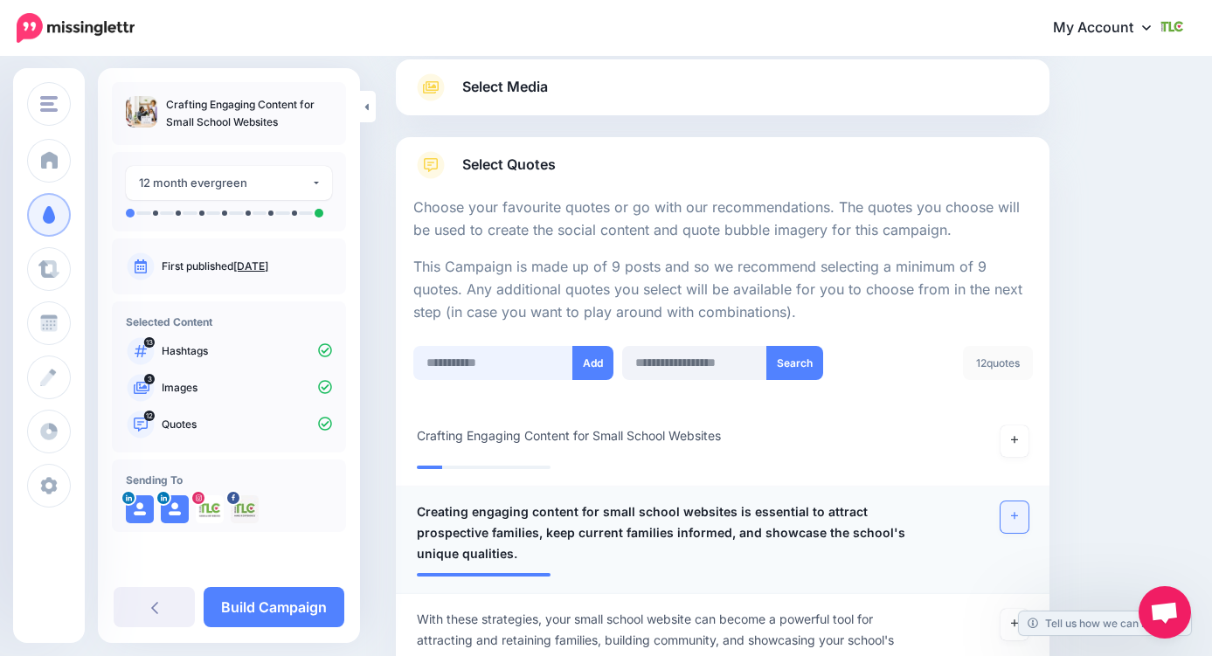
click at [501, 371] on input "text" at bounding box center [493, 363] width 160 height 34
paste input "**********"
type input "**********"
click at [594, 364] on button "Add" at bounding box center [593, 363] width 41 height 34
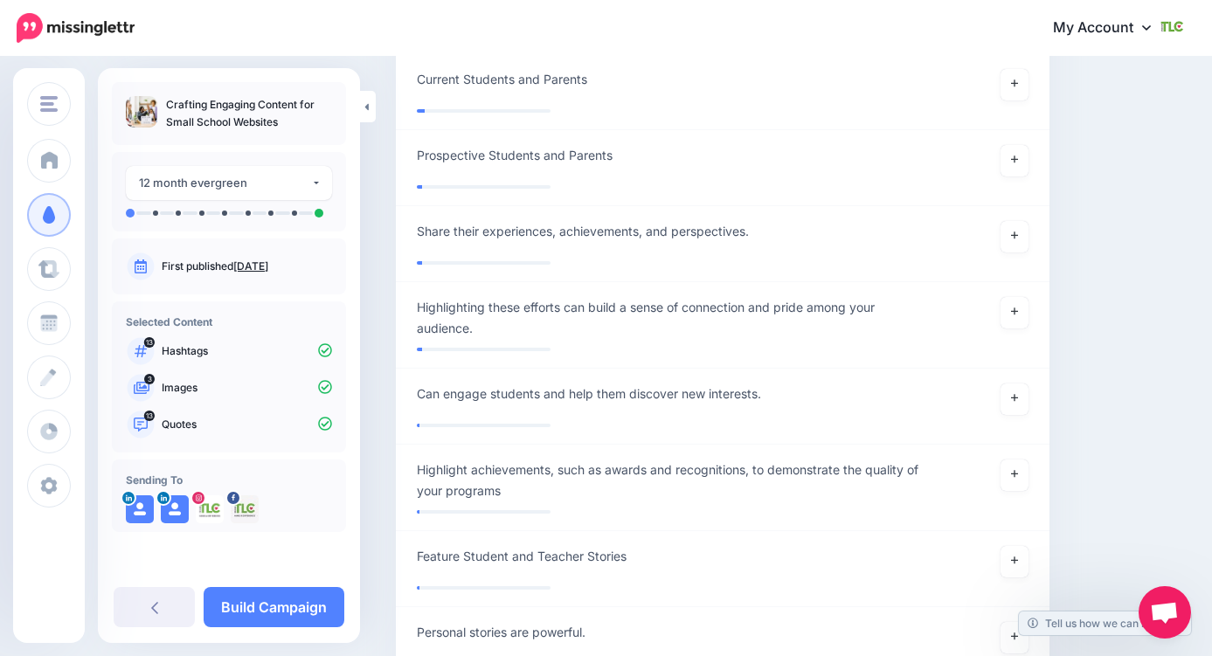
scroll to position [7671, 0]
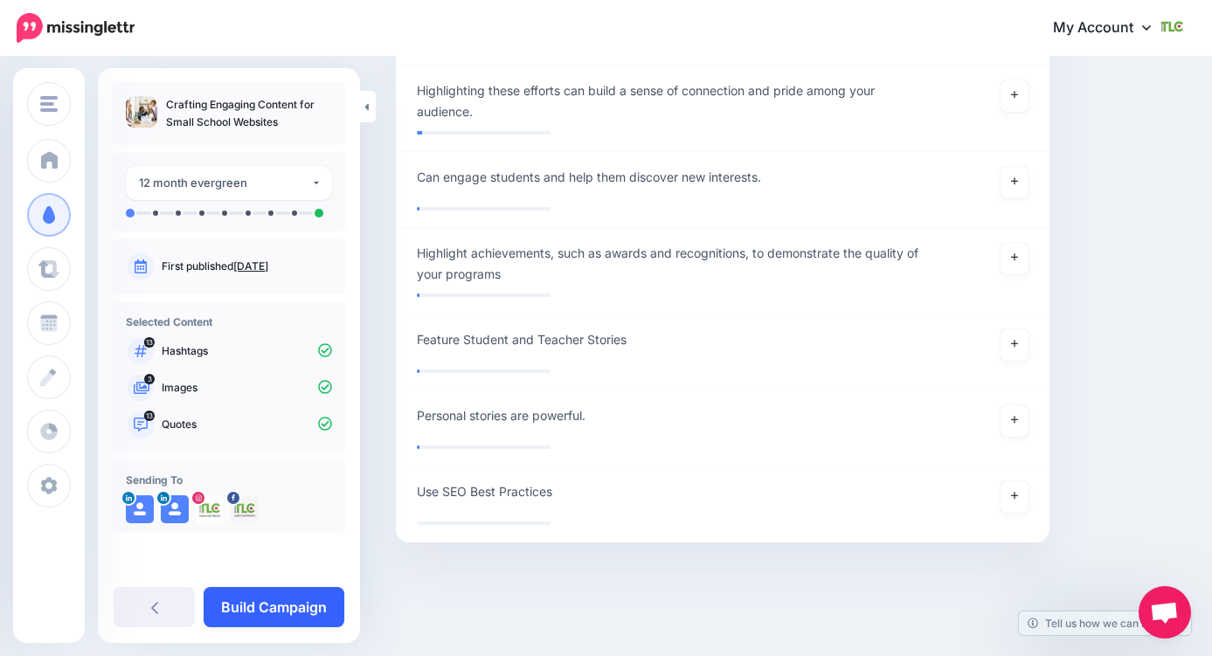
click at [315, 615] on link "Build Campaign" at bounding box center [274, 607] width 141 height 40
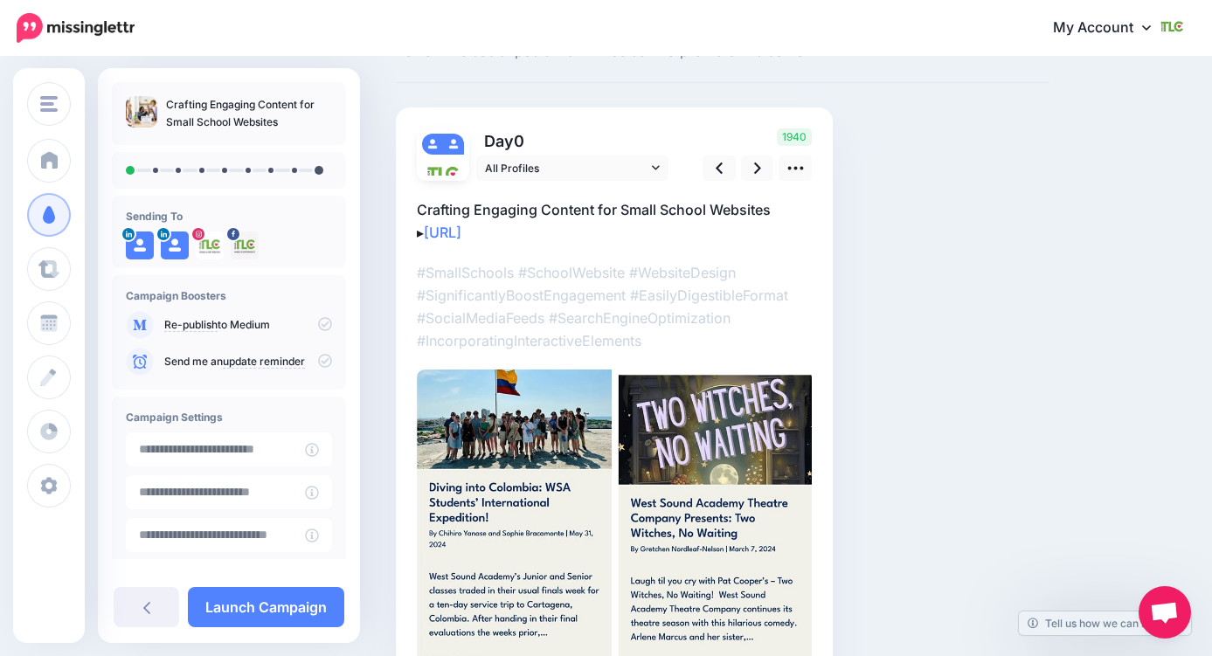
scroll to position [45, 0]
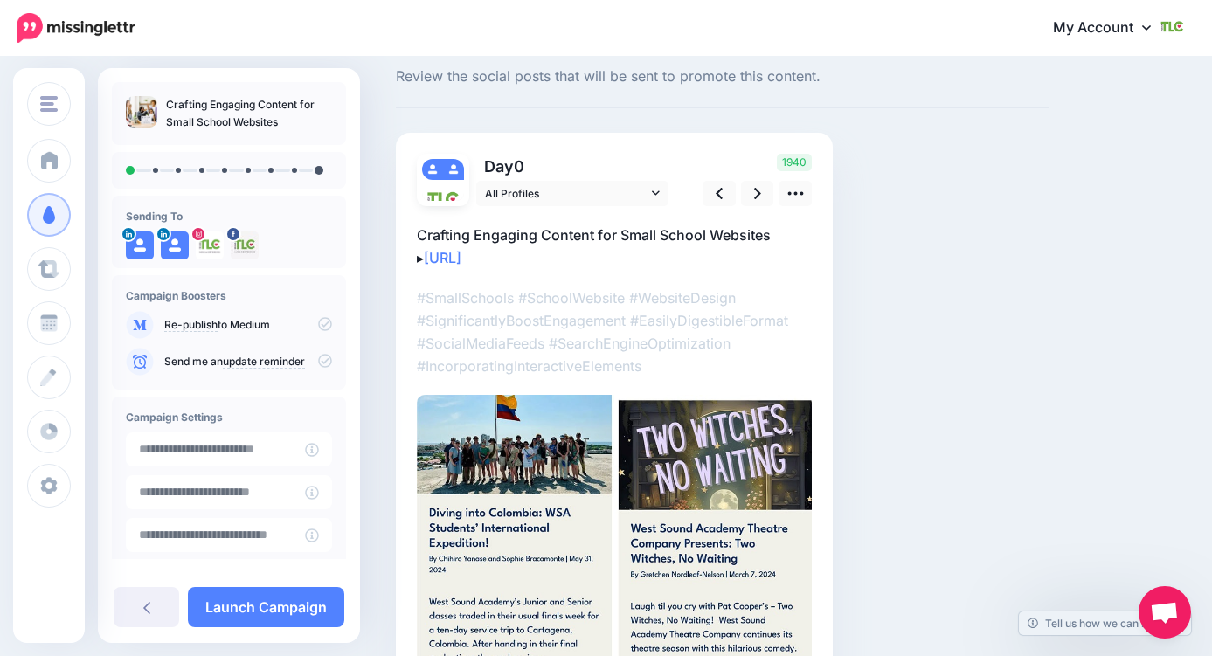
click at [425, 260] on p "Crafting Engaging Content for Small School Websites ▸ [URL]" at bounding box center [614, 246] width 395 height 45
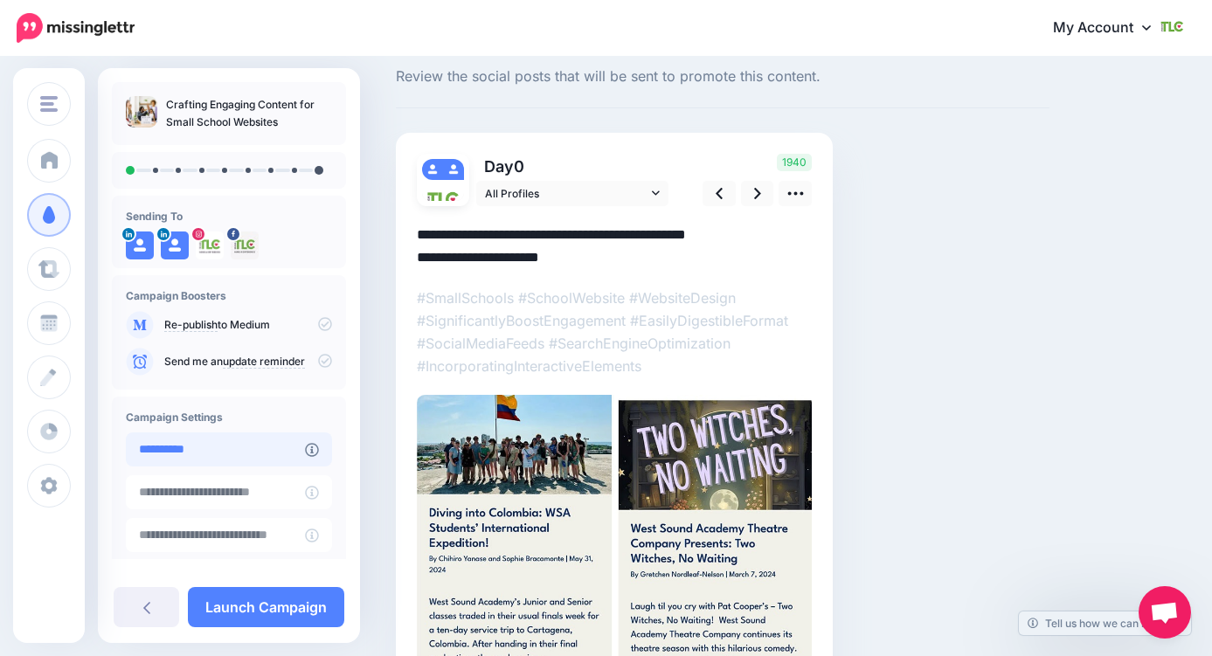
click at [247, 456] on input "**********" at bounding box center [215, 450] width 179 height 34
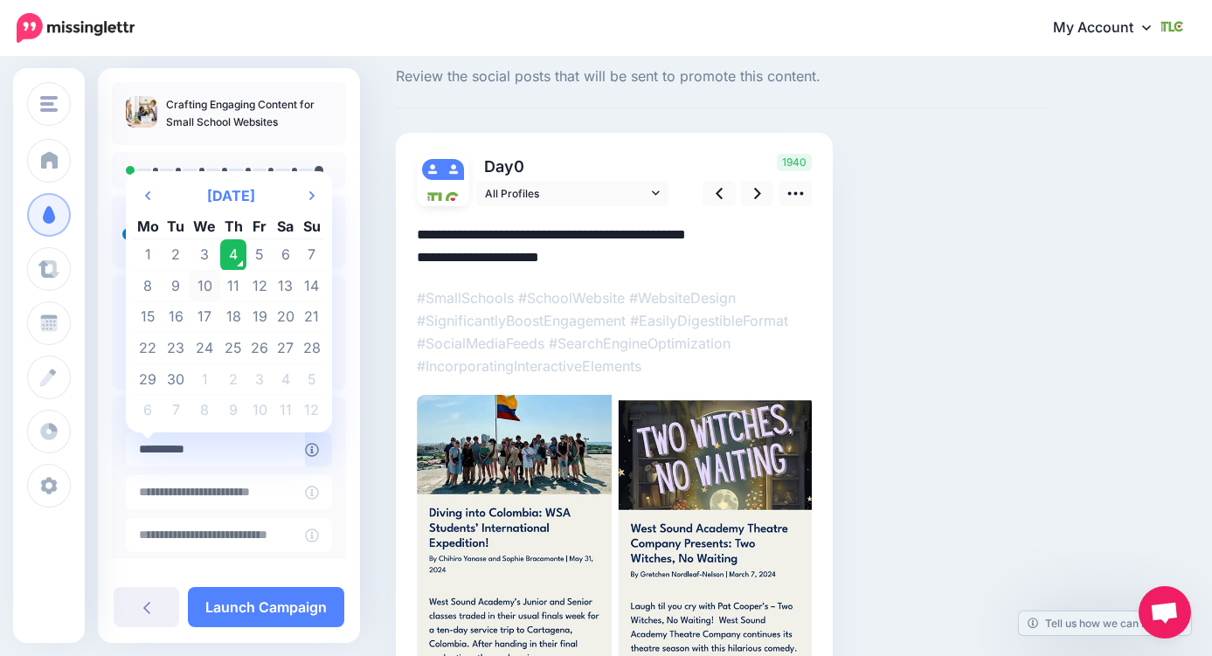
click at [205, 285] on td "10" at bounding box center [204, 286] width 31 height 31
type input "**********"
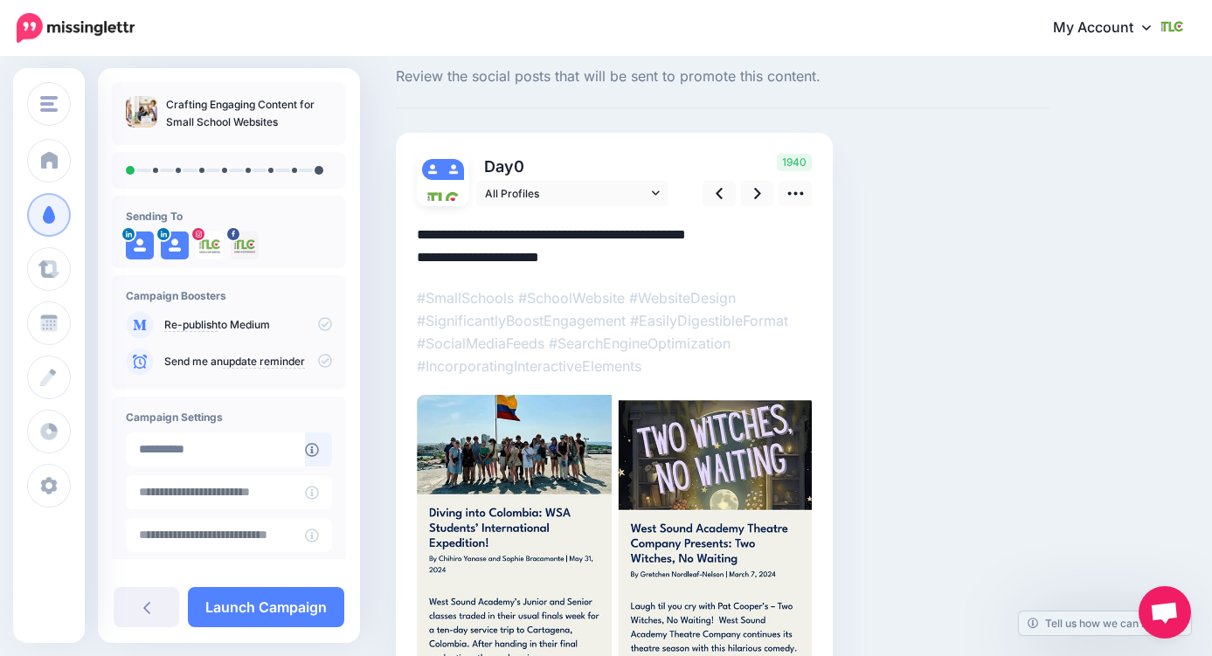
click at [375, 516] on div "Social Posts Review the social posts that will be sent to promote this content.…" at bounding box center [606, 408] width 1212 height 791
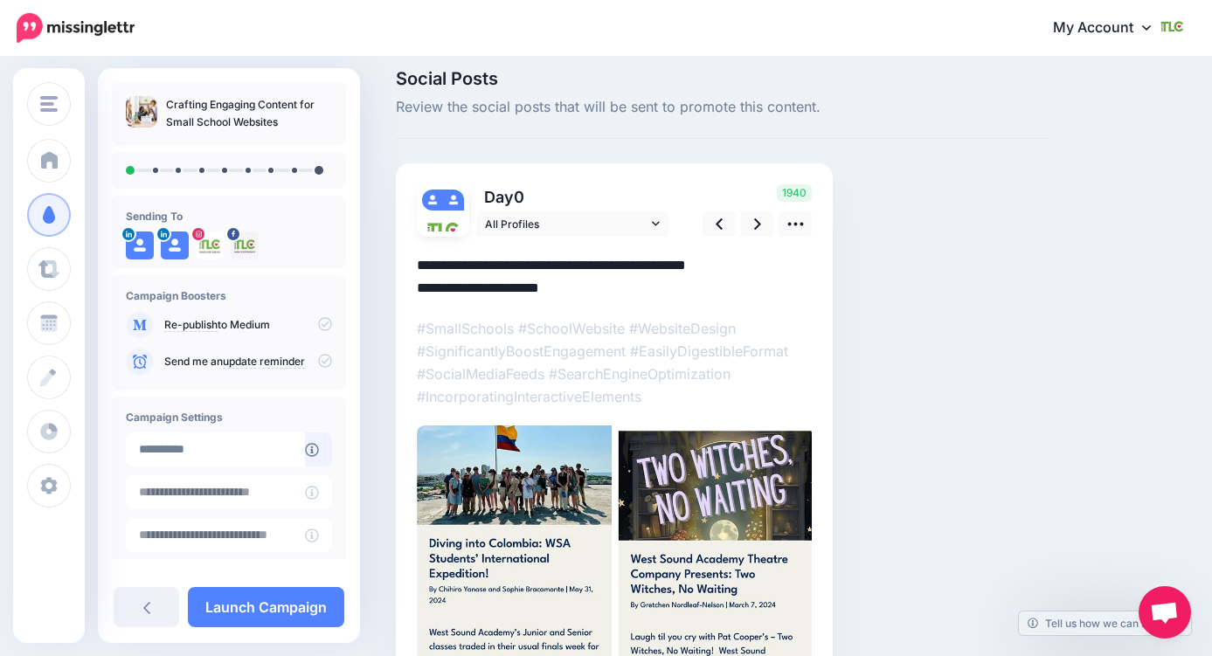
scroll to position [11, 0]
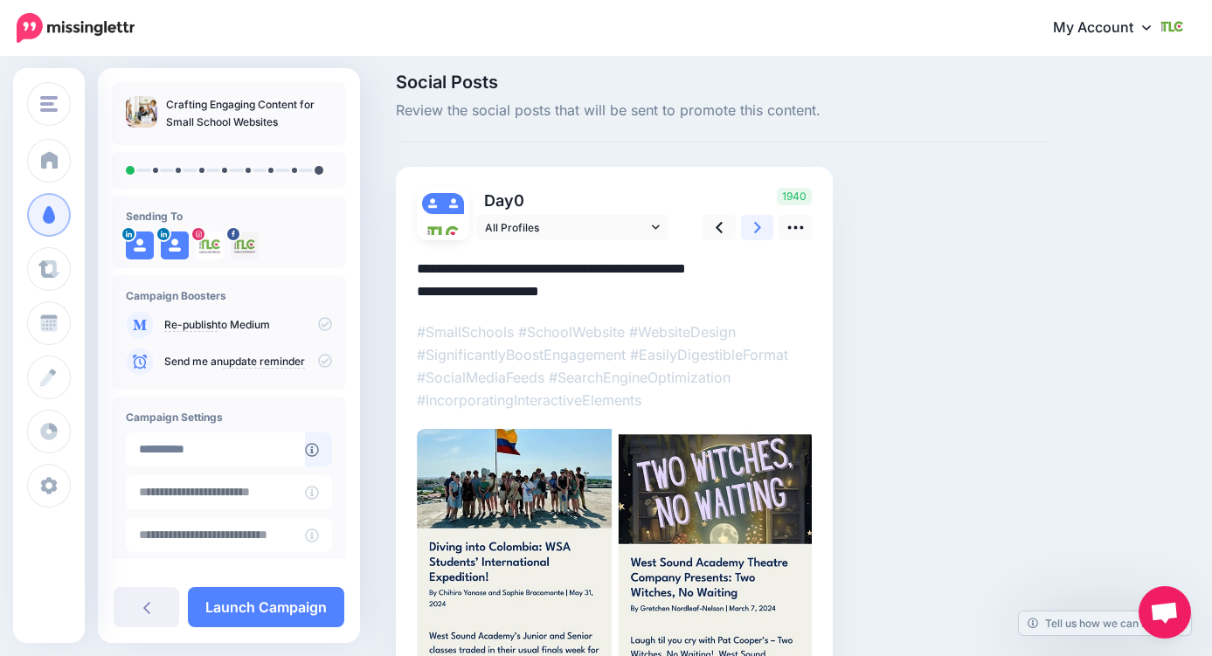
click at [749, 228] on link at bounding box center [757, 227] width 33 height 25
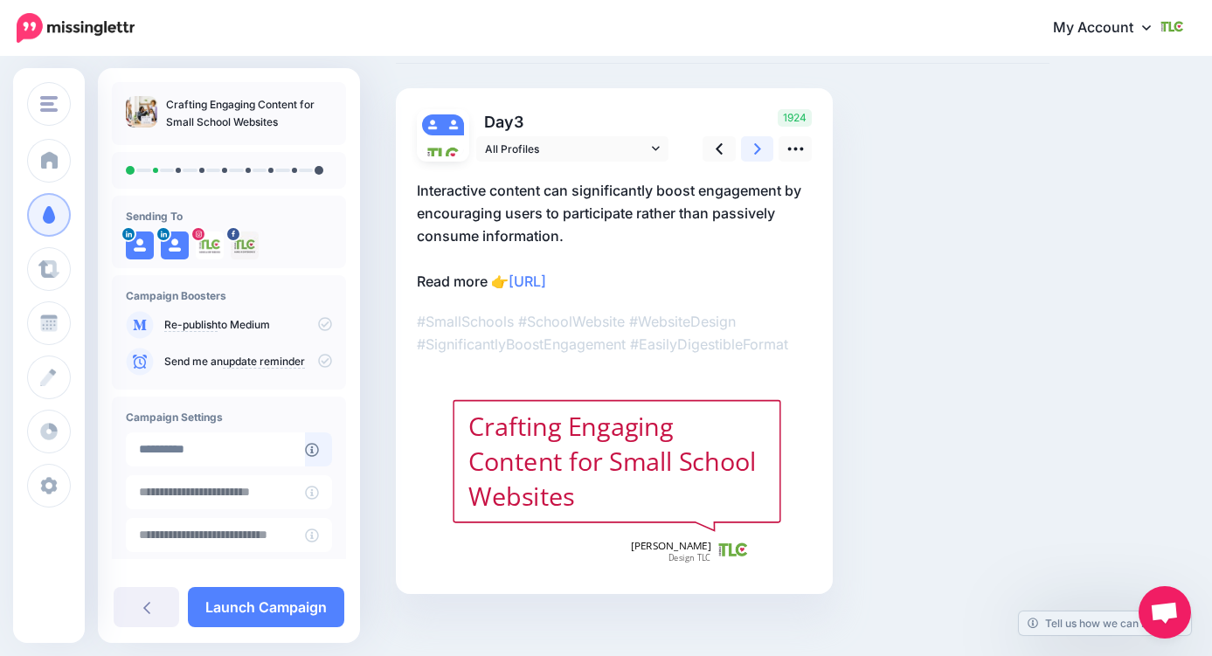
scroll to position [86, 0]
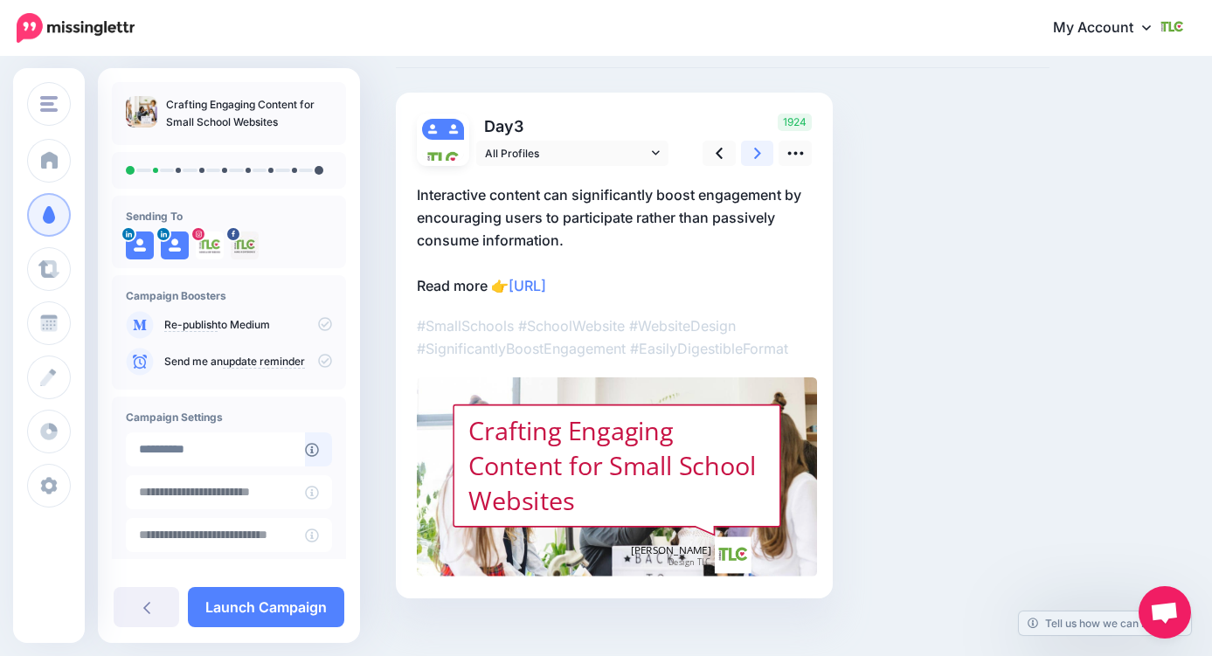
click at [757, 161] on icon at bounding box center [757, 153] width 7 height 18
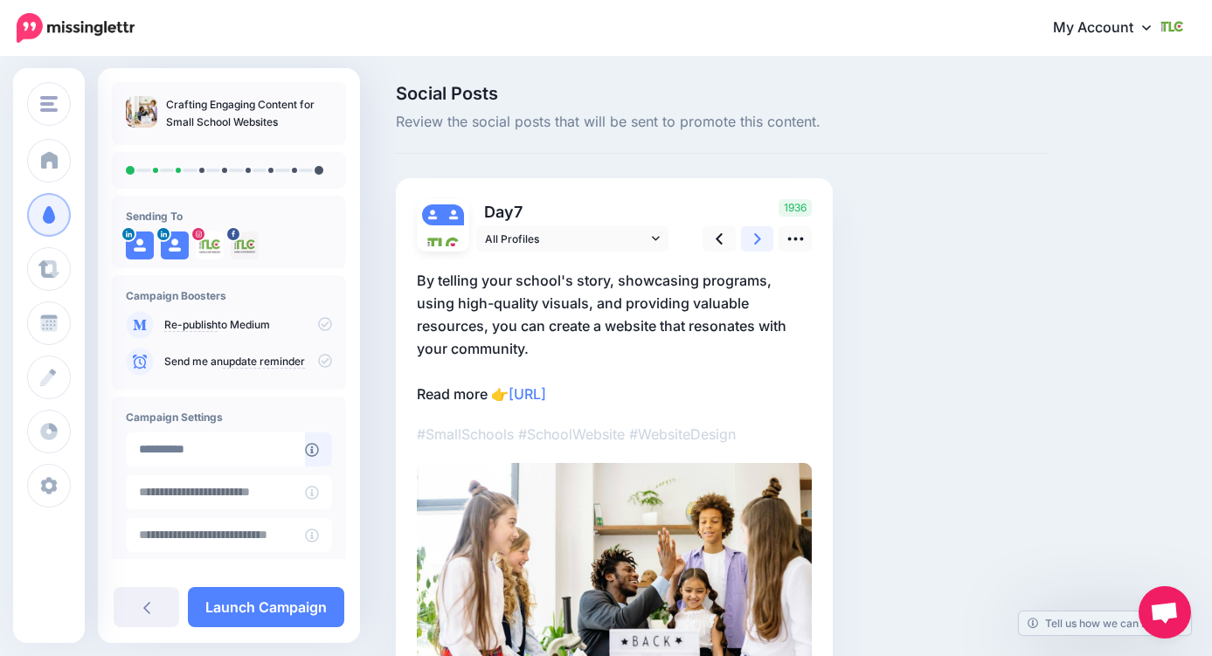
scroll to position [102, 0]
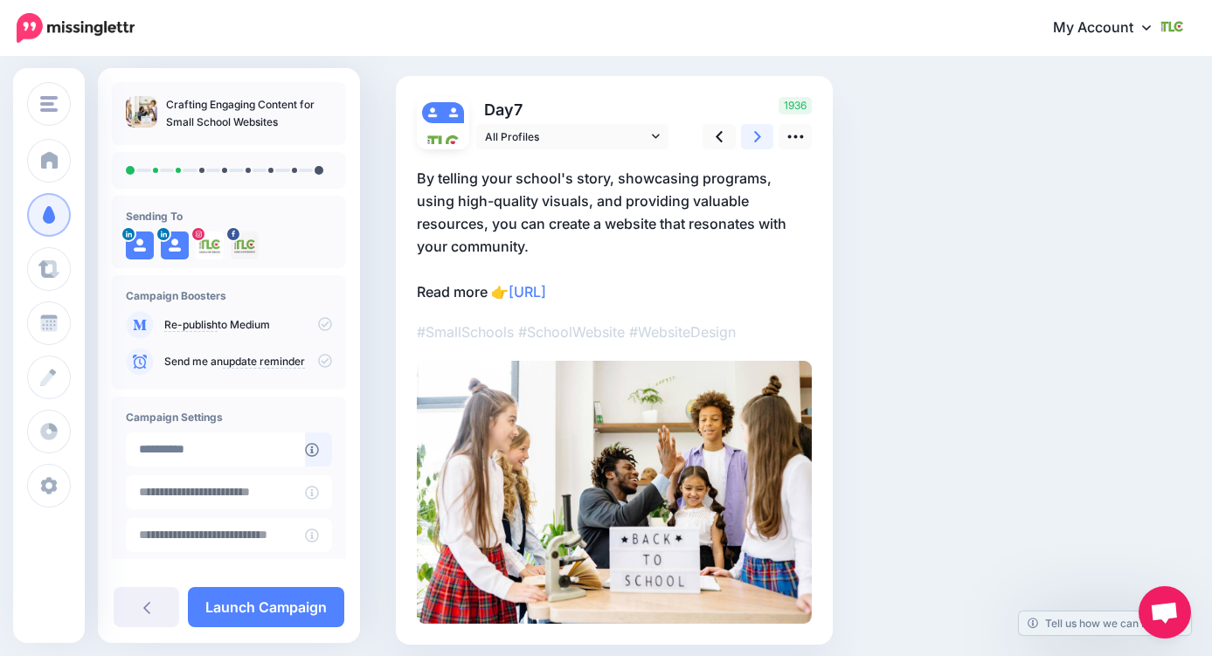
click at [754, 134] on icon at bounding box center [757, 137] width 7 height 18
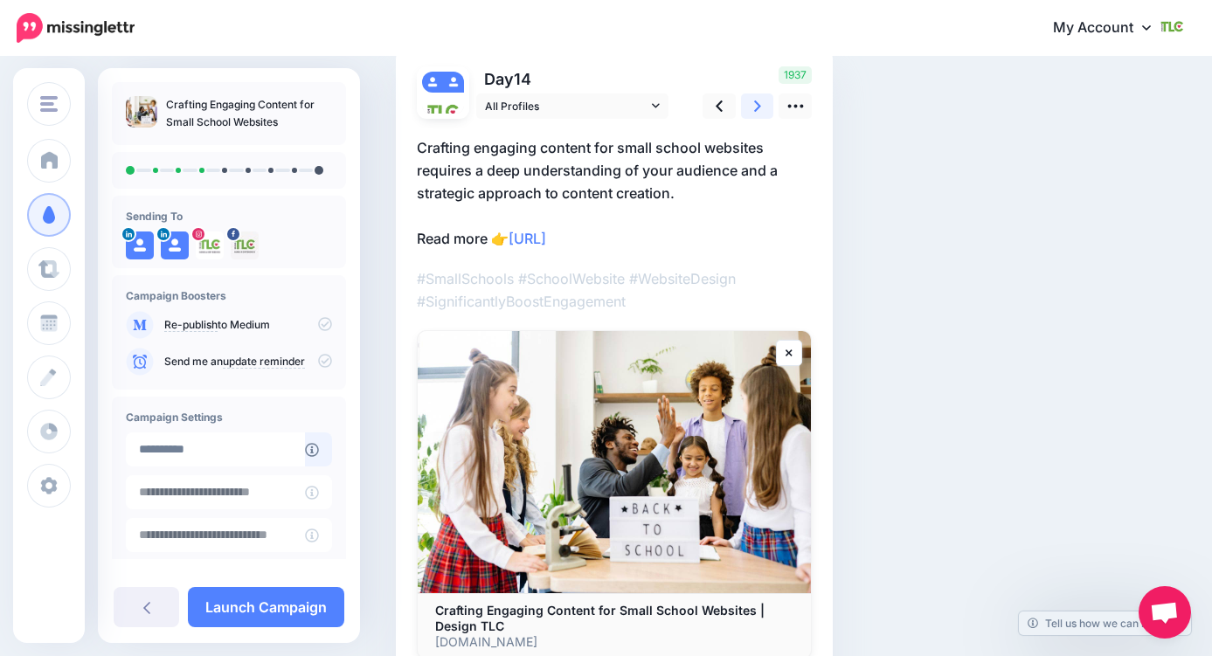
scroll to position [123, 0]
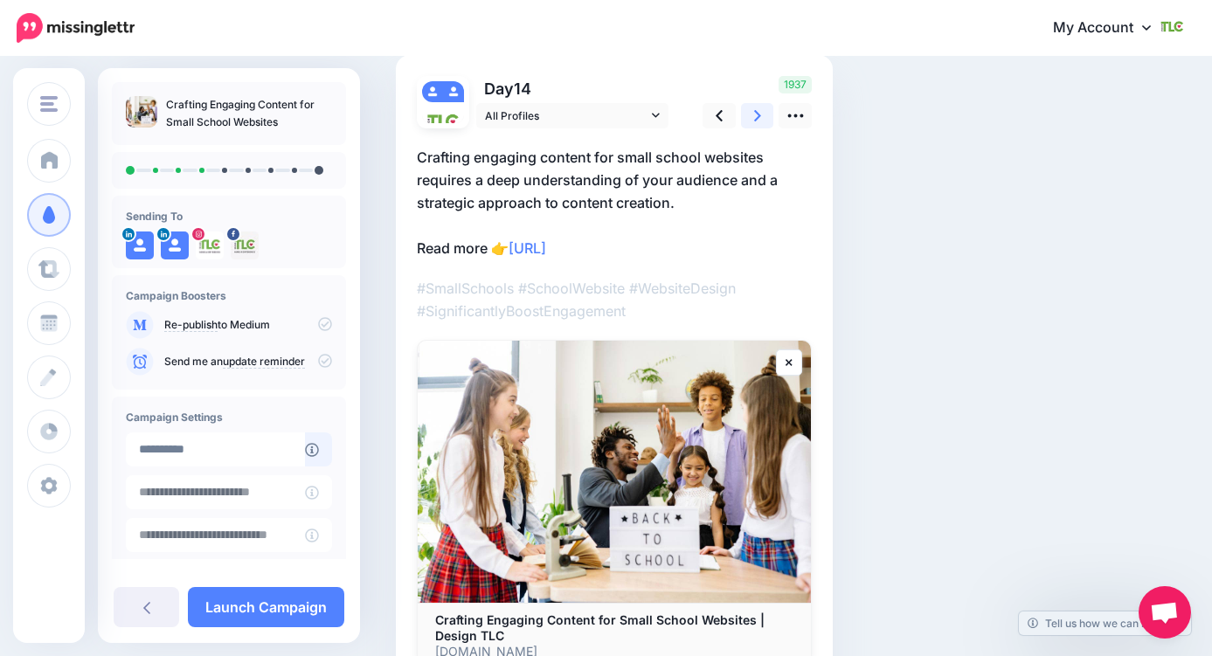
click at [750, 121] on link at bounding box center [757, 115] width 33 height 25
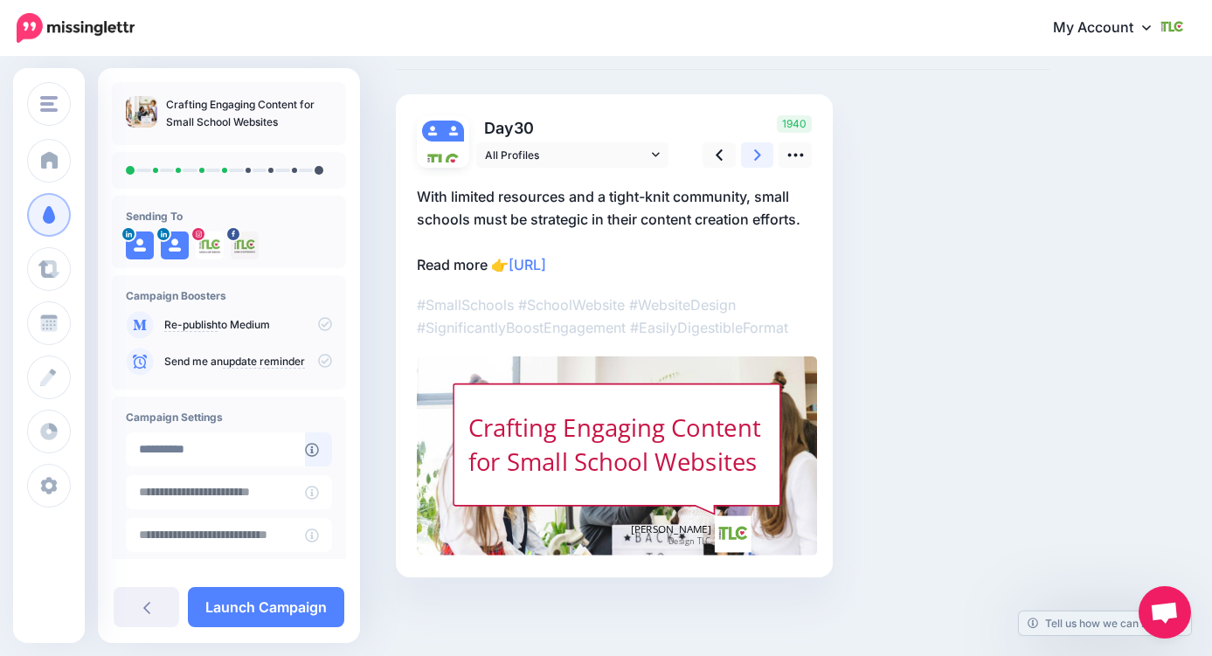
click at [754, 158] on link at bounding box center [757, 154] width 33 height 25
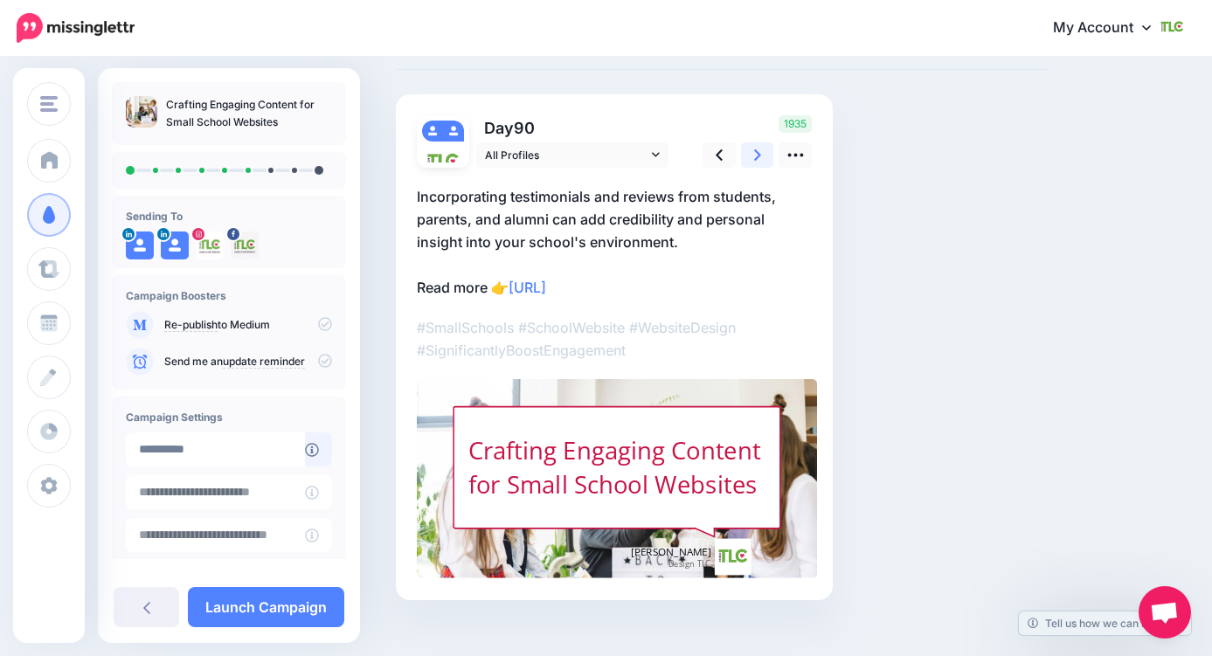
scroll to position [107, 0]
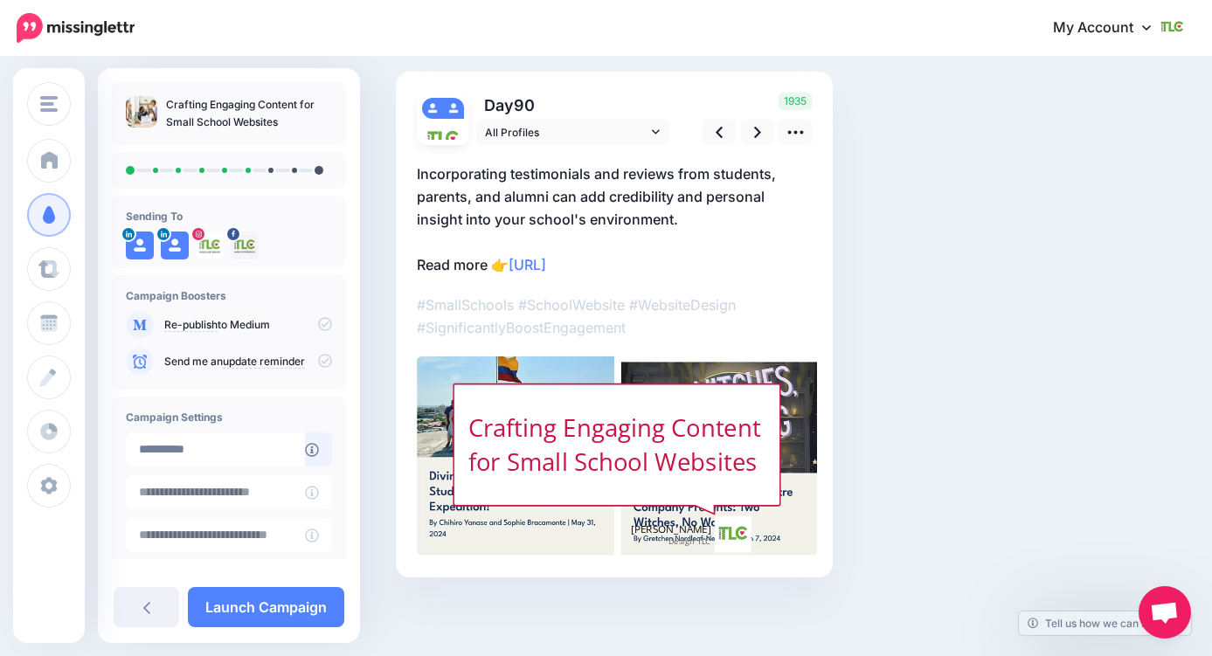
click at [653, 416] on div "Crafting Engaging Content for Small School Websites" at bounding box center [617, 445] width 297 height 67
type textarea "**********"
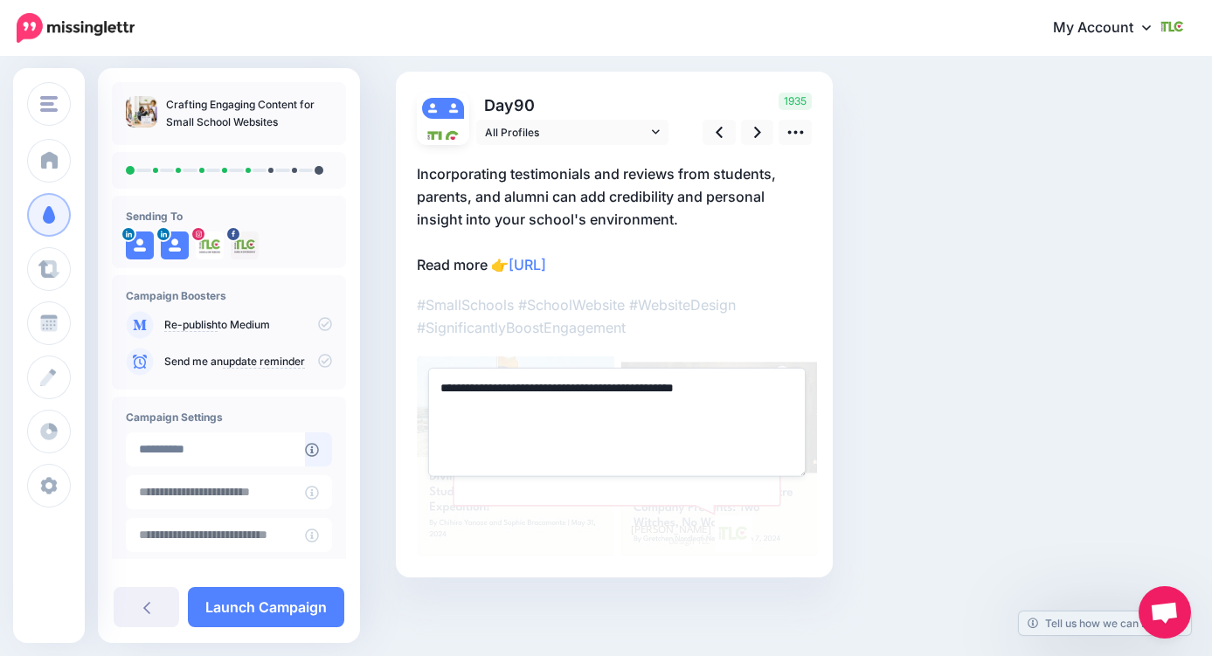
click at [772, 330] on p "#SmallSchools #SchoolWebsite #WebsiteDesign #SignificantlyBoostEngagement" at bounding box center [614, 316] width 395 height 45
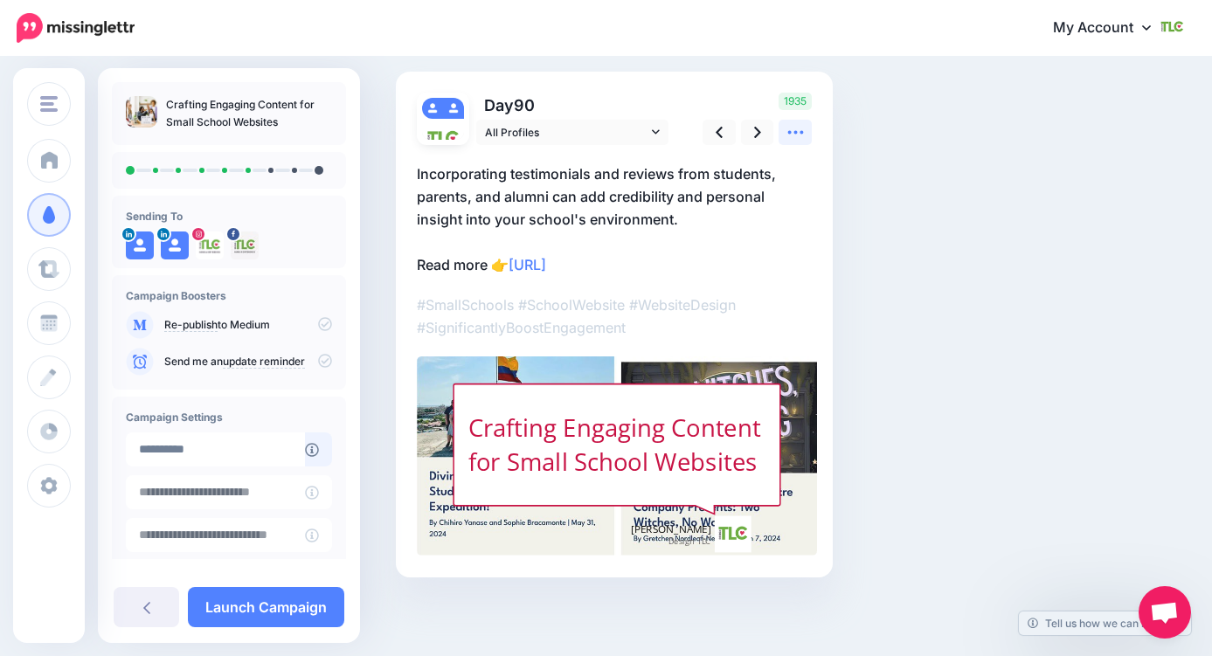
click at [804, 142] on link at bounding box center [795, 132] width 33 height 25
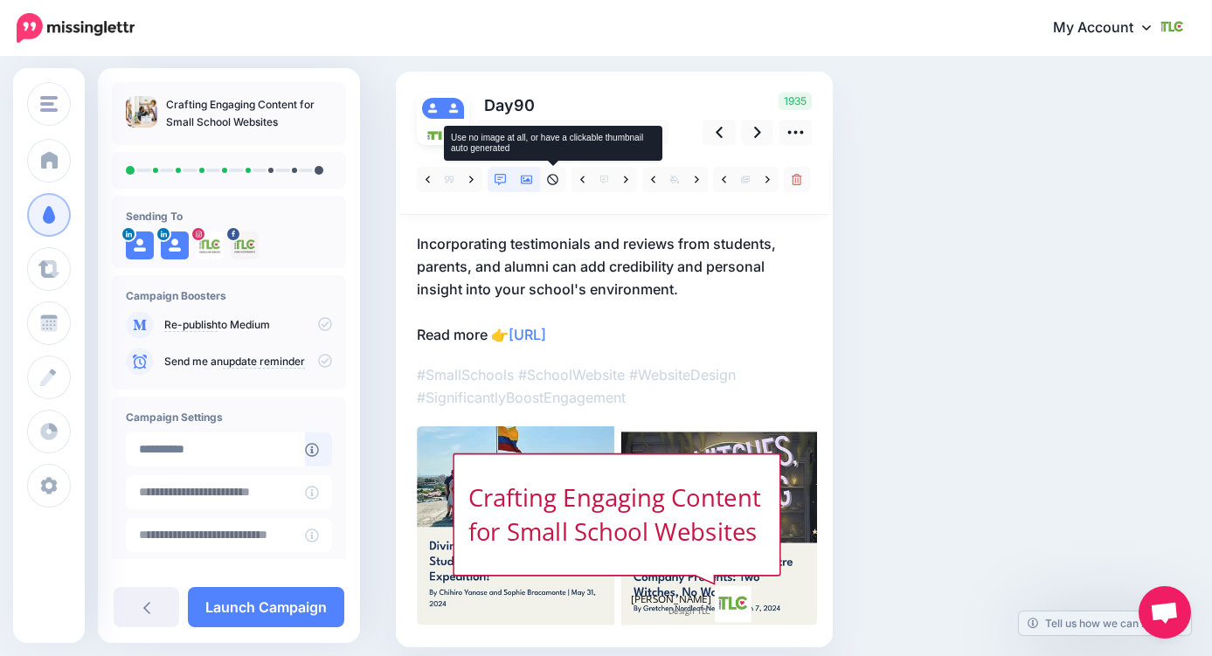
click at [524, 180] on icon at bounding box center [527, 180] width 12 height 9
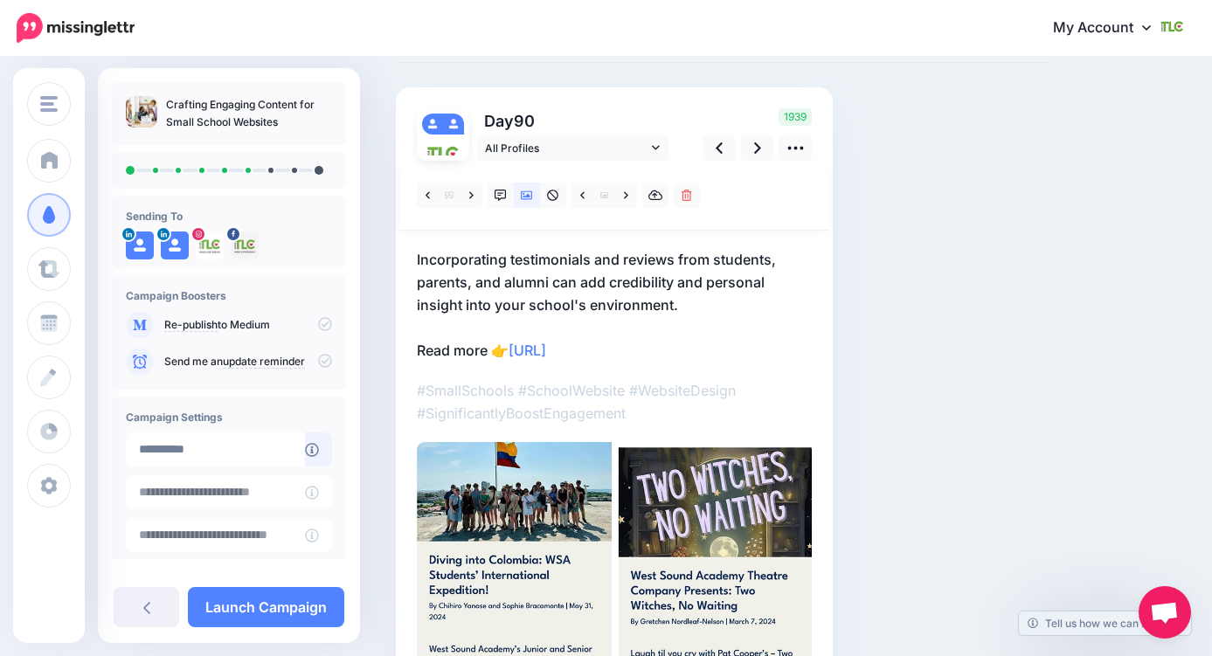
scroll to position [108, 0]
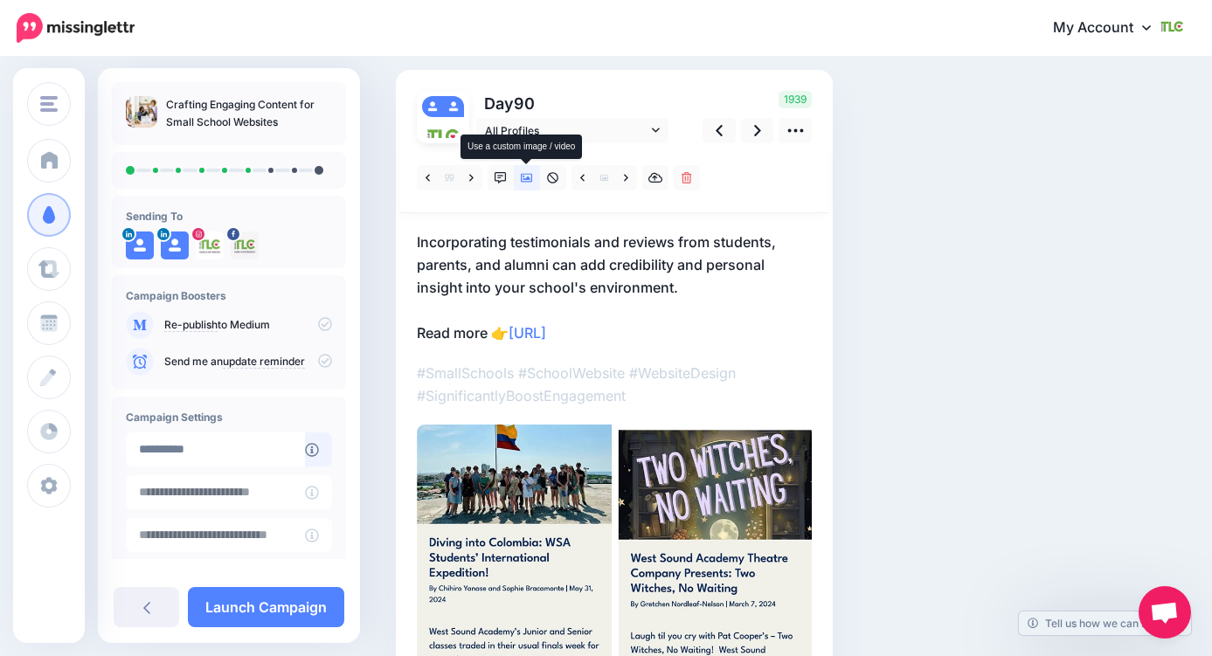
click at [519, 183] on link at bounding box center [527, 177] width 26 height 25
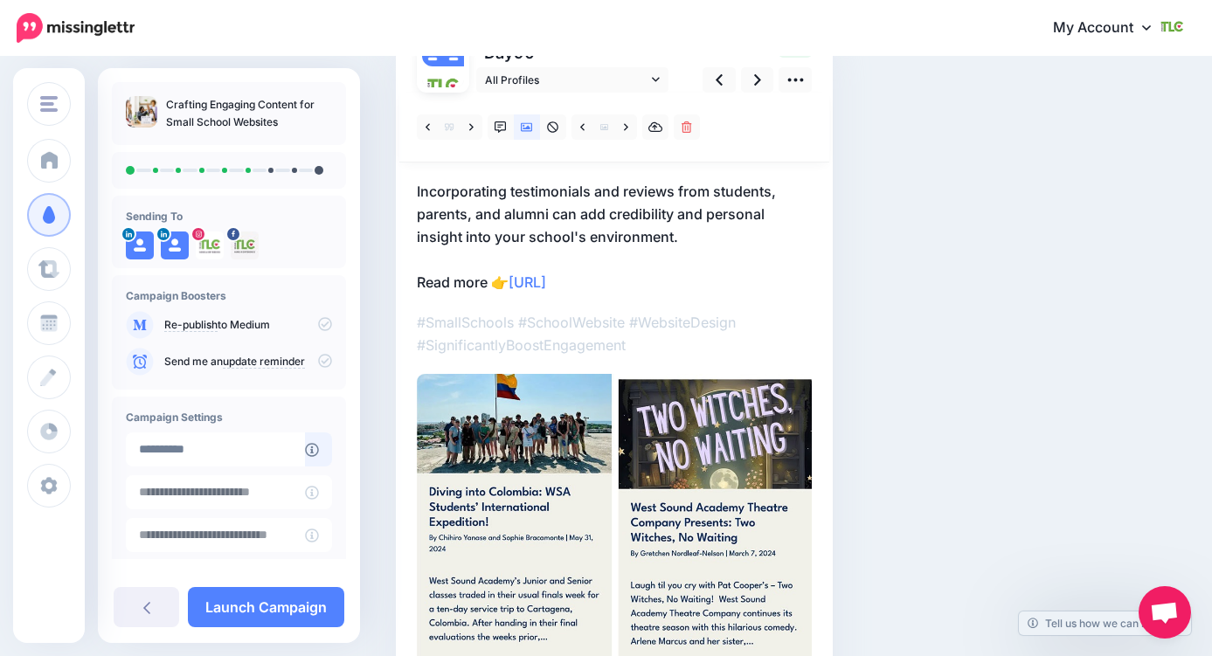
scroll to position [156, 0]
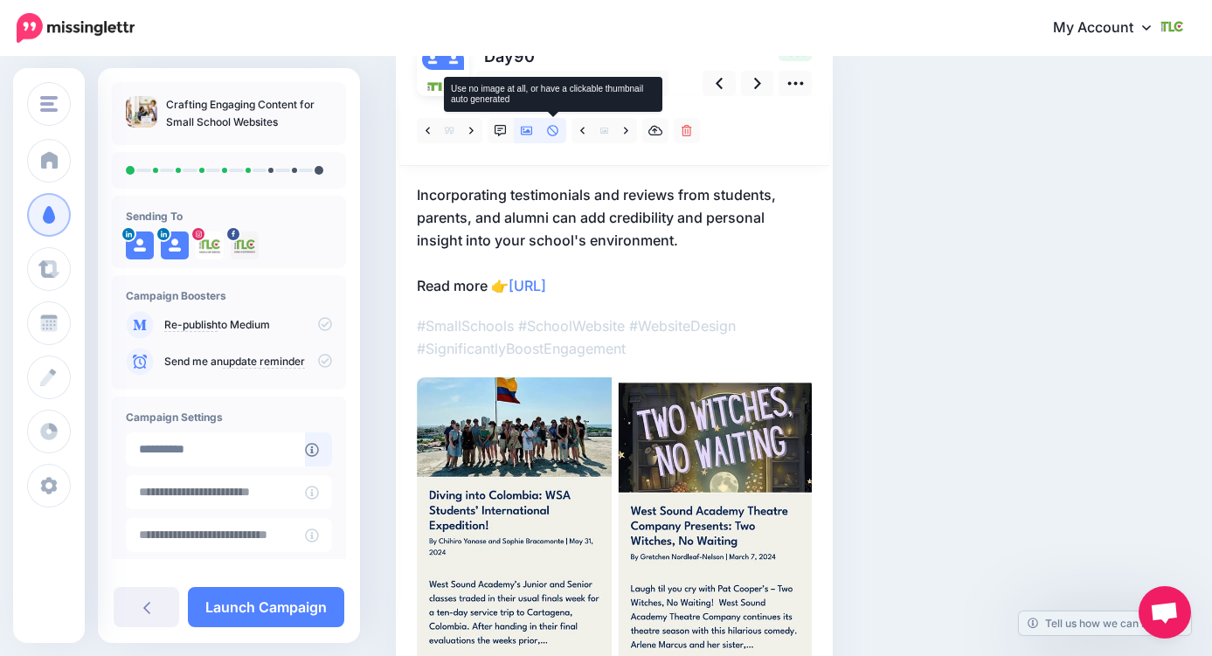
click at [544, 135] on link at bounding box center [553, 130] width 26 height 25
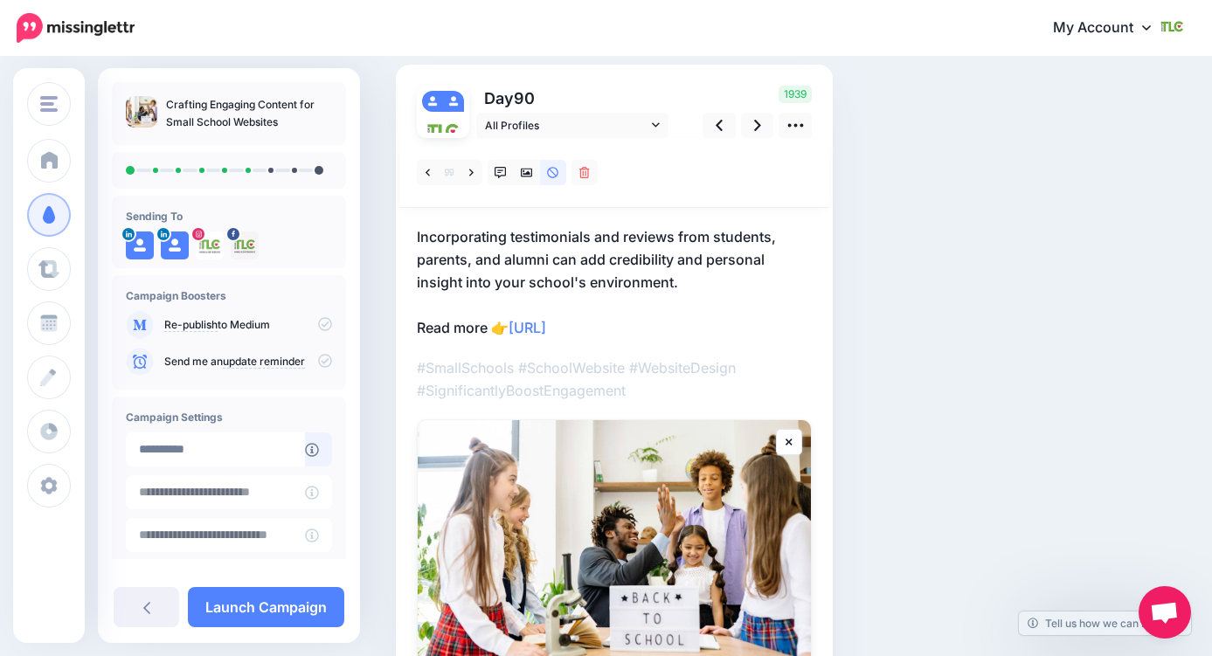
scroll to position [112, 0]
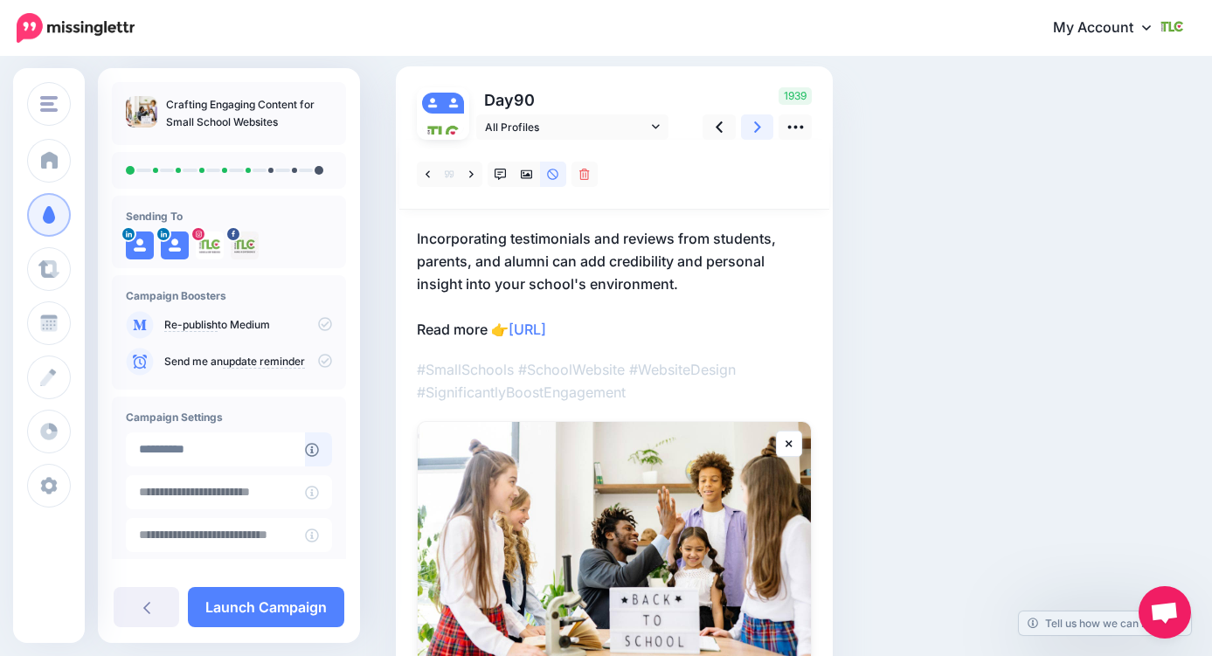
click at [756, 126] on icon at bounding box center [757, 127] width 7 height 18
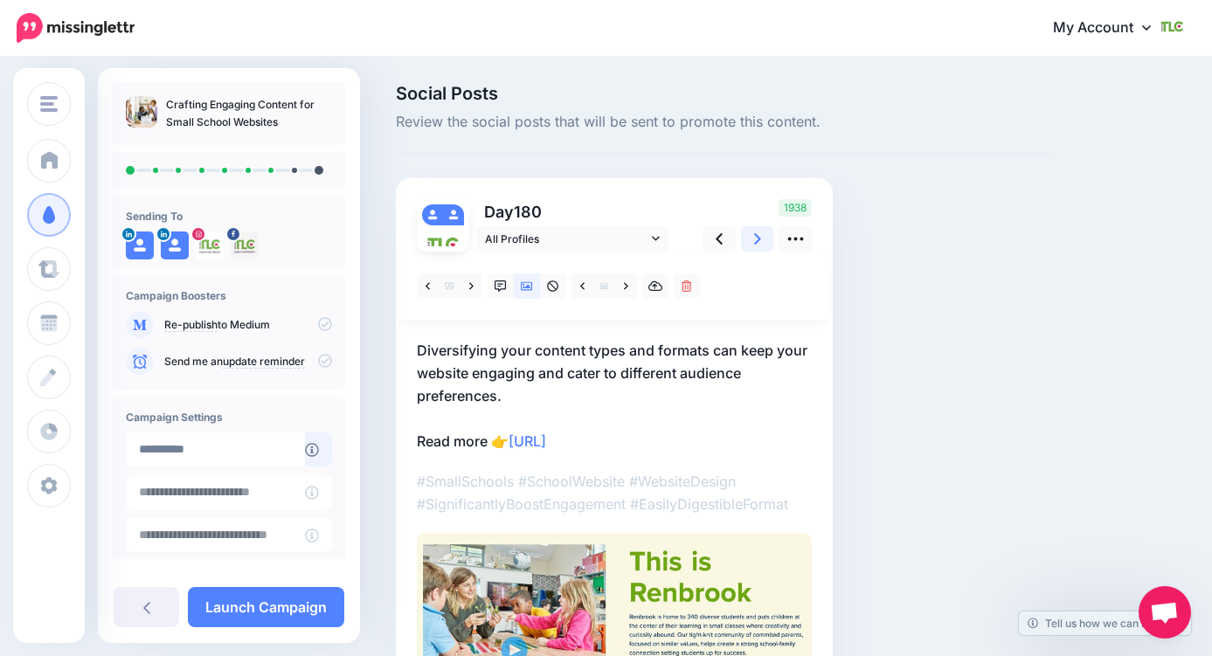
scroll to position [140, 0]
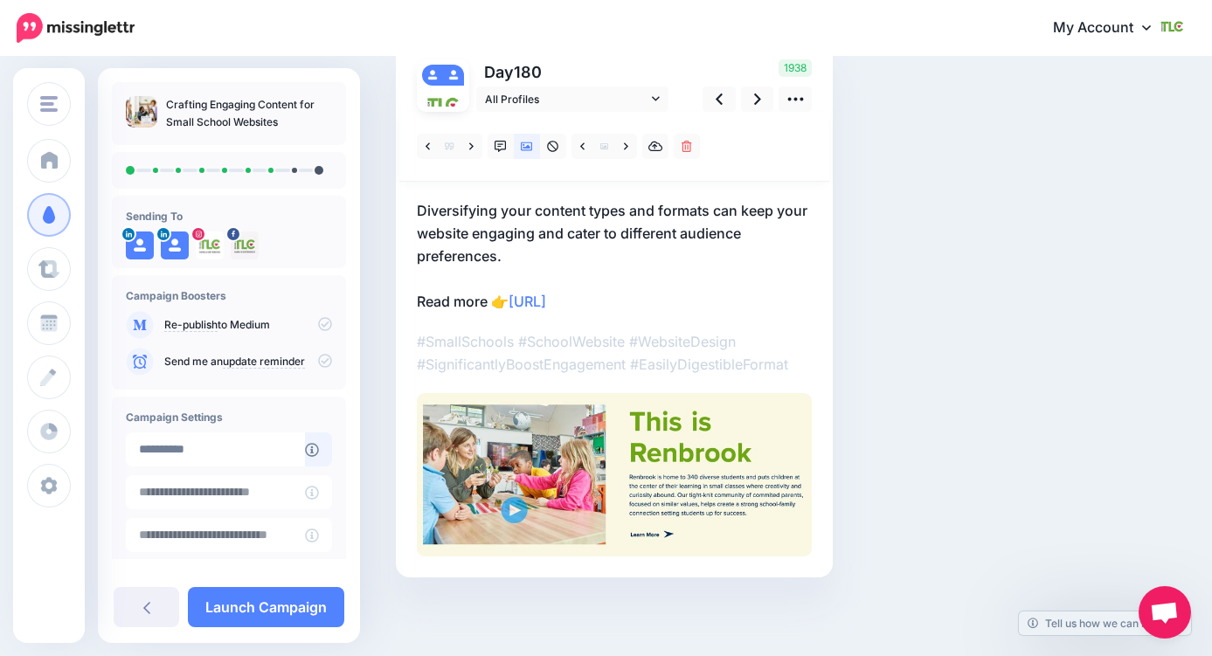
click at [705, 366] on p "#SmallSchools #SchoolWebsite #WebsiteDesign #SignificantlyBoostEngagement #Easi…" at bounding box center [614, 352] width 395 height 45
click at [744, 105] on link at bounding box center [757, 99] width 33 height 25
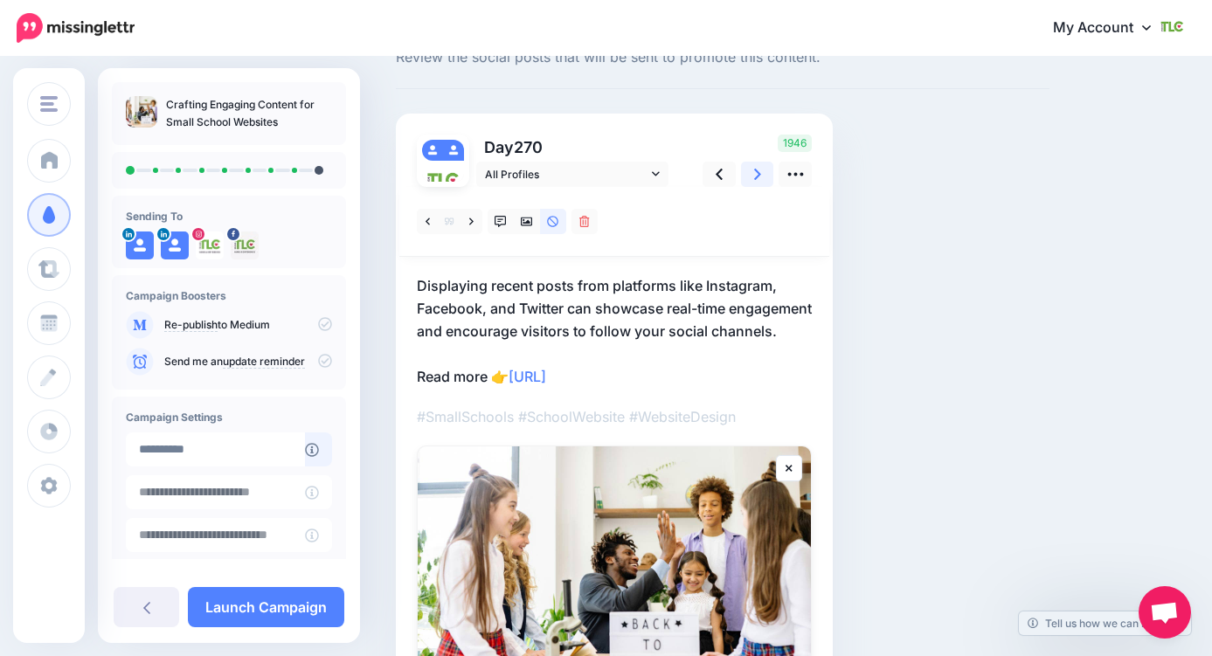
scroll to position [56, 0]
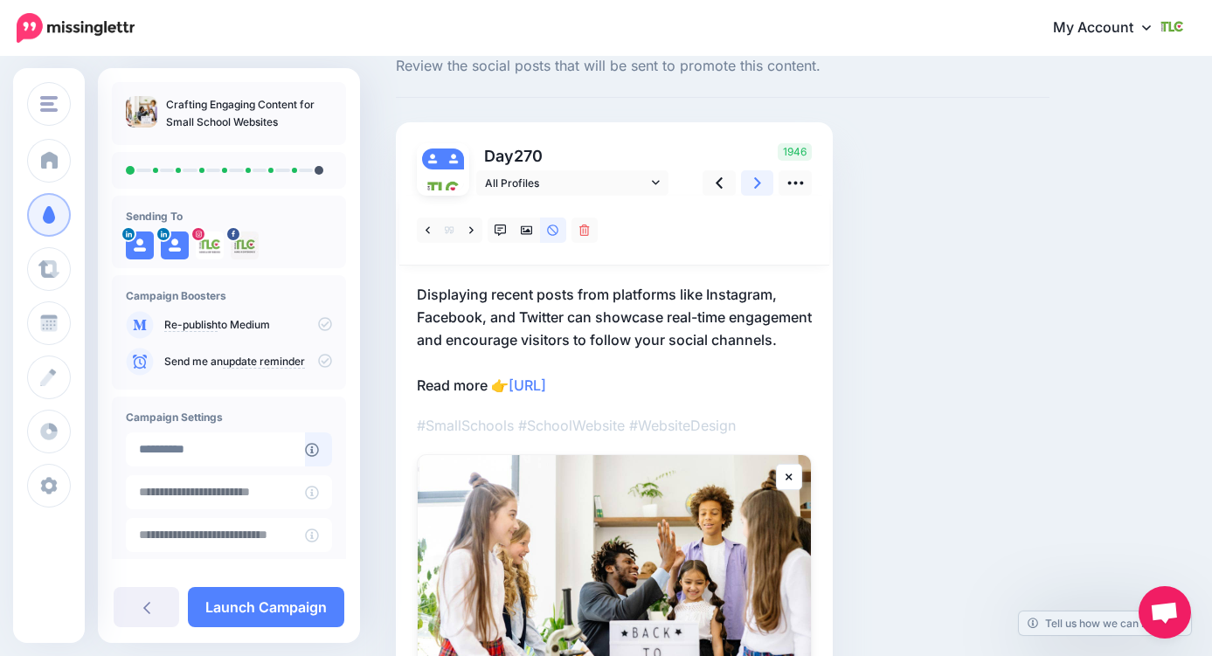
click at [759, 186] on icon at bounding box center [757, 183] width 7 height 18
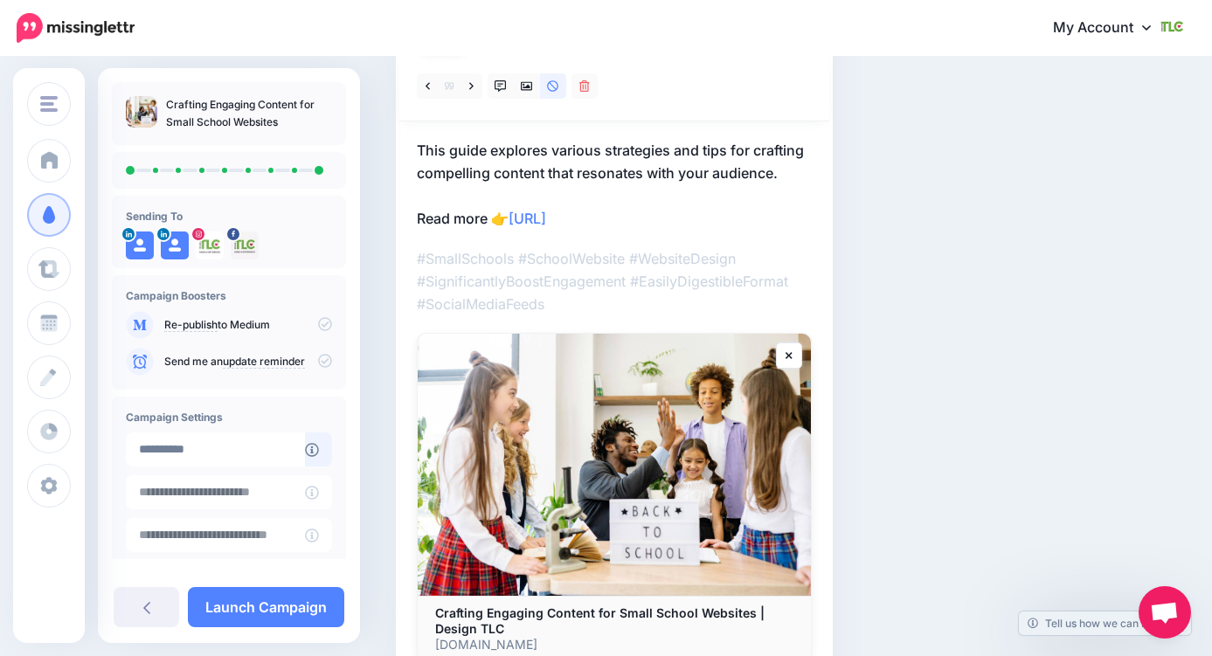
scroll to position [198, 0]
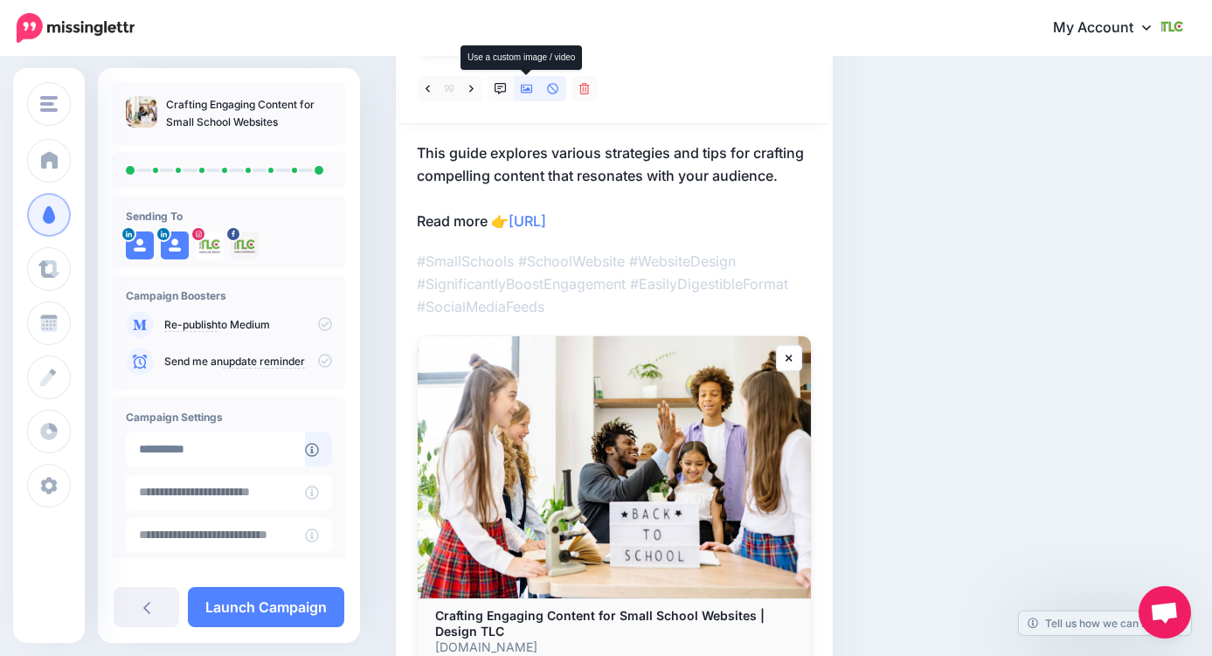
click at [531, 94] on icon at bounding box center [527, 89] width 12 height 12
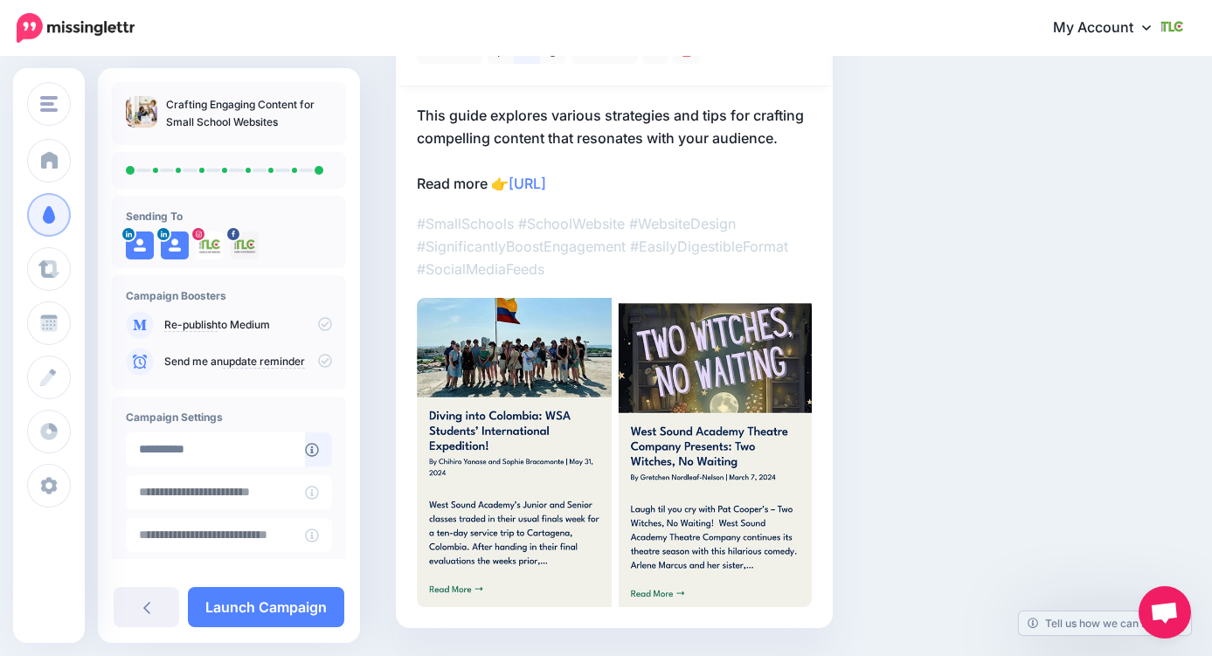
scroll to position [0, 0]
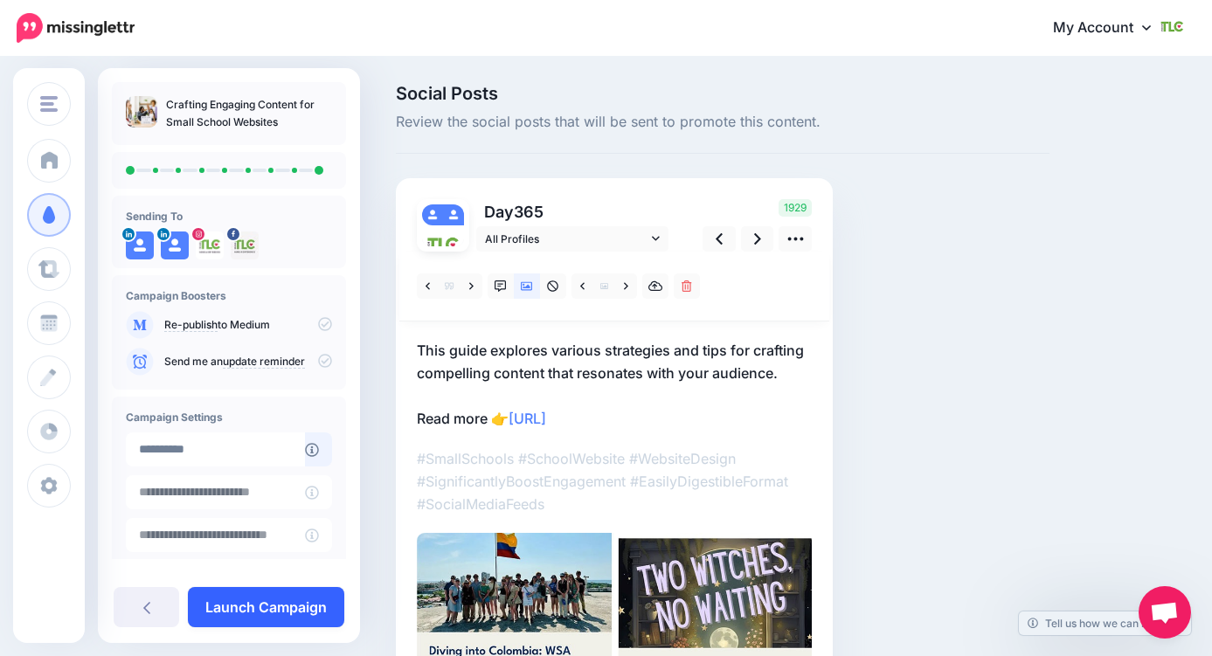
click at [291, 611] on link "Launch Campaign" at bounding box center [266, 607] width 156 height 40
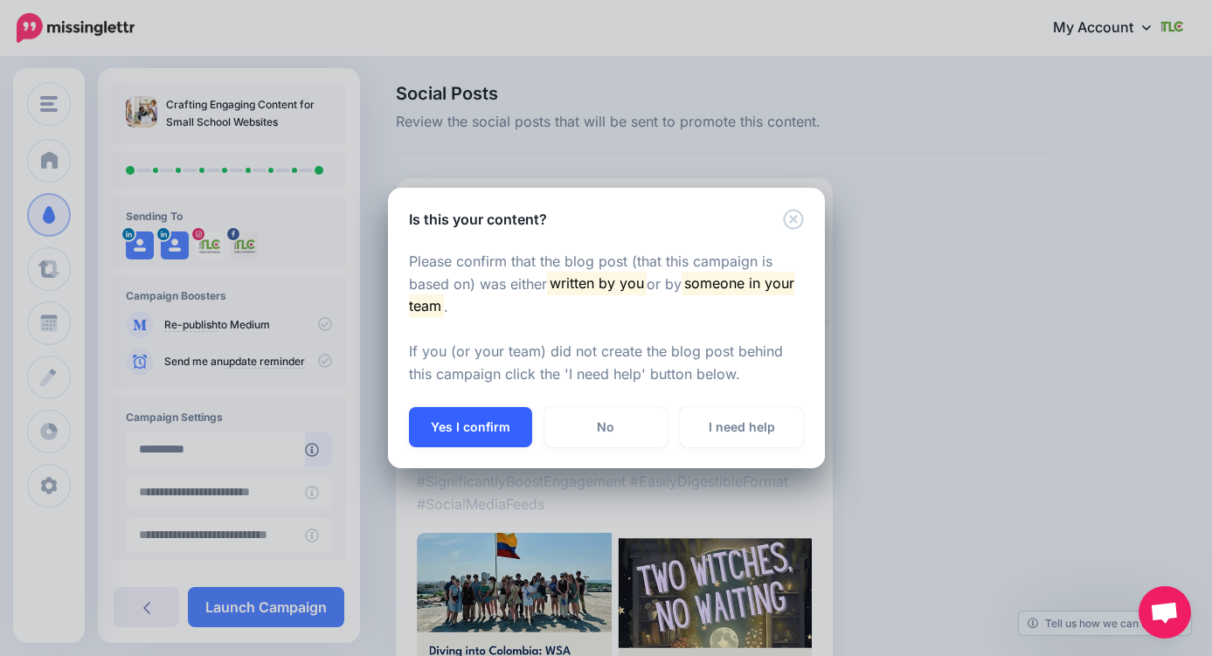
click at [490, 419] on button "Yes I confirm" at bounding box center [470, 427] width 123 height 40
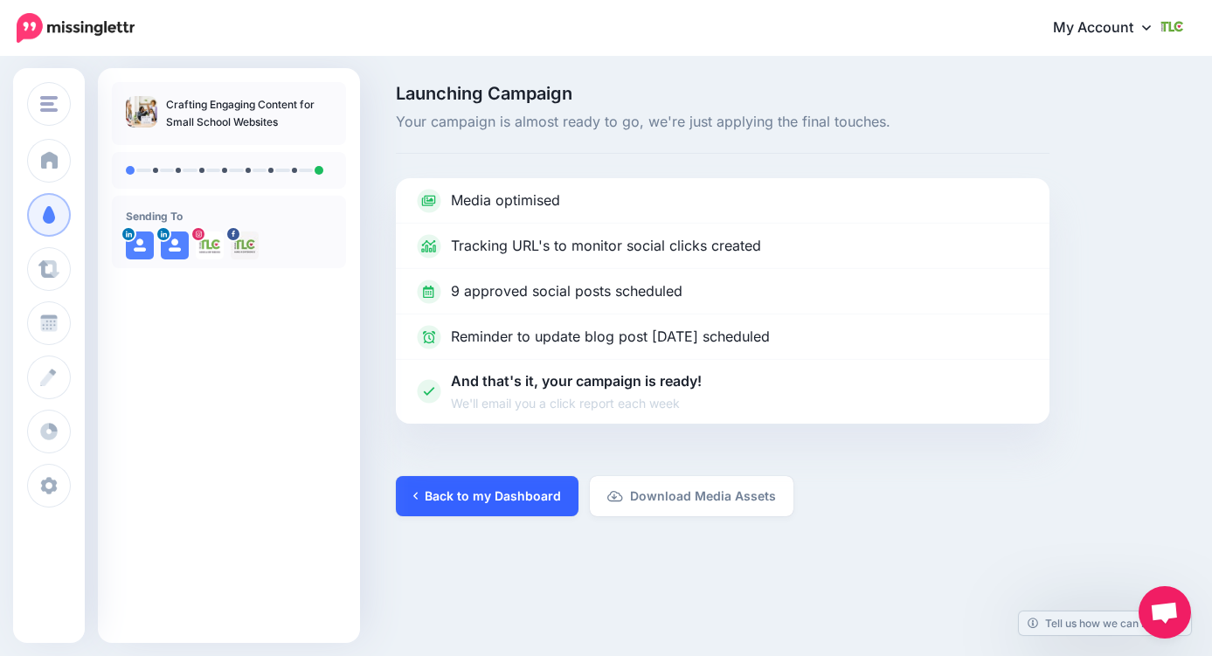
click at [490, 506] on link "Back to my Dashboard" at bounding box center [487, 496] width 183 height 40
